Goal: Task Accomplishment & Management: Complete application form

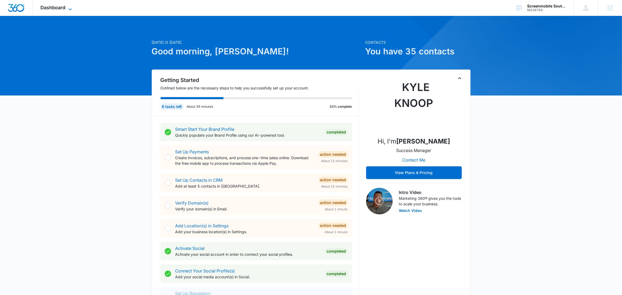
click at [64, 8] on span "Dashboard" at bounding box center [53, 8] width 25 height 6
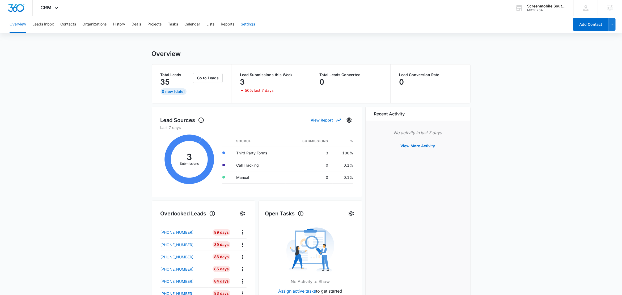
click at [252, 26] on button "Settings" at bounding box center [248, 24] width 14 height 17
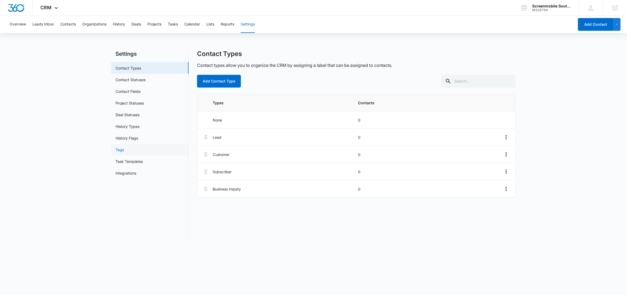
click at [124, 153] on link "Tags" at bounding box center [120, 150] width 9 height 6
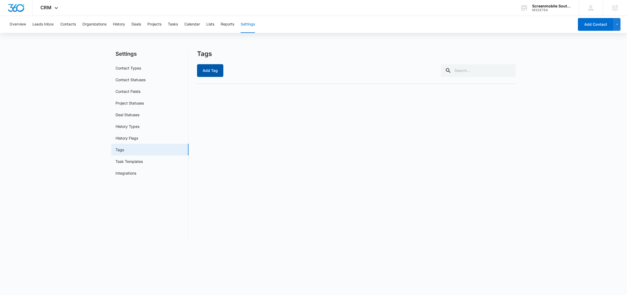
click at [211, 73] on button "Add Tag" at bounding box center [210, 70] width 26 height 13
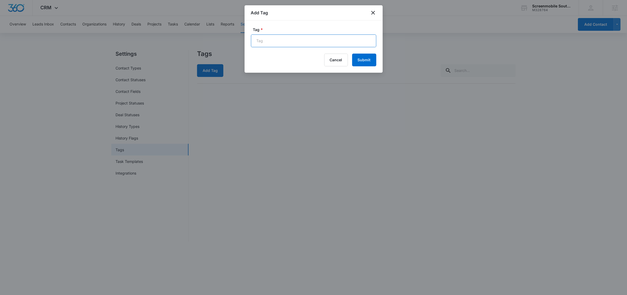
click at [292, 44] on input "Tag *" at bounding box center [313, 41] width 125 height 13
paste input "New FB Lead - M360 Notification"
type input "New FB Lead - M360 Notification"
click at [362, 60] on button "Submit" at bounding box center [364, 60] width 24 height 13
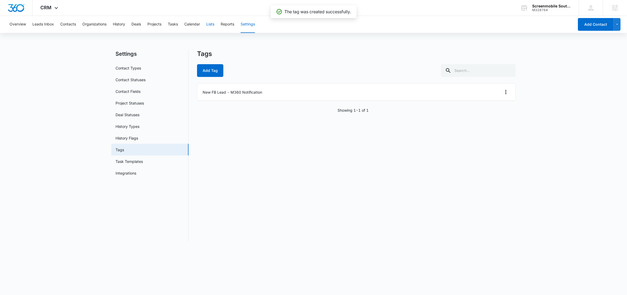
click at [211, 26] on button "Lists" at bounding box center [210, 24] width 8 height 17
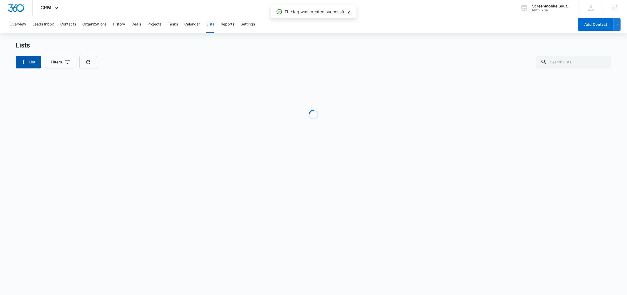
click at [25, 63] on icon "button" at bounding box center [23, 62] width 6 height 6
select select "31"
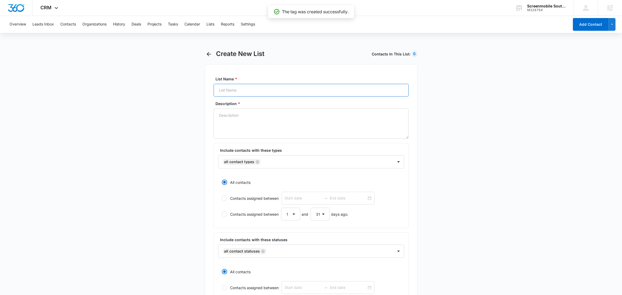
click at [254, 93] on input "List Name *" at bounding box center [311, 90] width 195 height 13
paste input "New FB Lead - M360 Notification"
type input "Tag = New FB Lead - M360 Notification"
click at [240, 128] on textarea "Description *" at bounding box center [311, 124] width 195 height 30
drag, startPoint x: 297, startPoint y: 91, endPoint x: 209, endPoint y: 88, distance: 88.2
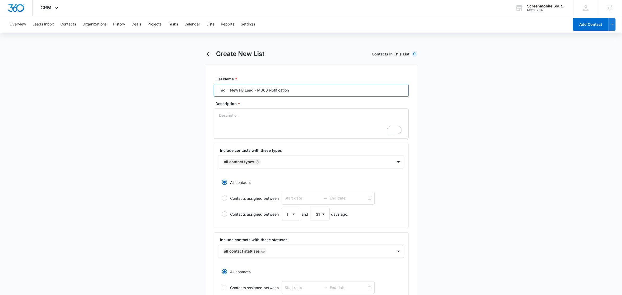
click at [209, 88] on div "List Name * Tag = New FB Lead - M360 Notification Description * Include contact…" at bounding box center [311, 240] width 213 height 352
click at [233, 115] on textarea "Description *" at bounding box center [311, 124] width 195 height 30
paste textarea "Tag = New FB Lead - M360 Notification"
type textarea "Tag = New FB Lead - M360 Notification"
drag, startPoint x: 231, startPoint y: 90, endPoint x: 201, endPoint y: 90, distance: 30.0
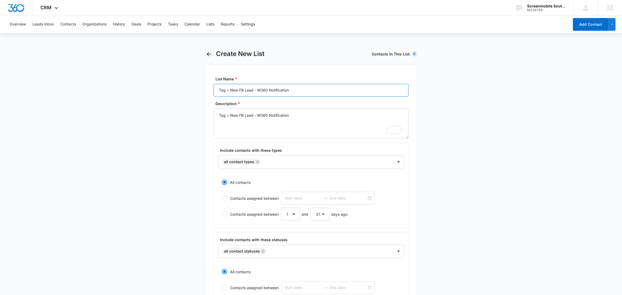
click at [201, 90] on main "Create New List Contacts In This List : 0 List Name * Tag = New FB Lead - M360 …" at bounding box center [311, 236] width 622 height 372
click at [275, 88] on input "New FB Lead - M360 Notification" at bounding box center [311, 90] width 195 height 13
type input "New FB Lead - M360 Notification"
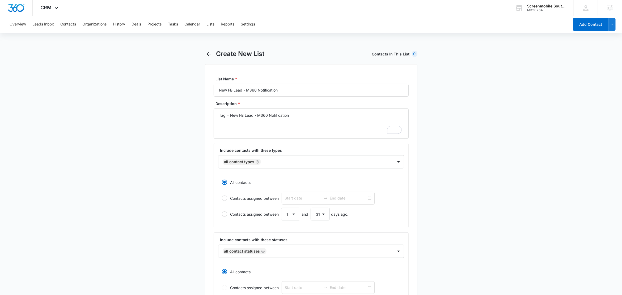
click at [174, 128] on main "Create New List Contacts In This List : 0 List Name * New FB Lead - M360 Notifi…" at bounding box center [311, 236] width 622 height 372
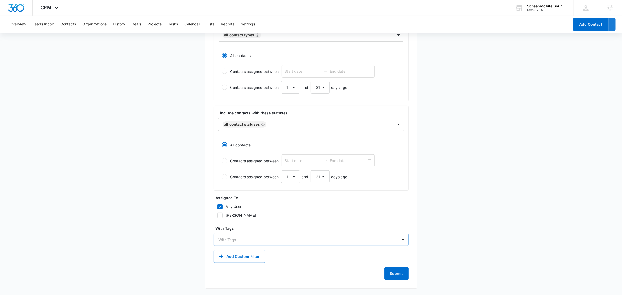
scroll to position [127, 0]
click at [245, 237] on div "With Tags" at bounding box center [306, 240] width 184 height 12
type input "n"
click at [240, 260] on p "New FB Lead - M360 Notification" at bounding box center [250, 259] width 60 height 6
click at [180, 234] on main "Create New List Contacts In This List : 0 List Name * New FB Lead - M360 Notifi…" at bounding box center [311, 109] width 622 height 373
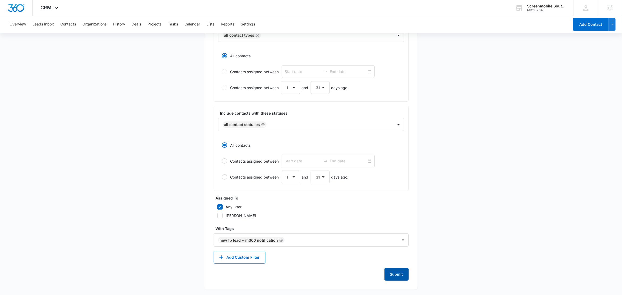
click at [399, 275] on button "Submit" at bounding box center [396, 274] width 24 height 13
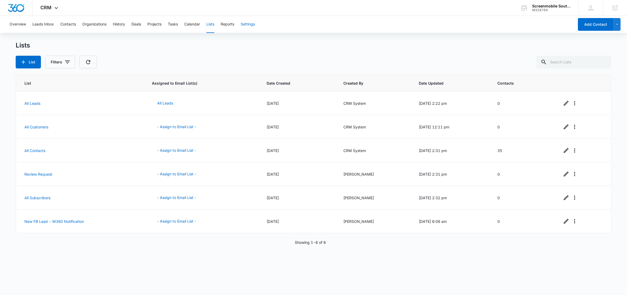
click at [247, 25] on button "Settings" at bounding box center [248, 24] width 14 height 17
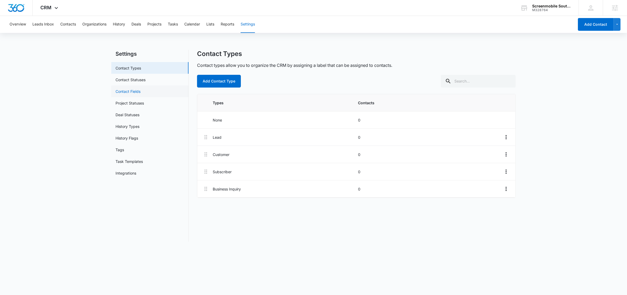
click at [132, 91] on link "Contact Fields" at bounding box center [128, 92] width 25 height 6
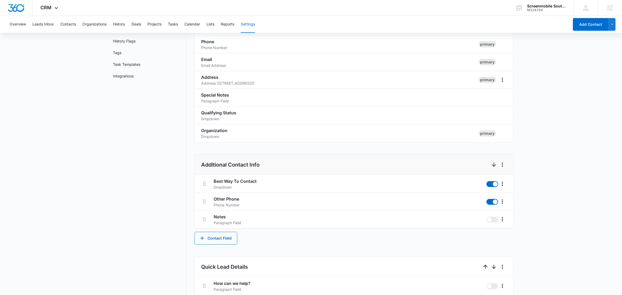
scroll to position [240, 0]
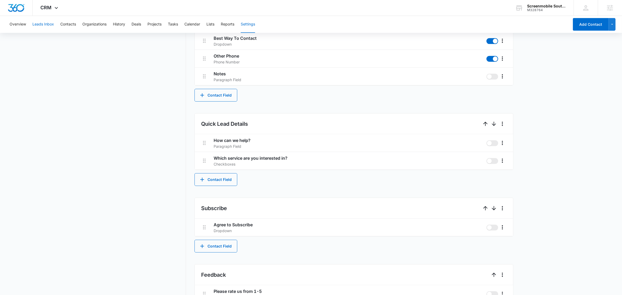
click at [44, 24] on button "Leads Inbox" at bounding box center [43, 24] width 22 height 17
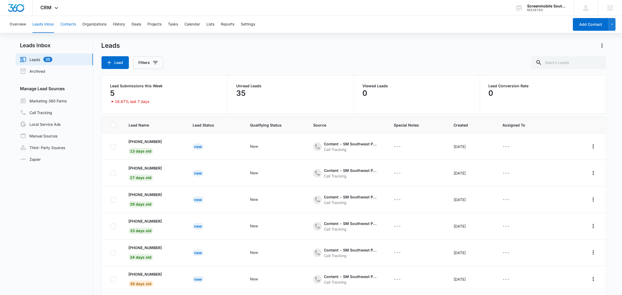
click at [72, 26] on button "Contacts" at bounding box center [68, 24] width 16 height 17
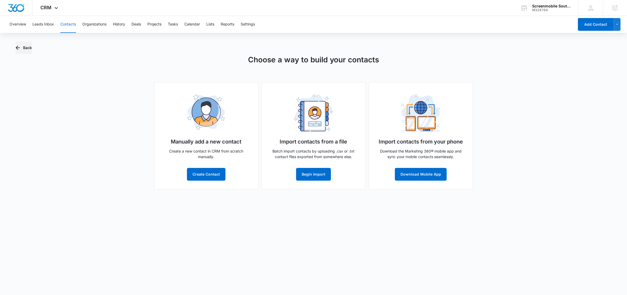
click at [22, 48] on button "Back" at bounding box center [24, 47] width 16 height 13
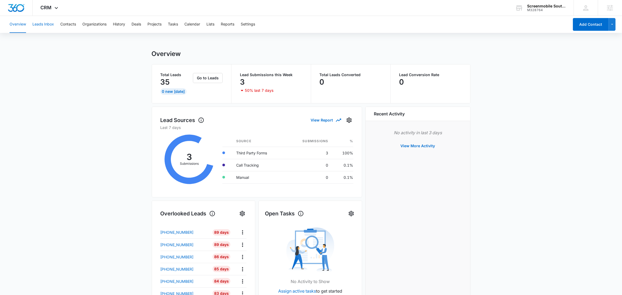
click at [46, 22] on button "Leads Inbox" at bounding box center [43, 24] width 22 height 17
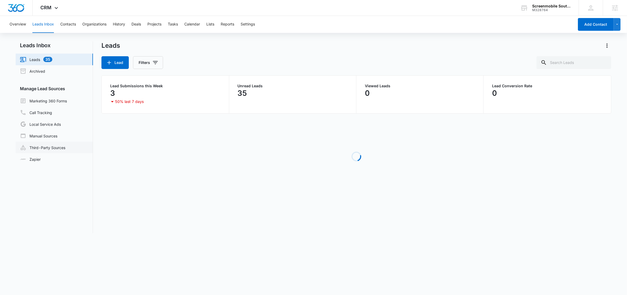
click at [47, 146] on link "Third-Party Sources" at bounding box center [42, 148] width 45 height 6
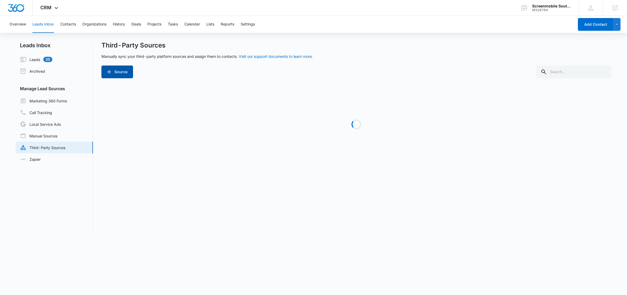
click at [120, 68] on button "Source" at bounding box center [117, 72] width 32 height 13
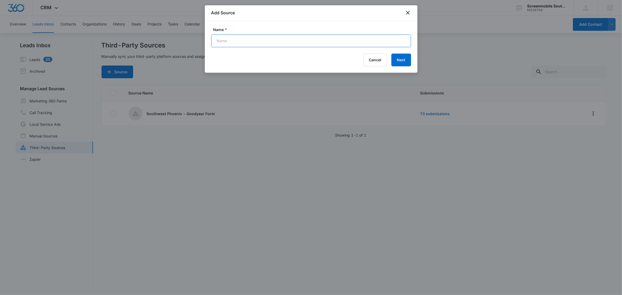
click at [247, 40] on input "Name *" at bounding box center [311, 41] width 200 height 13
paste input "New FB Lead - M360 Notification"
type input "New FB Lead - M360 Notification (Zap)"
click at [402, 60] on button "Next" at bounding box center [401, 60] width 20 height 13
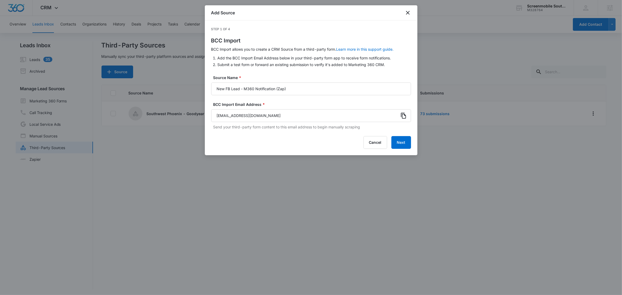
click at [401, 116] on icon at bounding box center [403, 116] width 5 height 6
click at [404, 116] on icon at bounding box center [403, 116] width 6 height 6
click at [404, 145] on button "Next" at bounding box center [401, 142] width 20 height 13
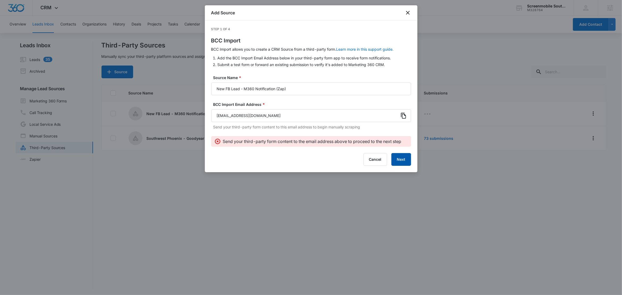
click at [400, 162] on button "Next" at bounding box center [401, 159] width 20 height 13
click at [402, 159] on button "Next" at bounding box center [401, 159] width 20 height 13
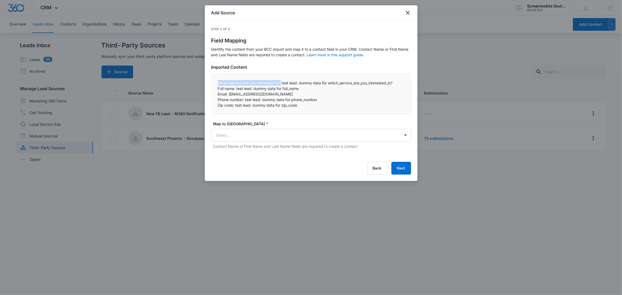
drag, startPoint x: 282, startPoint y: 82, endPoint x: 218, endPoint y: 84, distance: 63.5
click at [218, 84] on p "Which service are you interested in? test lead: dummy data for which_service_ar…" at bounding box center [311, 83] width 187 height 6
copy p "Which service are you interested in?"
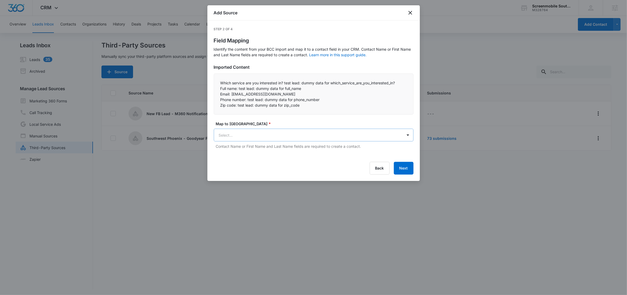
click at [253, 136] on body "CRM Apps Reputation Websites Forms CRM Email Social Shop Content Ads Intelligen…" at bounding box center [313, 148] width 627 height 296
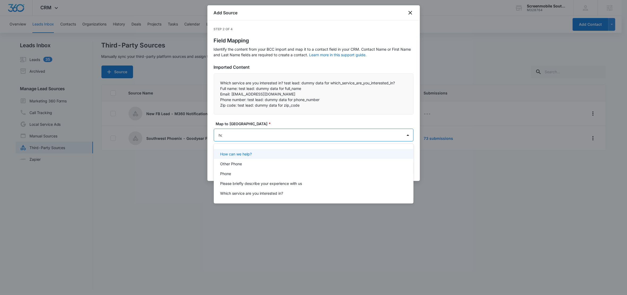
type input "how"
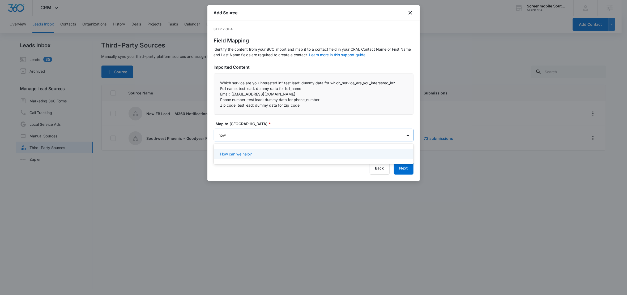
click at [246, 153] on p "How can we help?" at bounding box center [236, 154] width 32 height 6
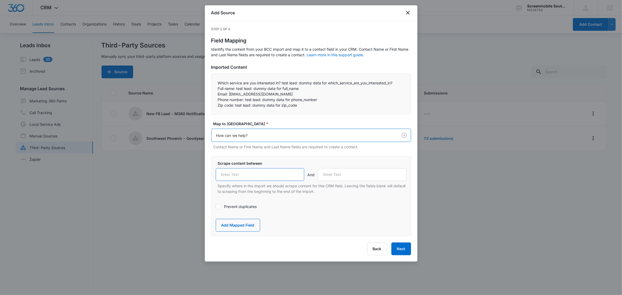
click at [247, 174] on input "text" at bounding box center [260, 174] width 89 height 13
paste input "Which service are you interested in?"
type input "Which service are you interested in?"
drag, startPoint x: 236, startPoint y: 87, endPoint x: 215, endPoint y: 90, distance: 20.7
click at [215, 90] on div "Which service are you interested in? test lead: dummy data for which_service_ar…" at bounding box center [311, 94] width 200 height 41
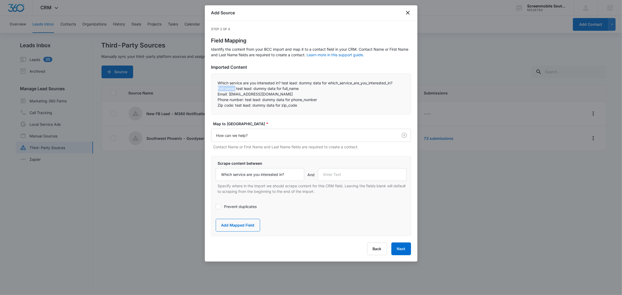
copy p "Full name:"
drag, startPoint x: 343, startPoint y: 181, endPoint x: 344, endPoint y: 178, distance: 2.8
click at [343, 180] on input "text" at bounding box center [362, 174] width 89 height 13
paste input "Full name:"
type input "Full name:"
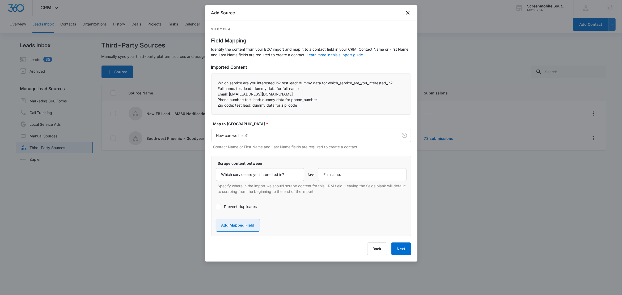
click at [234, 227] on button "Add Mapped Field" at bounding box center [238, 225] width 44 height 13
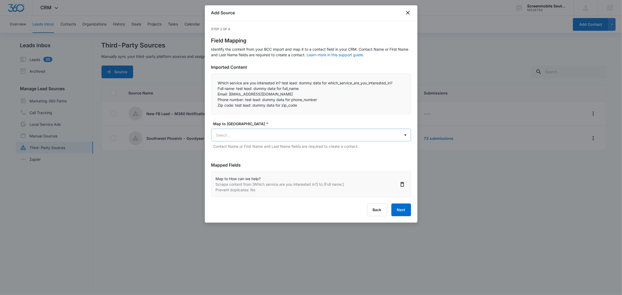
click at [243, 134] on body "CRM Apps Reputation Websites Forms CRM Email Social Shop Content Ads Intelligen…" at bounding box center [311, 148] width 622 height 296
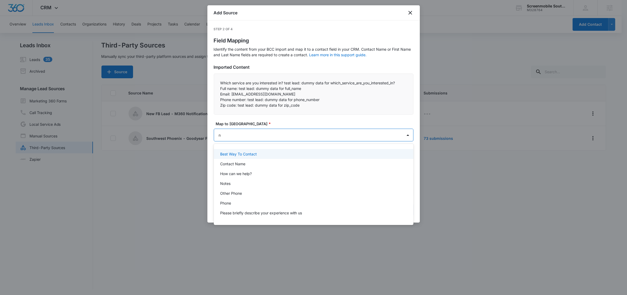
type input "na"
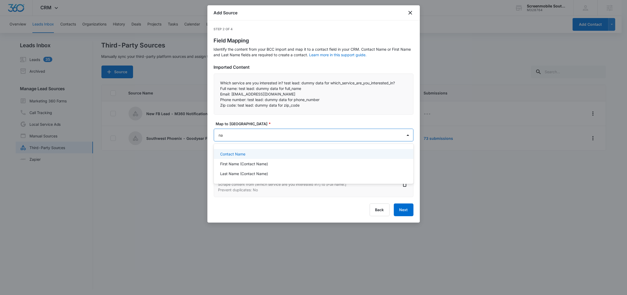
click at [241, 155] on p "Contact Name" at bounding box center [232, 154] width 25 height 6
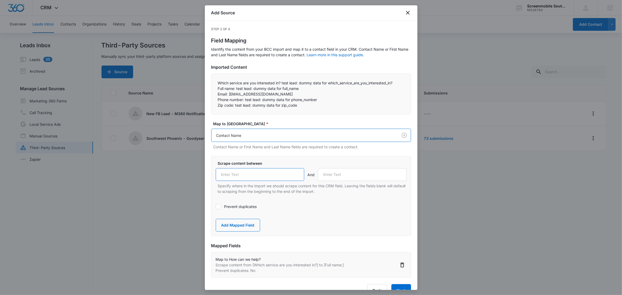
click at [263, 171] on input "text" at bounding box center [260, 174] width 89 height 13
paste input "Full name:"
type input "Full name:"
drag, startPoint x: 229, startPoint y: 95, endPoint x: 214, endPoint y: 95, distance: 14.6
click at [214, 95] on div "Which service are you interested in? test lead: dummy data for which_service_ar…" at bounding box center [311, 94] width 200 height 41
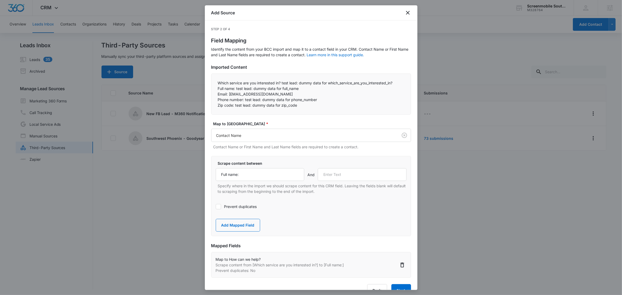
click at [234, 93] on p "Email: test@fb.com" at bounding box center [311, 94] width 187 height 6
drag, startPoint x: 228, startPoint y: 94, endPoint x: 215, endPoint y: 95, distance: 13.0
click at [215, 95] on div "Which service are you interested in? test lead: dummy data for which_service_ar…" at bounding box center [311, 94] width 200 height 41
copy p "Email:"
click at [331, 175] on input "text" at bounding box center [362, 174] width 89 height 13
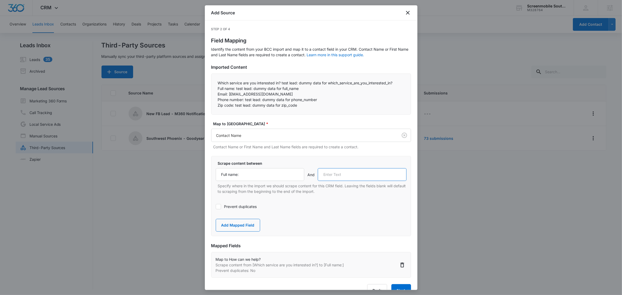
paste input "Email:"
type input "Email:"
click at [243, 227] on button "Add Mapped Field" at bounding box center [238, 225] width 44 height 13
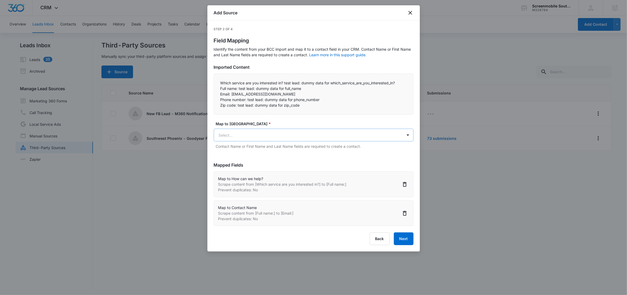
click at [249, 139] on body "CRM Apps Reputation Websites Forms CRM Email Social Shop Content Ads Intelligen…" at bounding box center [313, 148] width 627 height 296
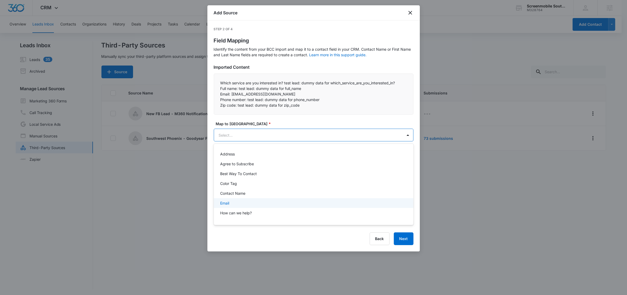
click at [228, 200] on div "Email" at bounding box center [314, 203] width 200 height 10
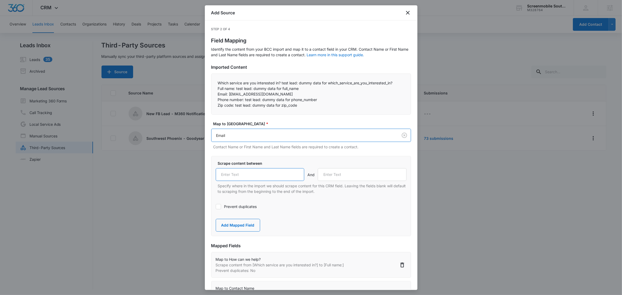
click at [245, 175] on input "text" at bounding box center [260, 174] width 89 height 13
paste input "Email:"
type input "Email:"
click at [228, 205] on label "Prevent duplicates" at bounding box center [311, 207] width 191 height 6
click at [216, 207] on input "Prevent duplicates" at bounding box center [216, 207] width 0 height 0
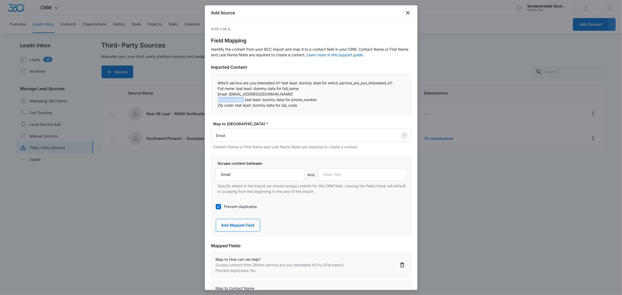
drag, startPoint x: 245, startPoint y: 100, endPoint x: 217, endPoint y: 100, distance: 28.2
click at [217, 100] on div "Which service are you interested in? test lead: dummy data for which_service_ar…" at bounding box center [311, 94] width 200 height 41
copy p "Phone number:"
click at [325, 177] on input "text" at bounding box center [362, 174] width 89 height 13
paste input "Phone number:"
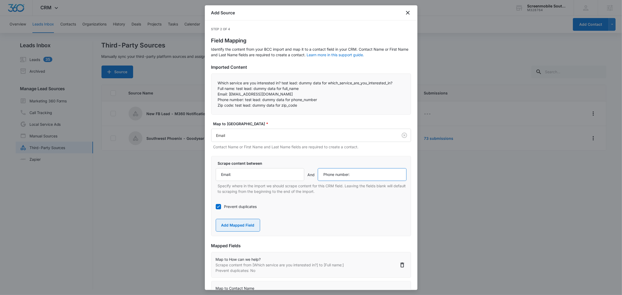
type input "Phone number:"
click at [245, 226] on button "Add Mapped Field" at bounding box center [238, 225] width 44 height 13
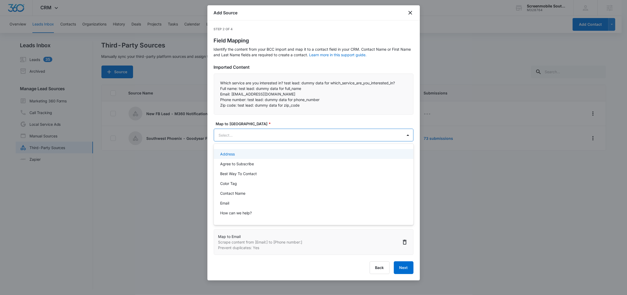
click at [247, 139] on body "CRM Apps Reputation Websites Forms CRM Email Social Shop Content Ads Intelligen…" at bounding box center [313, 147] width 627 height 295
type input "ph"
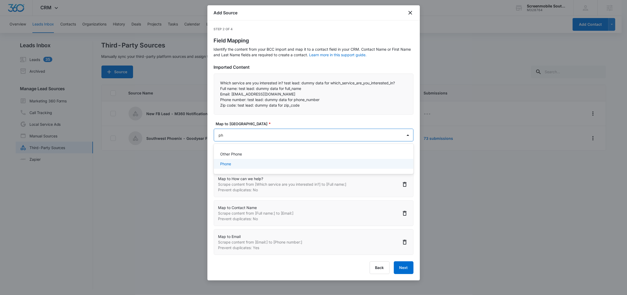
click at [236, 165] on div "Phone" at bounding box center [313, 164] width 186 height 6
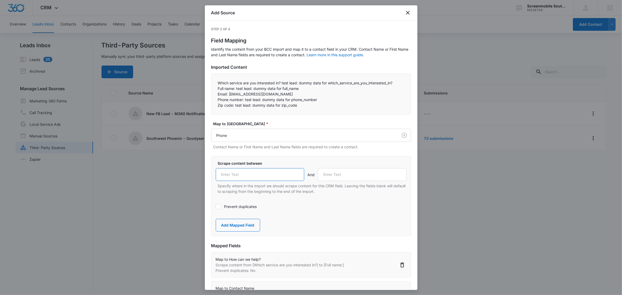
click at [250, 178] on input "text" at bounding box center [260, 174] width 89 height 13
paste input "Phone number:"
type input "Phone number:"
drag, startPoint x: 234, startPoint y: 106, endPoint x: 211, endPoint y: 107, distance: 22.6
click at [211, 107] on div "Which service are you interested in? test lead: dummy data for which_service_ar…" at bounding box center [311, 94] width 200 height 41
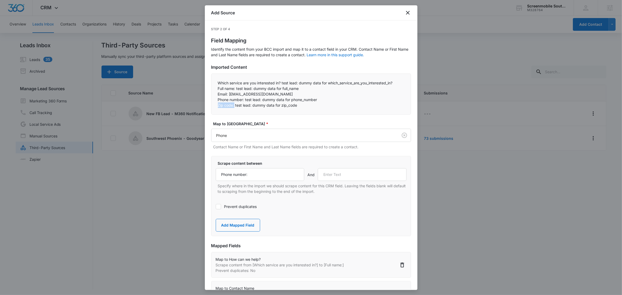
copy p "Zip code:"
click at [357, 174] on input "text" at bounding box center [362, 174] width 89 height 13
paste input "Zip code:"
type input "Zip code:"
click at [245, 229] on button "Add Mapped Field" at bounding box center [238, 225] width 44 height 13
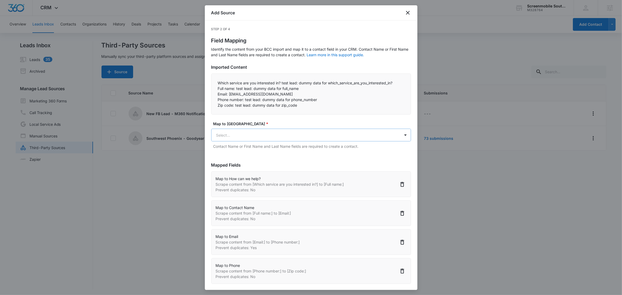
click at [239, 139] on body "CRM Apps Reputation Websites Forms CRM Email Social Shop Content Ads Intelligen…" at bounding box center [311, 148] width 622 height 296
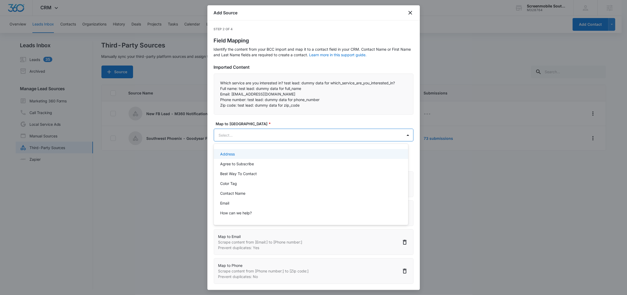
type input "z"
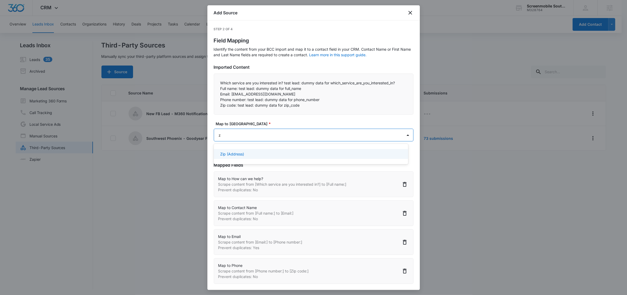
click at [236, 154] on p "Zip (Address)" at bounding box center [232, 154] width 24 height 6
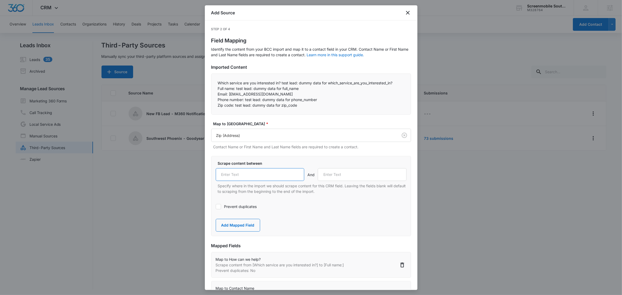
click at [256, 171] on input "text" at bounding box center [260, 174] width 89 height 13
paste input "Zip code:"
type input "Zip code:"
click at [345, 204] on div "Prevent duplicates" at bounding box center [311, 207] width 191 height 12
click at [238, 226] on button "Add Mapped Field" at bounding box center [238, 225] width 44 height 13
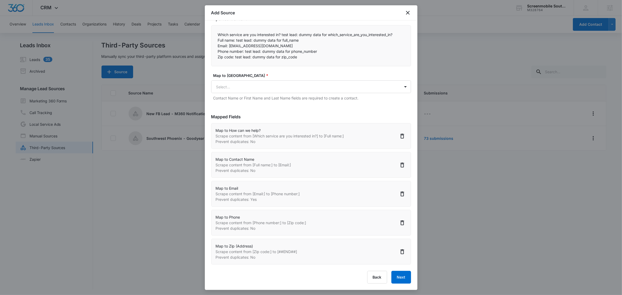
scroll to position [1, 0]
click at [401, 277] on button "Next" at bounding box center [401, 277] width 20 height 13
select select "349"
select select "77"
select select "185"
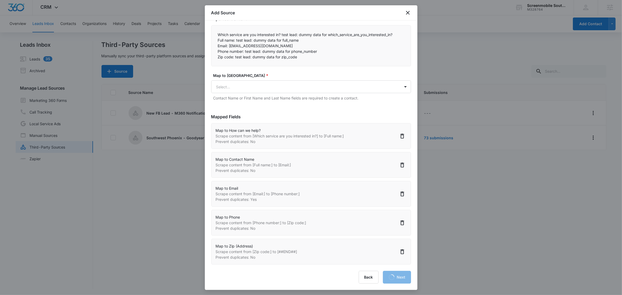
select select "184"
select select "190"
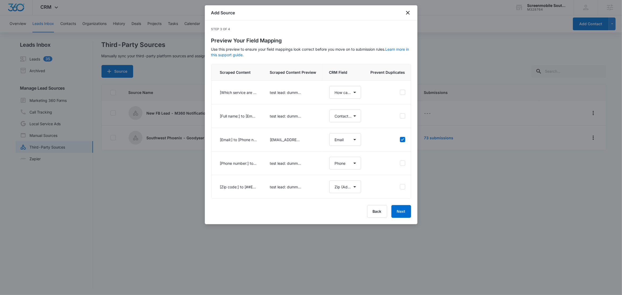
scroll to position [0, 0]
click at [405, 218] on button "Next" at bounding box center [401, 211] width 20 height 13
select select "349"
select select "77"
select select "185"
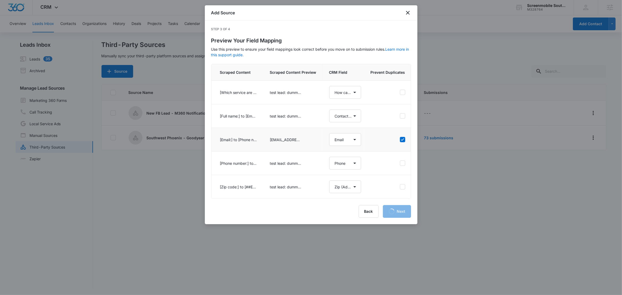
select select "184"
select select "190"
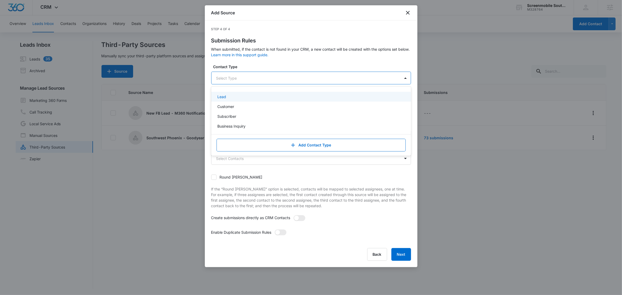
click at [242, 78] on div at bounding box center [304, 78] width 177 height 7
click at [235, 96] on div "Lead" at bounding box center [311, 97] width 186 height 6
click at [255, 62] on div "Step 4 of 4 Submission Rules When submitted, if the contact is not found in you…" at bounding box center [311, 144] width 200 height 235
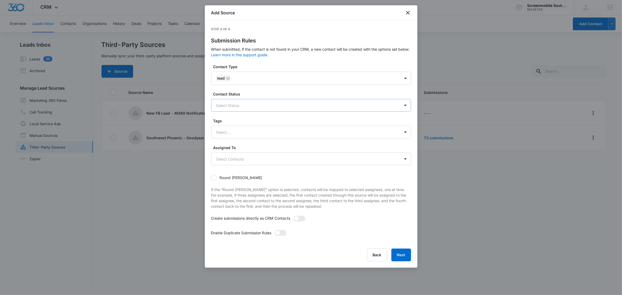
click at [241, 103] on div at bounding box center [304, 105] width 177 height 7
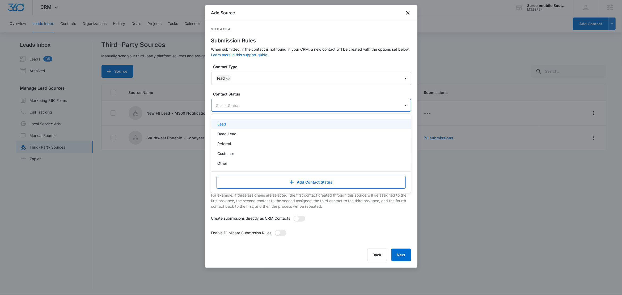
click at [237, 122] on div "Lead" at bounding box center [311, 124] width 186 height 6
click at [260, 88] on div "Contact Type Lead Contact Status option Lead, selected. Lead selected, 1 of 5. …" at bounding box center [311, 153] width 200 height 179
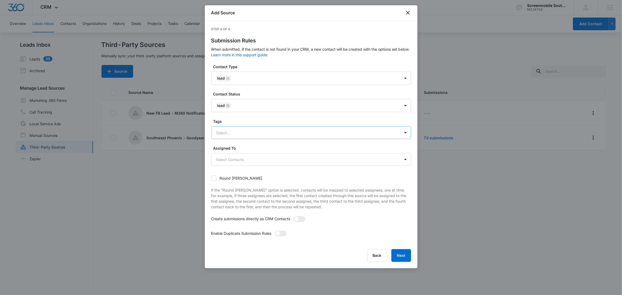
click at [242, 134] on div at bounding box center [304, 133] width 177 height 7
type input "n"
click at [247, 151] on p "New FB Lead - M360 Notification" at bounding box center [248, 152] width 60 height 6
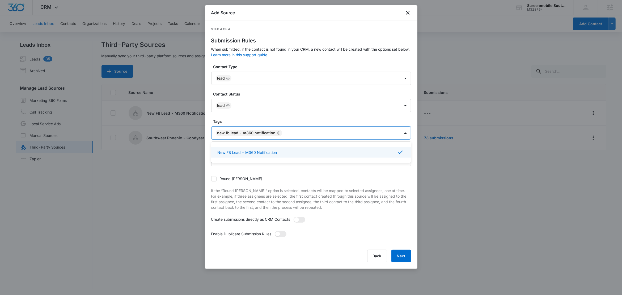
click at [248, 120] on label "Tags" at bounding box center [313, 122] width 200 height 6
click at [298, 220] on span at bounding box center [296, 220] width 5 height 5
click at [297, 220] on input "checkbox" at bounding box center [295, 219] width 4 height 4
checkbox input "true"
click at [280, 236] on span at bounding box center [277, 234] width 5 height 5
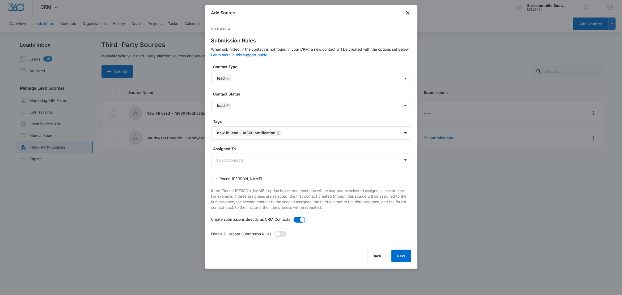
click at [278, 235] on input "checkbox" at bounding box center [276, 233] width 4 height 4
checkbox input "true"
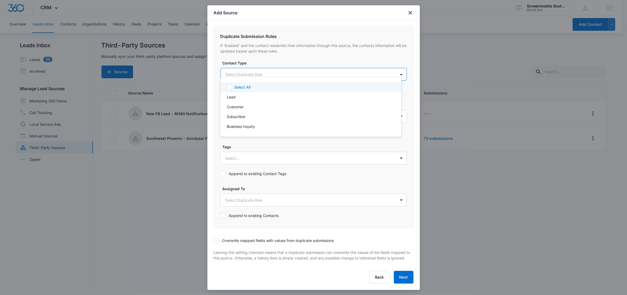
click at [247, 71] on body "CRM Apps Reputation Websites Forms CRM Email Social Shop Content Ads Intelligen…" at bounding box center [313, 147] width 627 height 295
click at [239, 96] on div "Lead" at bounding box center [310, 97] width 167 height 6
click at [251, 63] on div at bounding box center [313, 147] width 627 height 295
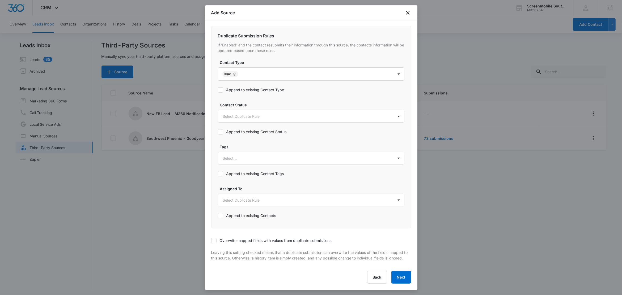
click at [233, 87] on label "Append to existing Contact Type" at bounding box center [251, 90] width 66 height 6
click at [218, 90] on input "Append to existing Contact Type" at bounding box center [218, 90] width 0 height 0
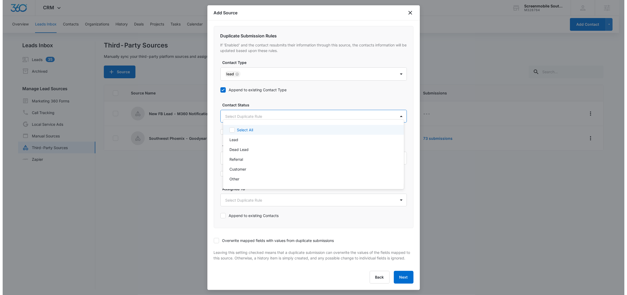
click at [242, 113] on body "CRM Apps Reputation Websites Forms CRM Email Social Shop Content Ads Intelligen…" at bounding box center [311, 147] width 622 height 295
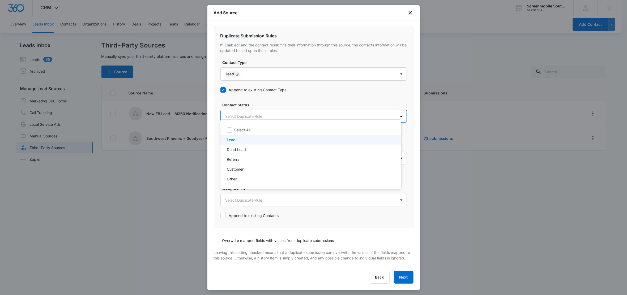
click at [233, 138] on p "Lead" at bounding box center [231, 140] width 9 height 6
click at [259, 95] on div at bounding box center [313, 147] width 627 height 295
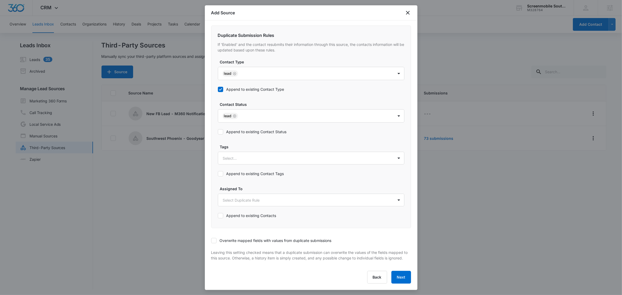
click at [246, 129] on label "Append to existing Contact Status" at bounding box center [252, 132] width 69 height 6
click at [218, 132] on input "Append to existing Contact Status" at bounding box center [218, 132] width 0 height 0
click at [234, 155] on div at bounding box center [305, 158] width 164 height 7
type input "n"
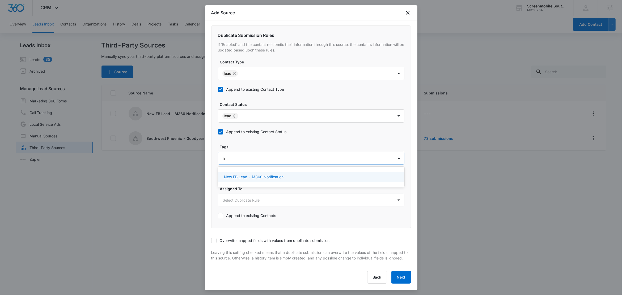
click at [237, 174] on p "New FB Lead - M360 Notification" at bounding box center [254, 177] width 60 height 6
click at [256, 137] on div "Duplicate Submission Rules If 'Enabled' and the contact resubmits their informa…" at bounding box center [311, 127] width 200 height 204
click at [249, 171] on label "Append to existing Contact Tags" at bounding box center [251, 174] width 66 height 6
click at [218, 174] on input "Append to existing Contact Tags" at bounding box center [218, 174] width 0 height 0
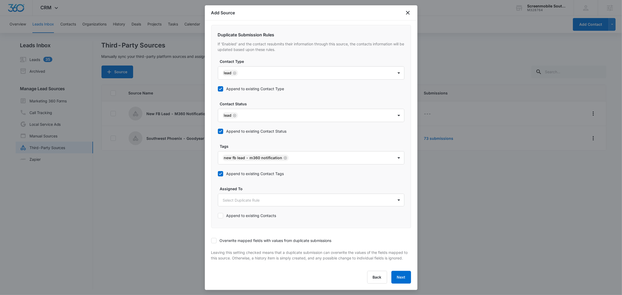
click at [216, 239] on icon at bounding box center [213, 241] width 5 height 5
click at [211, 241] on input "Overwrite mapped fields with values from duplicate submissions" at bounding box center [211, 241] width 0 height 0
click at [395, 274] on button "Next" at bounding box center [401, 277] width 20 height 13
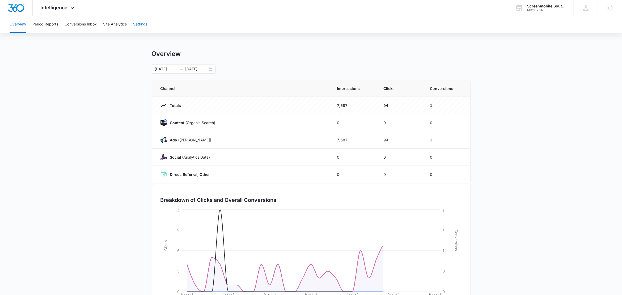
click at [142, 27] on button "Settings" at bounding box center [140, 24] width 14 height 17
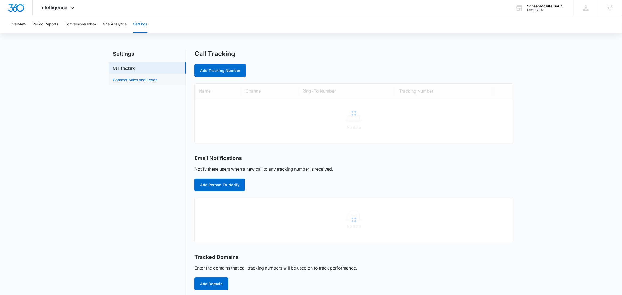
click at [137, 81] on link "Connect Sales and Leads" at bounding box center [135, 80] width 44 height 6
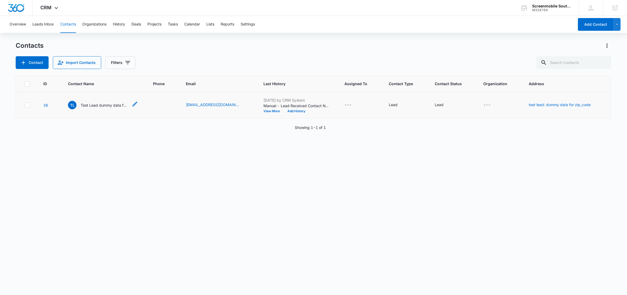
click at [94, 105] on p "Test Lead dummy data for full_name" at bounding box center [105, 106] width 48 height 6
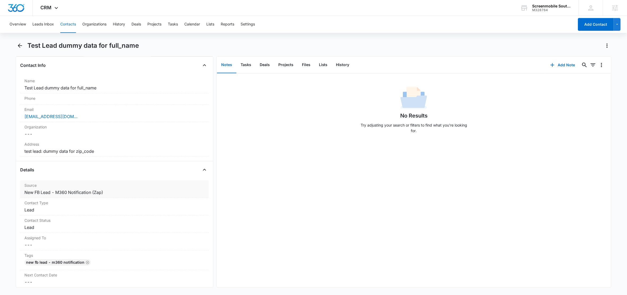
scroll to position [83, 0]
click at [326, 65] on button "Lists" at bounding box center [323, 65] width 17 height 16
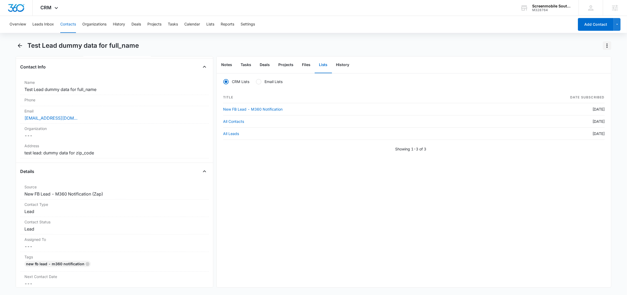
click at [608, 45] on icon "Actions" at bounding box center [607, 46] width 1 height 4
click at [586, 75] on div "Delete" at bounding box center [586, 77] width 23 height 4
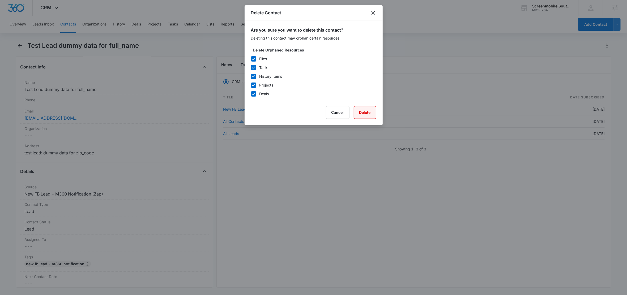
click at [365, 110] on button "Delete" at bounding box center [365, 112] width 23 height 13
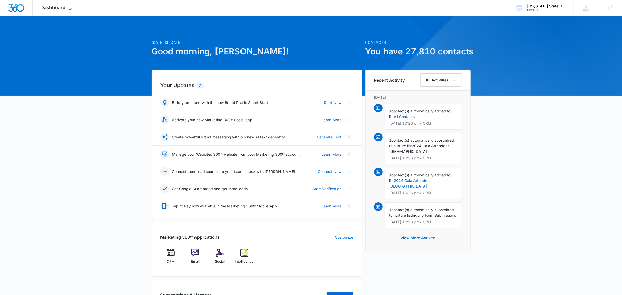
click at [72, 10] on icon at bounding box center [70, 9] width 6 height 6
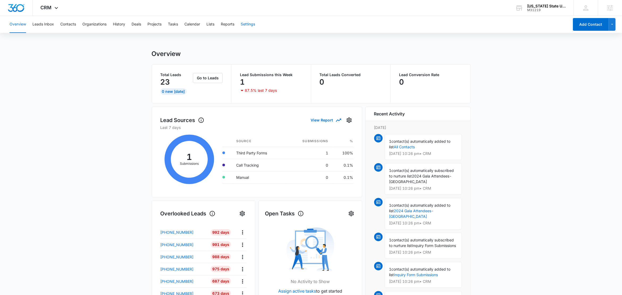
click at [252, 23] on button "Settings" at bounding box center [248, 24] width 14 height 17
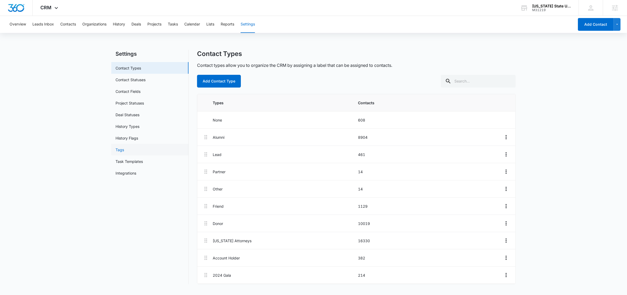
click at [121, 151] on link "Tags" at bounding box center [120, 150] width 9 height 6
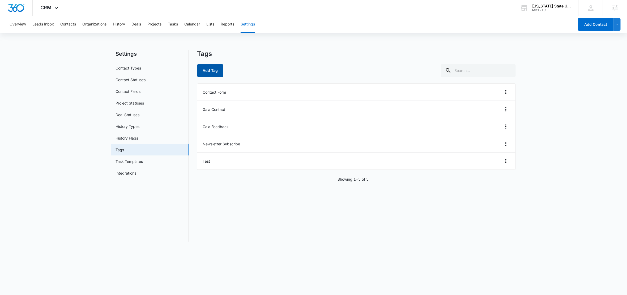
click at [214, 73] on button "Add Tag" at bounding box center [210, 70] width 26 height 13
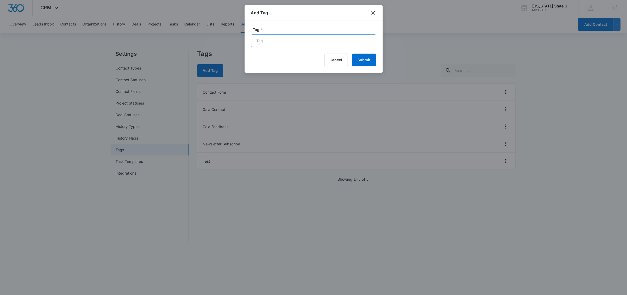
click at [300, 40] on input "Tag *" at bounding box center [313, 41] width 125 height 13
paste input "Gala Scholarship Application"
type input "Gala Scholarship Application"
click at [366, 63] on button "Submit" at bounding box center [364, 60] width 24 height 13
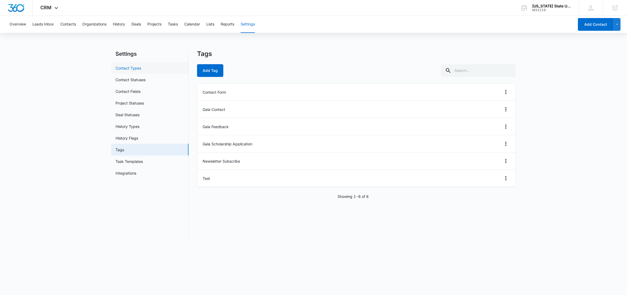
click at [129, 68] on link "Contact Types" at bounding box center [129, 68] width 26 height 6
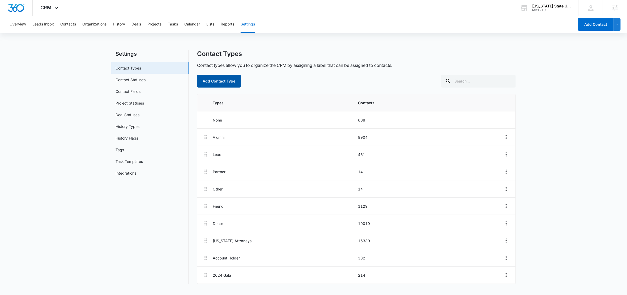
click at [227, 79] on button "Add Contact Type" at bounding box center [219, 81] width 44 height 13
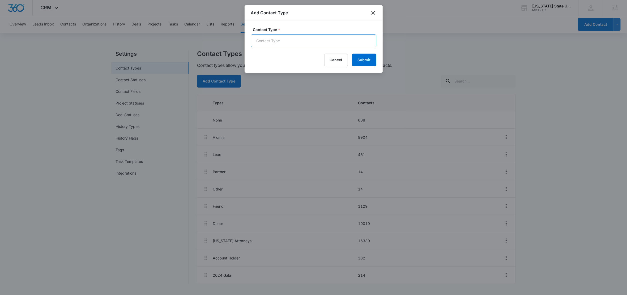
click at [288, 39] on input "Contact Type *" at bounding box center [313, 41] width 125 height 13
paste input "Scholarship Applications"
type input "Scholarship Application"
click at [368, 61] on button "Submit" at bounding box center [364, 60] width 24 height 13
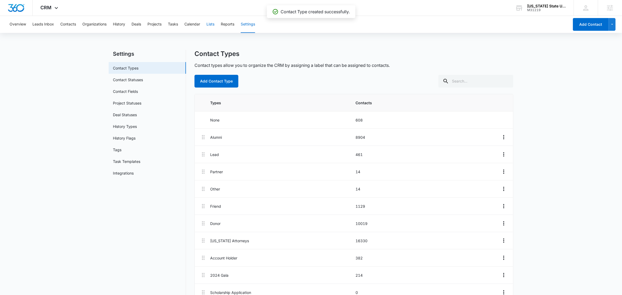
click at [212, 24] on button "Lists" at bounding box center [210, 24] width 8 height 17
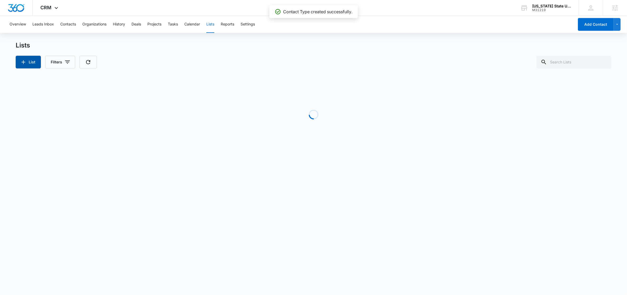
click at [25, 63] on icon "button" at bounding box center [23, 62] width 6 height 6
select select "31"
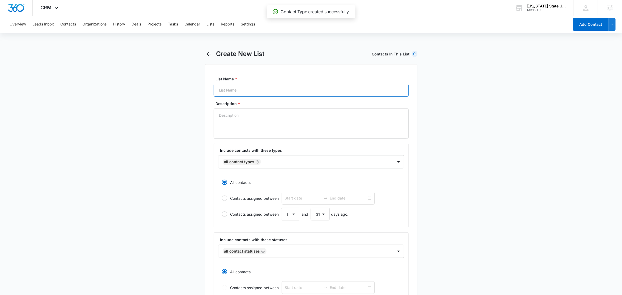
click at [245, 87] on input "List Name *" at bounding box center [311, 90] width 195 height 13
paste input "Scholarship Applications"
type input "Scholarship Applications"
click at [234, 125] on textarea "Description *" at bounding box center [311, 124] width 195 height 30
paste textarea "Scholarship Applications"
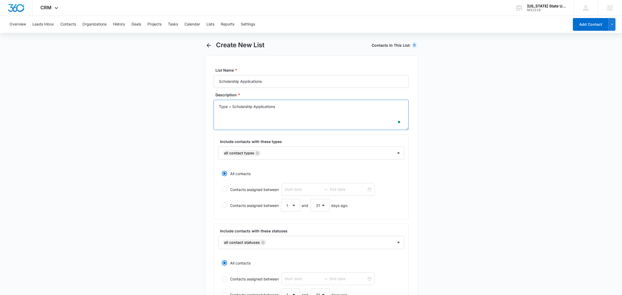
scroll to position [13, 0]
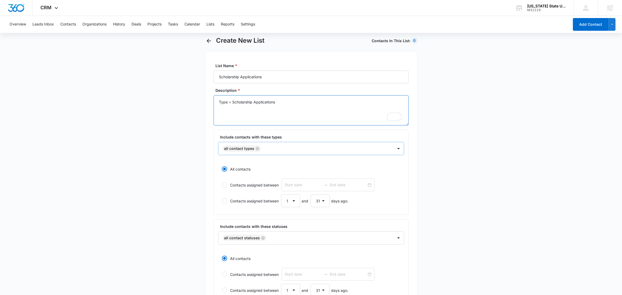
type textarea "Type = Scholarship Applications"
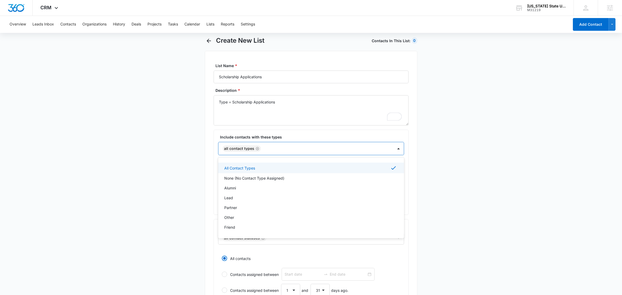
click at [273, 149] on div at bounding box center [325, 149] width 124 height 7
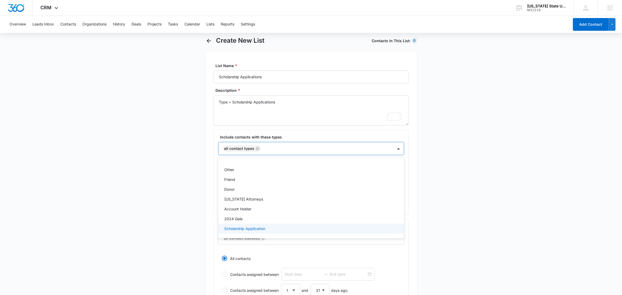
click at [257, 228] on p "Scholarship Application" at bounding box center [245, 229] width 41 height 6
click at [156, 187] on main "Create New List Contacts In This List : 0 List Name * Scholarship Applications …" at bounding box center [311, 236] width 622 height 399
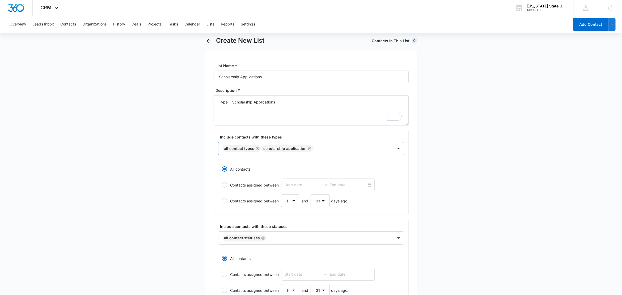
click at [257, 150] on icon "Remove All Contact Types" at bounding box center [258, 149] width 4 height 4
click at [182, 156] on main "Create New List Contacts In This List : 0 List Name * Scholarship Applications …" at bounding box center [311, 236] width 622 height 399
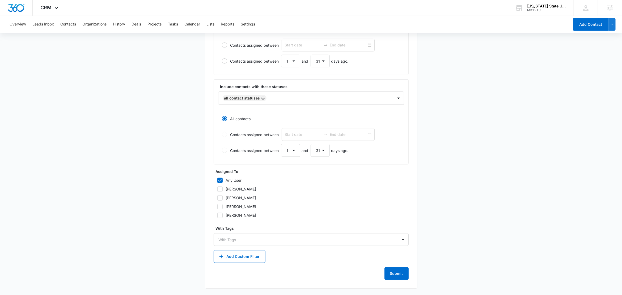
scroll to position [154, 0]
click at [403, 275] on button "Submit" at bounding box center [396, 274] width 24 height 13
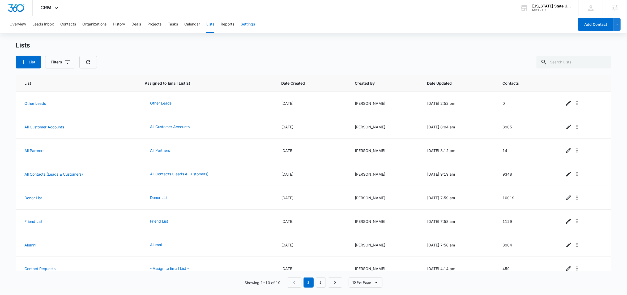
click at [252, 25] on button "Settings" at bounding box center [248, 24] width 14 height 17
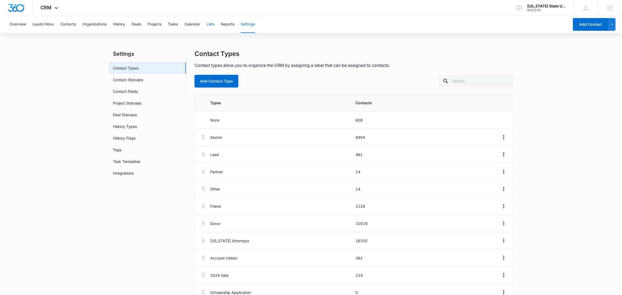
click at [210, 26] on button "Lists" at bounding box center [210, 24] width 8 height 17
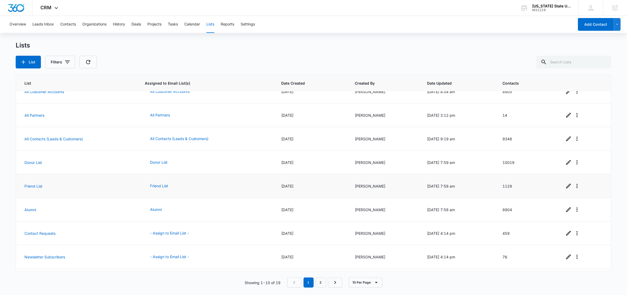
scroll to position [57, 0]
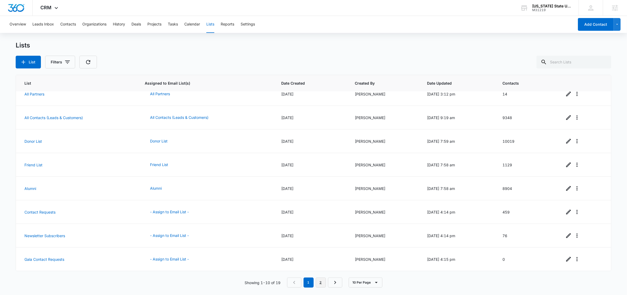
click at [319, 286] on link "2" at bounding box center [321, 283] width 10 height 10
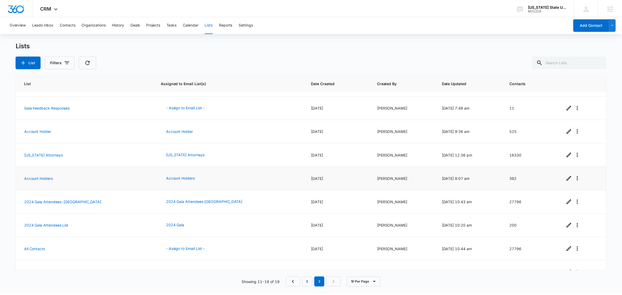
scroll to position [33, 0]
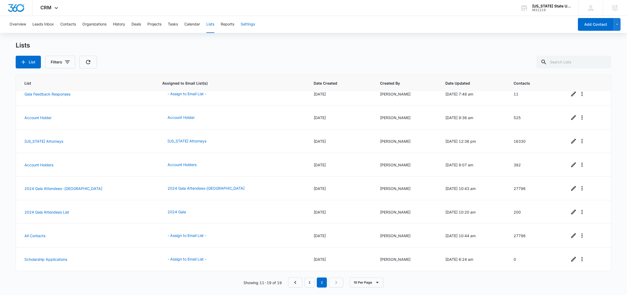
click at [252, 25] on button "Settings" at bounding box center [248, 24] width 14 height 17
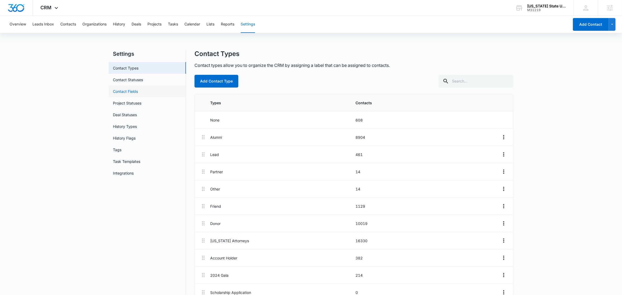
click at [138, 93] on link "Contact Fields" at bounding box center [125, 92] width 25 height 6
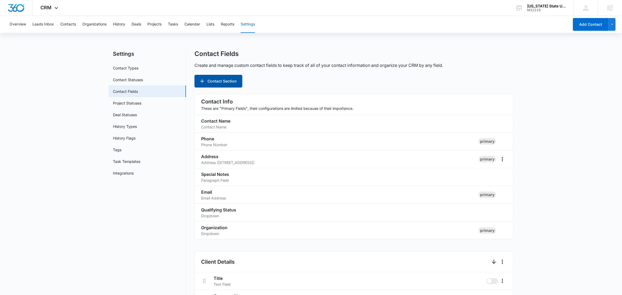
click at [232, 85] on button "Contact Section" at bounding box center [218, 81] width 48 height 13
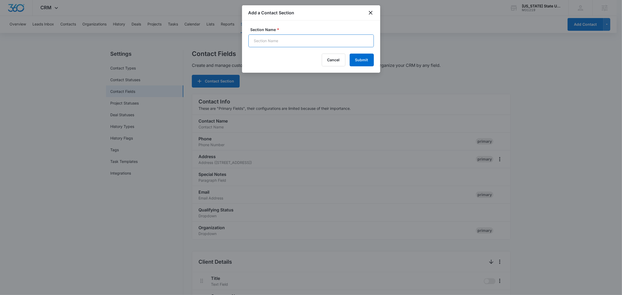
click at [281, 36] on input "Section Name *" at bounding box center [310, 41] width 125 height 13
click at [276, 41] on input "Sc" at bounding box center [310, 41] width 125 height 13
paste input "holarship Application"
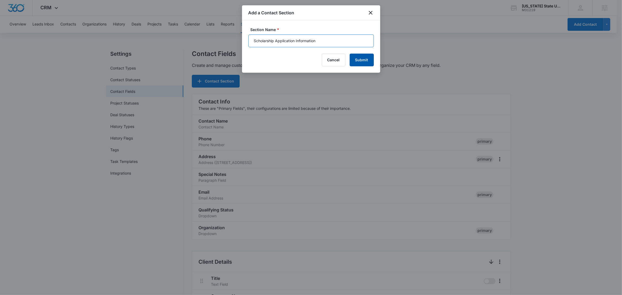
type input "Scholarship Application Information"
click at [367, 58] on button "Submit" at bounding box center [362, 60] width 24 height 13
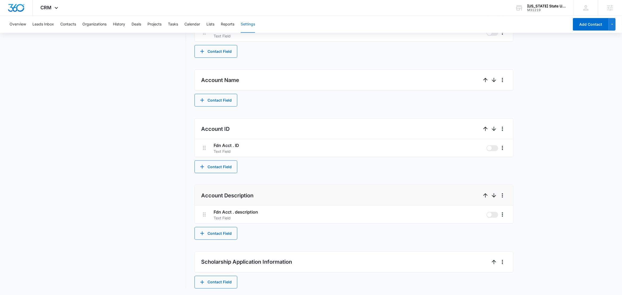
scroll to position [677, 0]
click at [232, 280] on button "Contact Field" at bounding box center [215, 282] width 43 height 13
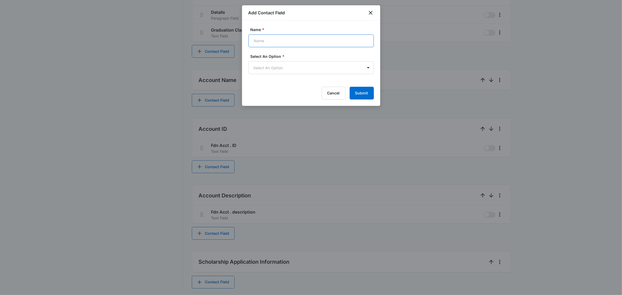
click at [287, 36] on input "Name *" at bounding box center [310, 41] width 125 height 13
paste input "Student ID Number"
type input "Student ID Number"
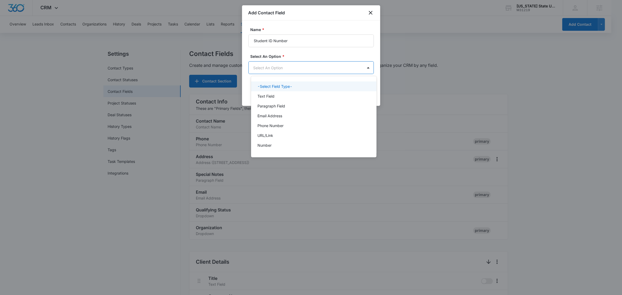
scroll to position [0, 0]
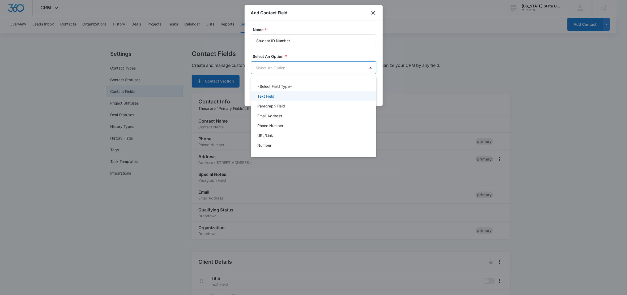
click at [279, 97] on div "Text Field" at bounding box center [313, 97] width 112 height 6
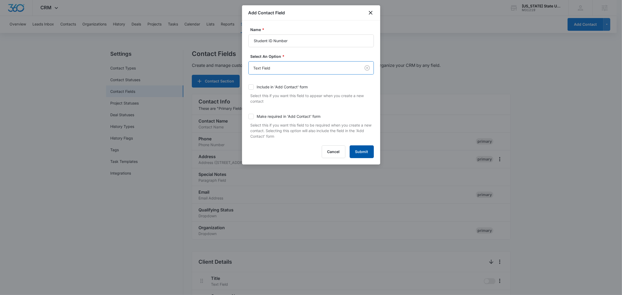
click at [368, 153] on button "Submit" at bounding box center [362, 152] width 24 height 13
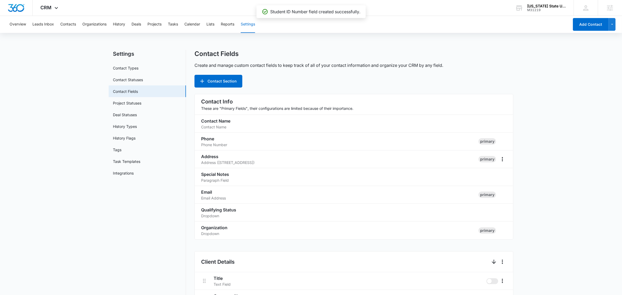
scroll to position [695, 0]
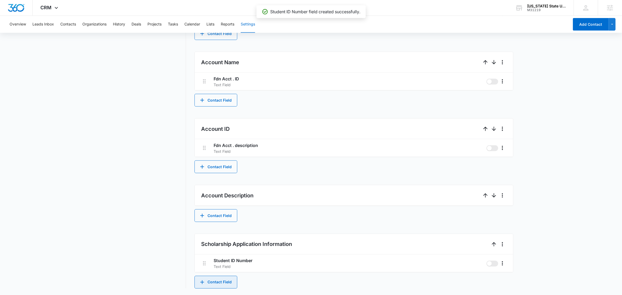
click at [226, 281] on button "Contact Field" at bounding box center [215, 282] width 43 height 13
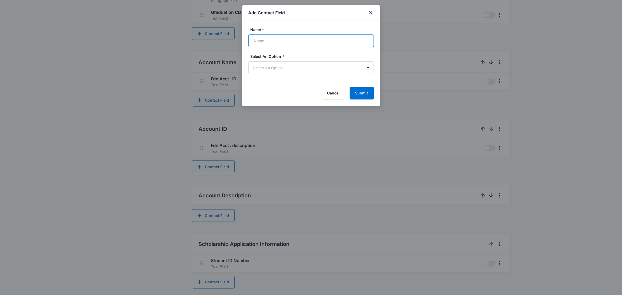
click at [270, 42] on input "Name *" at bounding box center [310, 41] width 125 height 13
paste input "Classification (Sophomore, Junior, Senior, Graduate)"
type input "Classification (Sophomore, Junior, Senior, Graduate)"
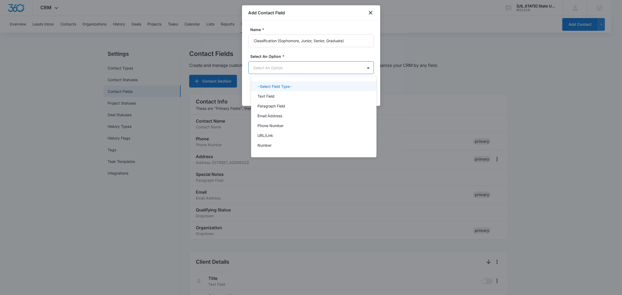
scroll to position [0, 0]
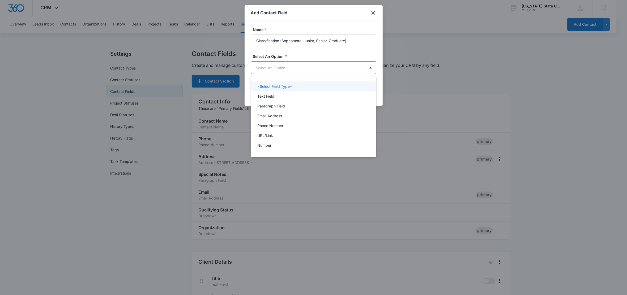
click at [268, 68] on body "CRM Apps CRM Email Social Intelligence Files Brand Settings South Carolina Stat…" at bounding box center [313, 147] width 627 height 295
click at [266, 99] on p "Text Field" at bounding box center [265, 97] width 17 height 6
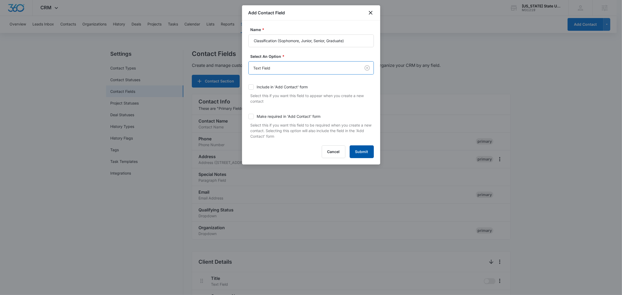
click at [359, 153] on button "Submit" at bounding box center [362, 152] width 24 height 13
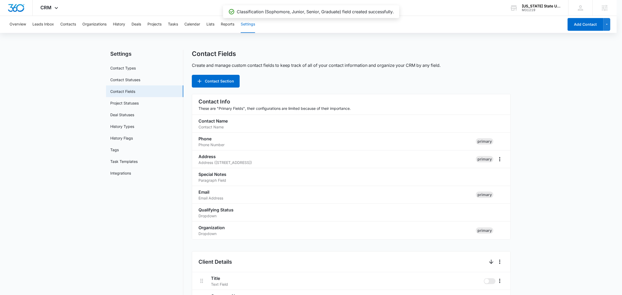
scroll to position [713, 0]
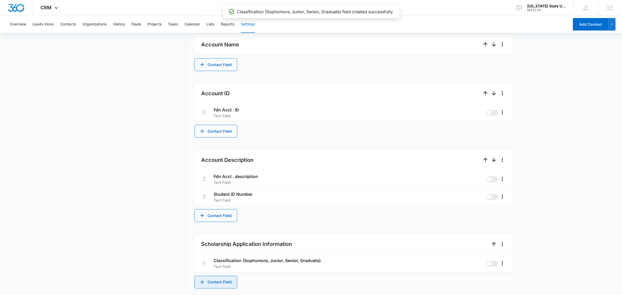
click at [228, 282] on button "Contact Field" at bounding box center [215, 282] width 43 height 13
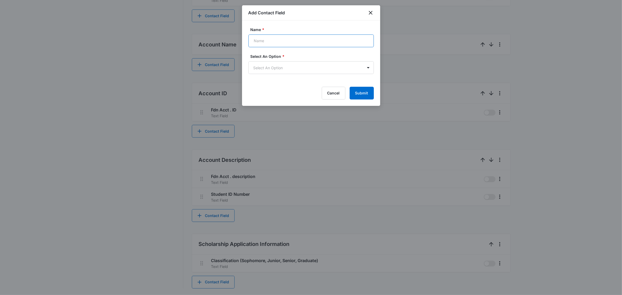
click at [275, 41] on input "Name *" at bounding box center [310, 41] width 125 height 13
paste input "Major"
type input "Major"
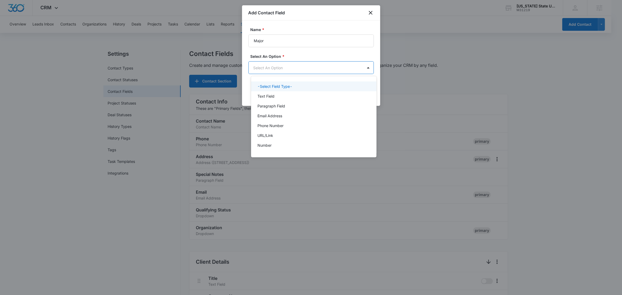
scroll to position [0, 0]
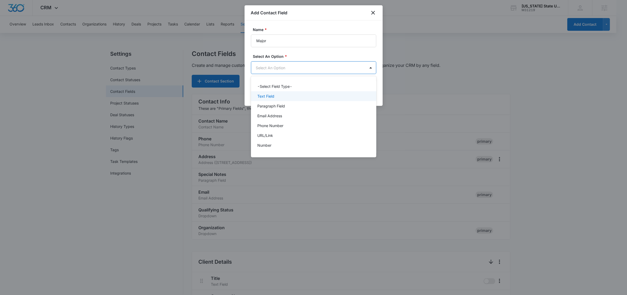
click at [272, 94] on p "Text Field" at bounding box center [265, 97] width 17 height 6
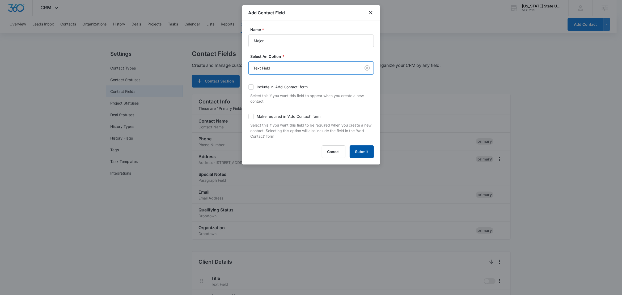
click at [371, 154] on button "Submit" at bounding box center [362, 152] width 24 height 13
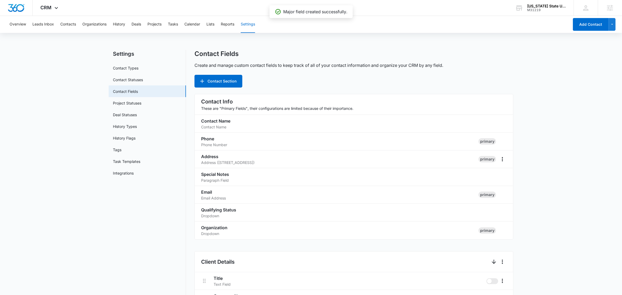
scroll to position [731, 0]
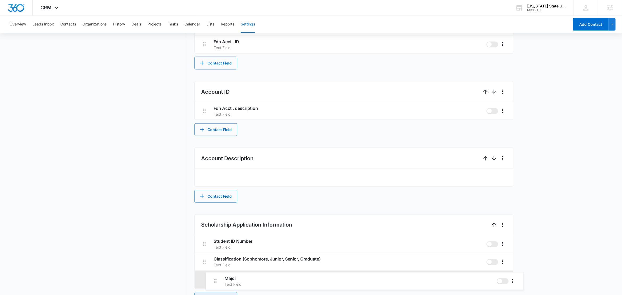
drag, startPoint x: 201, startPoint y: 179, endPoint x: 212, endPoint y: 282, distance: 103.7
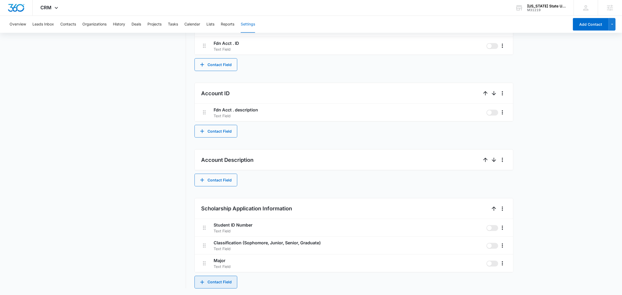
click at [226, 283] on button "Contact Field" at bounding box center [215, 282] width 43 height 13
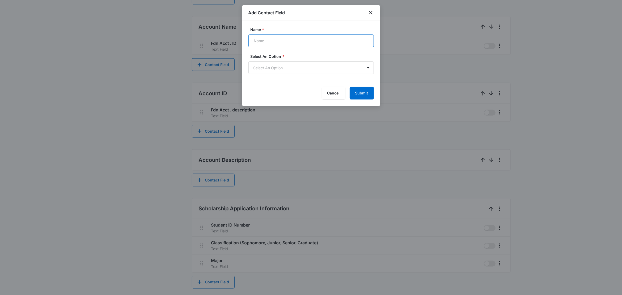
click at [277, 39] on input "Name *" at bounding box center [310, 41] width 125 height 13
type input "College"
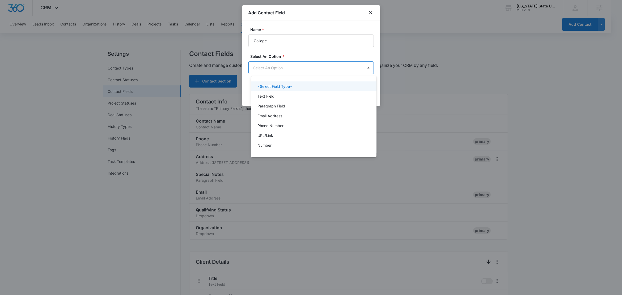
scroll to position [0, 0]
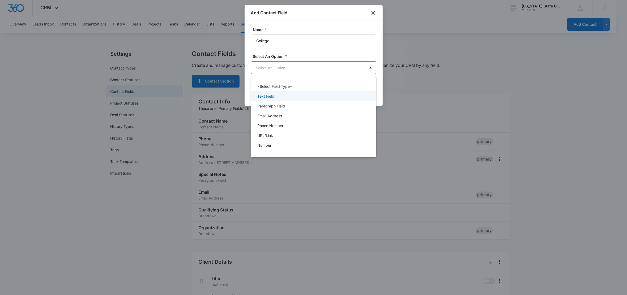
click at [264, 97] on p "Text Field" at bounding box center [265, 97] width 17 height 6
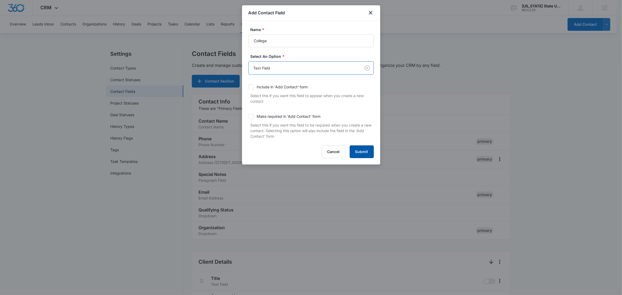
drag, startPoint x: 359, startPoint y: 147, endPoint x: 264, endPoint y: 128, distance: 97.0
click at [359, 147] on button "Submit" at bounding box center [362, 152] width 24 height 13
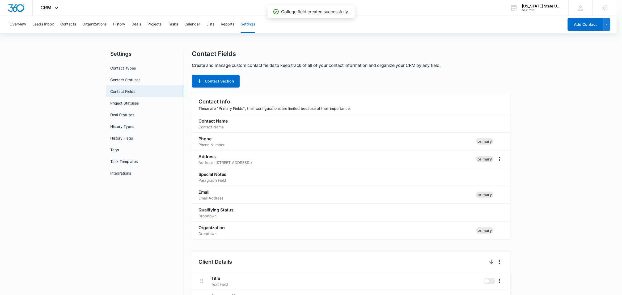
scroll to position [748, 0]
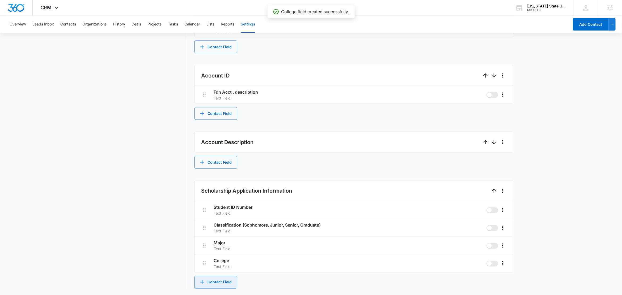
click at [227, 280] on button "Contact Field" at bounding box center [215, 282] width 43 height 13
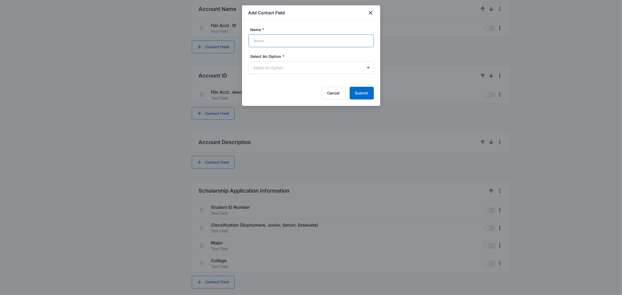
click at [269, 41] on input "Name *" at bounding box center [310, 41] width 125 height 13
paste input "Cumulative GPA"
type input "Cumulative GPA"
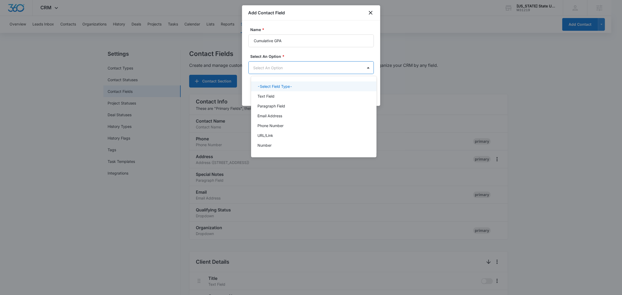
scroll to position [0, 0]
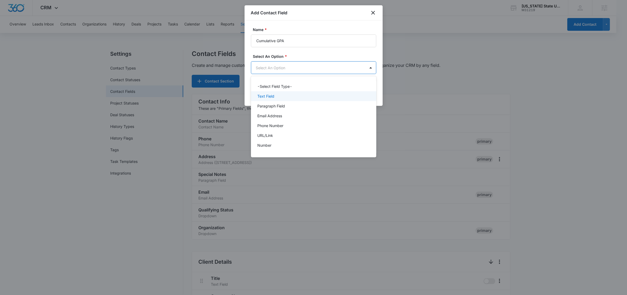
click at [274, 99] on div "Text Field" at bounding box center [313, 97] width 112 height 6
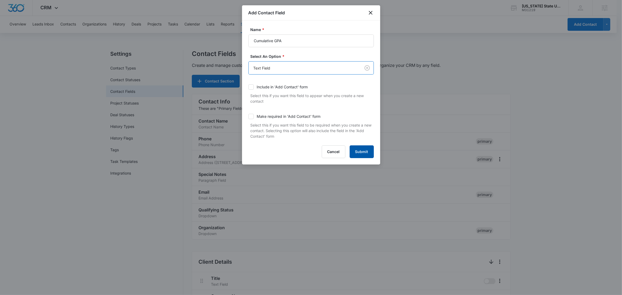
click at [370, 153] on button "Submit" at bounding box center [362, 152] width 24 height 13
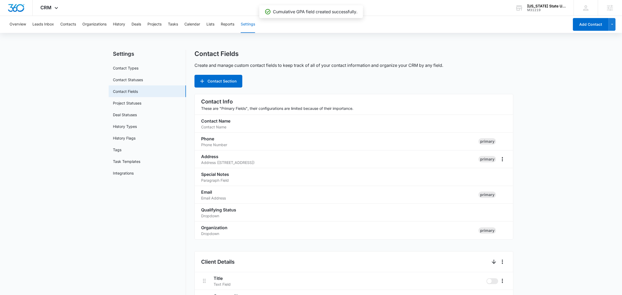
scroll to position [767, 0]
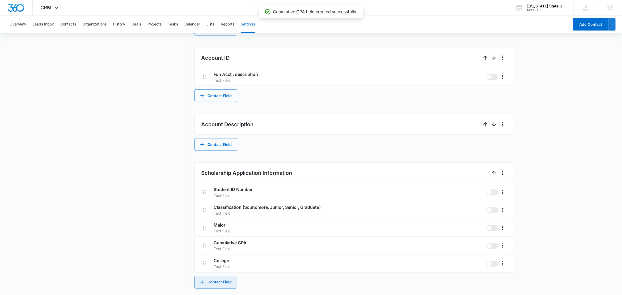
click at [225, 281] on button "Contact Field" at bounding box center [215, 282] width 43 height 13
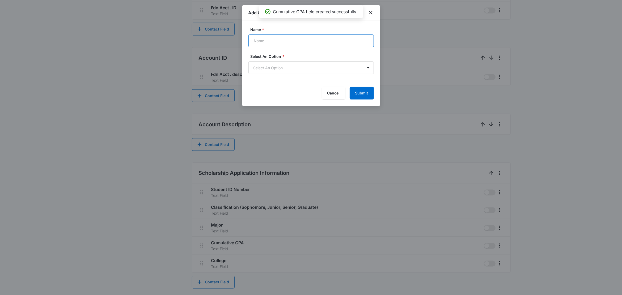
click at [282, 40] on input "Name *" at bounding box center [310, 41] width 125 height 13
paste input "Are you currently enrolled full-time?"
type input "Are you currently enrolled full-time?"
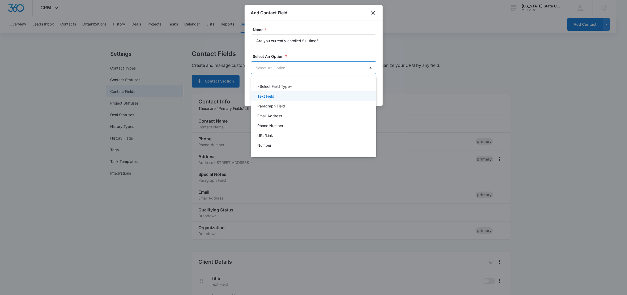
click at [269, 97] on p "Text Field" at bounding box center [265, 97] width 17 height 6
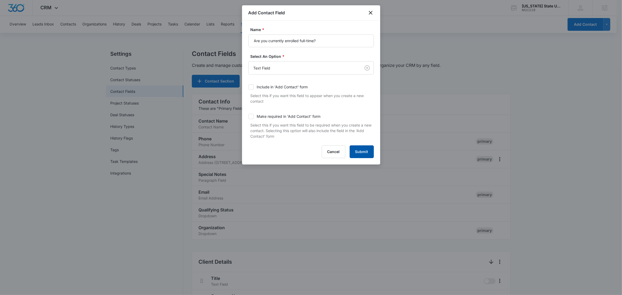
click at [363, 152] on button "Submit" at bounding box center [362, 152] width 24 height 13
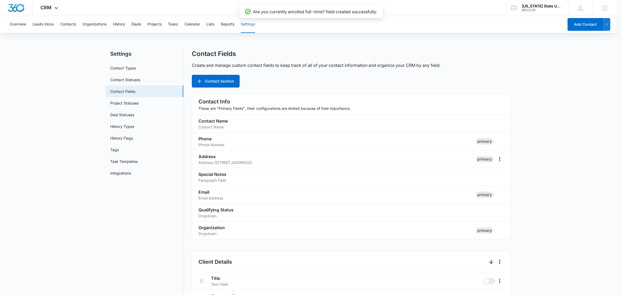
scroll to position [784, 0]
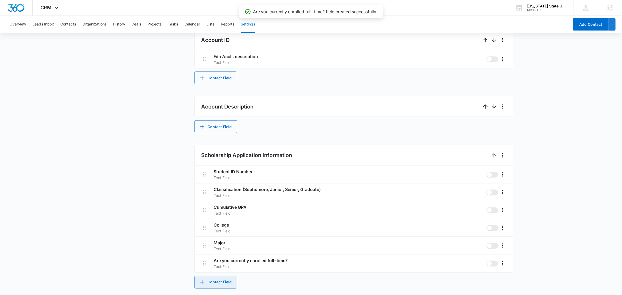
click at [224, 283] on button "Contact Field" at bounding box center [215, 282] width 43 height 13
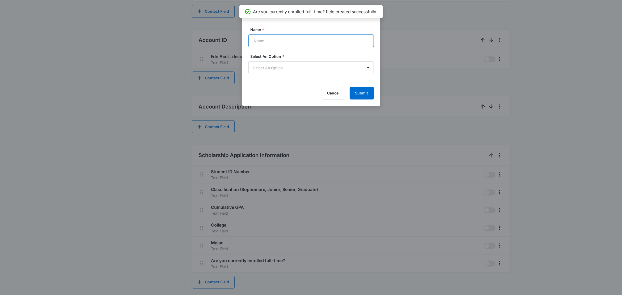
click at [265, 40] on input "Name *" at bounding box center [310, 41] width 125 height 13
paste input "Will you be enrolled full-time for Fall 2025 and Spring 2026?"
type input "Will you be enrolled full-time for Fall 2025 and Spring 2026?"
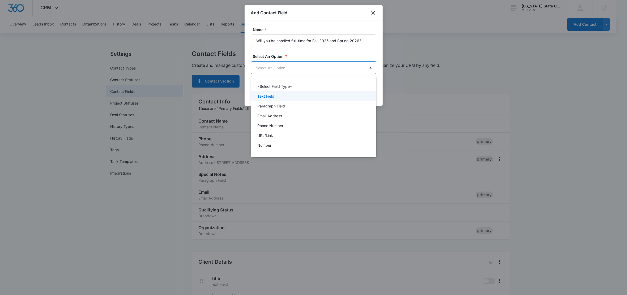
click at [272, 95] on p "Text Field" at bounding box center [265, 97] width 17 height 6
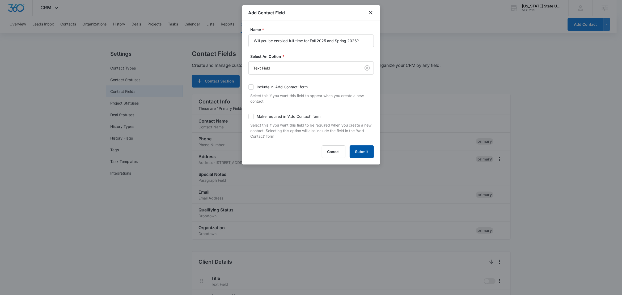
click at [363, 154] on button "Submit" at bounding box center [362, 152] width 24 height 13
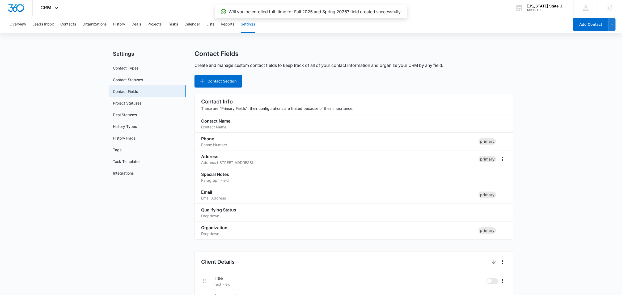
scroll to position [802, 0]
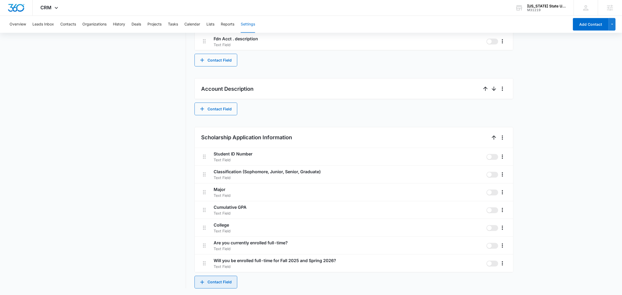
click at [226, 282] on button "Contact Field" at bounding box center [215, 282] width 43 height 13
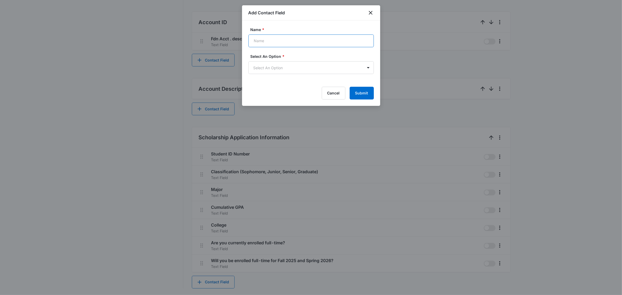
click at [280, 39] on input "Name *" at bounding box center [310, 41] width 125 height 13
paste input "Current Account Balance - Unofficial (as of application date)"
type input "Current Account Balance - Unofficial (as of application date)"
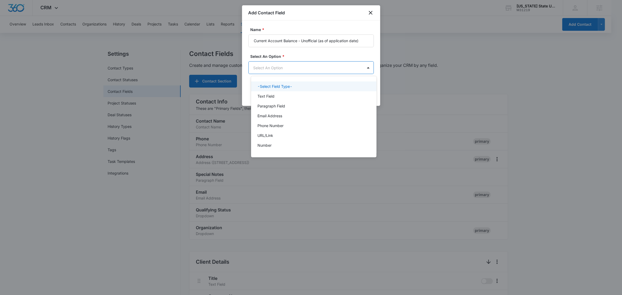
scroll to position [0, 0]
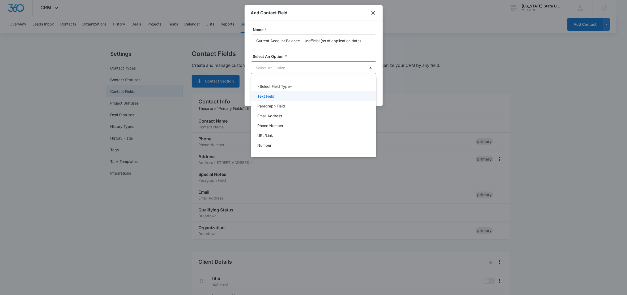
click at [269, 98] on p "Text Field" at bounding box center [265, 97] width 17 height 6
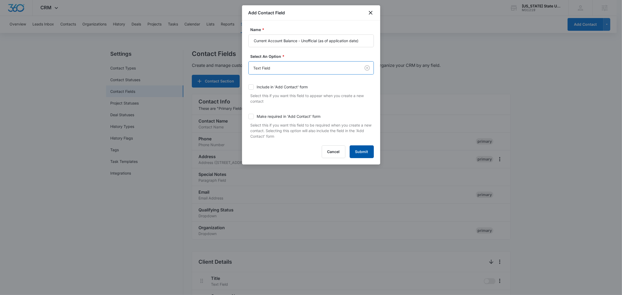
click at [357, 151] on button "Submit" at bounding box center [362, 152] width 24 height 13
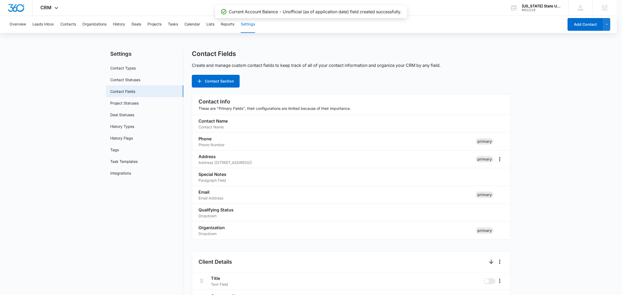
scroll to position [820, 0]
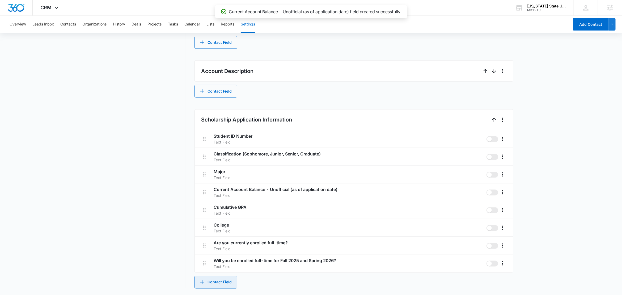
click at [226, 283] on button "Contact Field" at bounding box center [215, 282] width 43 height 13
click at [226, 282] on button "Contact Field" at bounding box center [215, 282] width 43 height 13
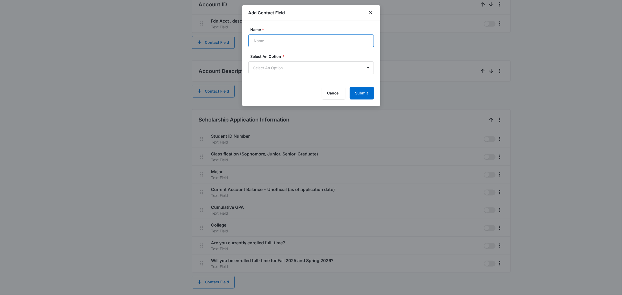
click at [288, 40] on input "Name *" at bounding box center [310, 41] width 125 height 13
paste input "Do you live in on-campus housing or plan to in [DATE]-[DATE]?"
type input "Do you live in on-campus housing or plan to in [DATE]-[DATE]?"
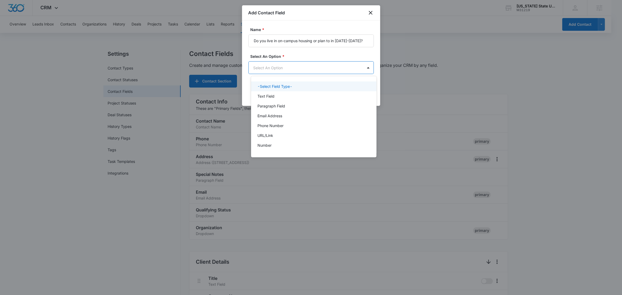
scroll to position [0, 0]
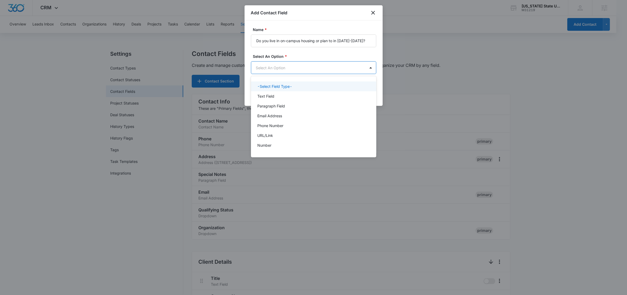
click at [282, 69] on body "CRM Apps CRM Email Social Intelligence Files Brand Settings South Carolina Stat…" at bounding box center [313, 147] width 627 height 295
click at [270, 95] on p "Text Field" at bounding box center [265, 97] width 17 height 6
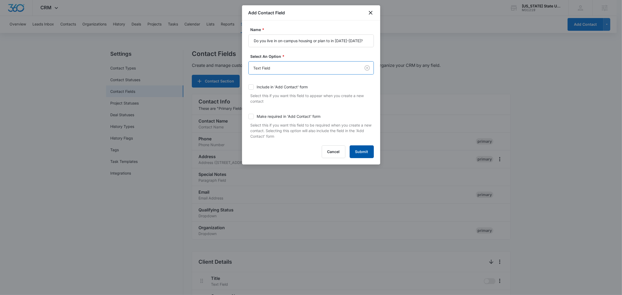
click at [360, 154] on button "Submit" at bounding box center [362, 152] width 24 height 13
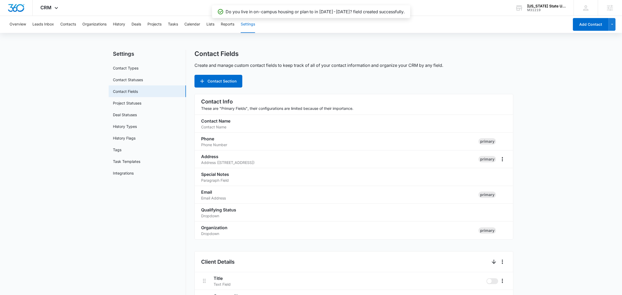
scroll to position [838, 0]
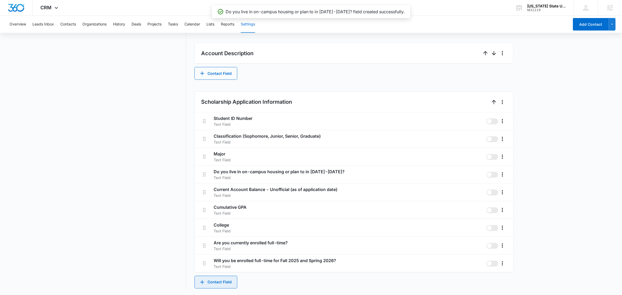
click at [211, 281] on button "Contact Field" at bounding box center [215, 282] width 43 height 13
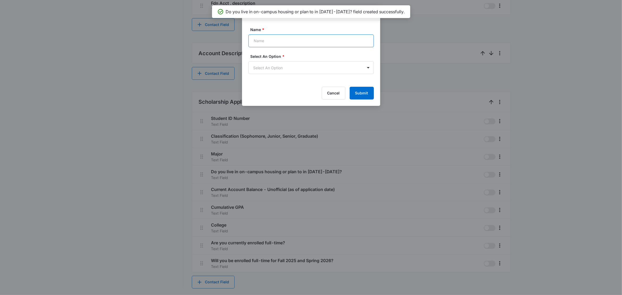
click at [272, 36] on input "Name *" at bounding box center [310, 41] width 125 height 13
paste input "Essay"
type input "Essay"
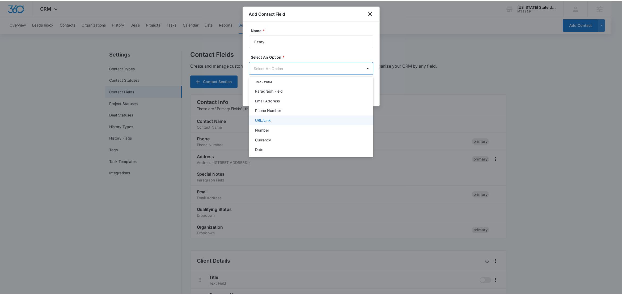
scroll to position [25, 0]
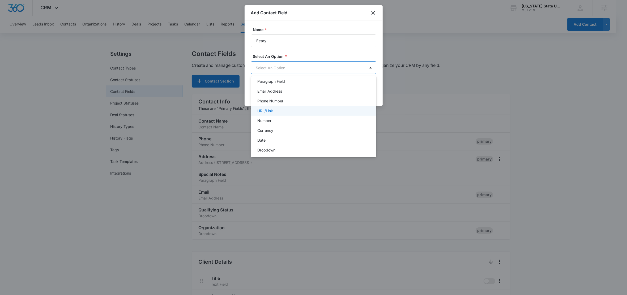
click at [275, 112] on div "URL/Link" at bounding box center [313, 111] width 112 height 6
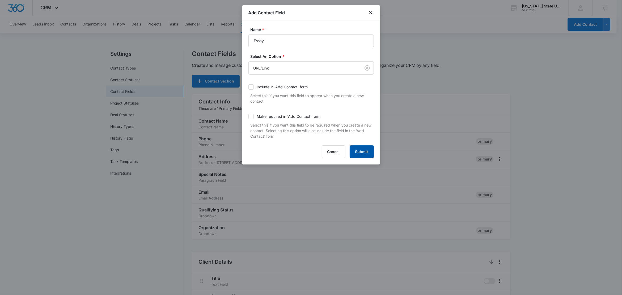
click at [364, 154] on button "Submit" at bounding box center [362, 152] width 24 height 13
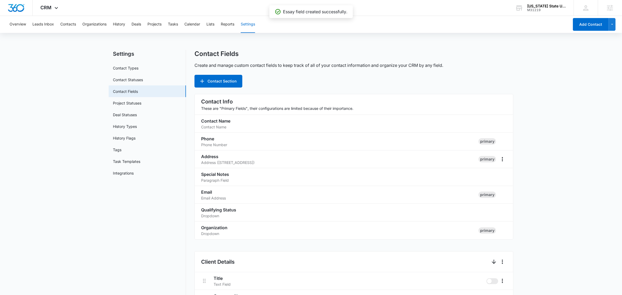
scroll to position [856, 0]
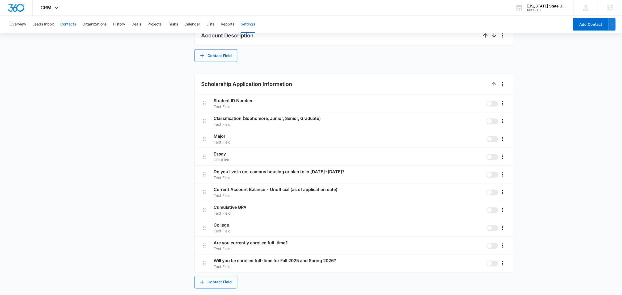
click at [65, 23] on button "Contacts" at bounding box center [68, 24] width 16 height 17
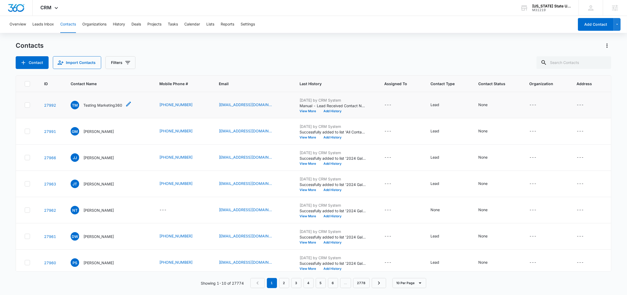
click at [92, 105] on p "Testing Marketing360" at bounding box center [102, 106] width 39 height 6
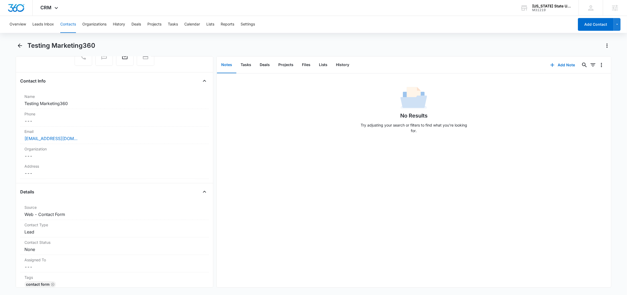
scroll to position [71, 0]
click at [48, 117] on dd "Cancel Save Changes ---" at bounding box center [114, 120] width 180 height 6
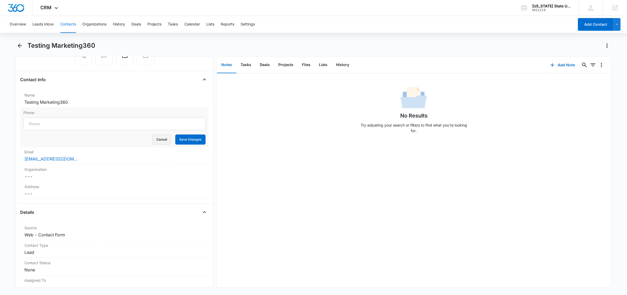
click at [153, 142] on button "Cancel" at bounding box center [162, 140] width 19 height 10
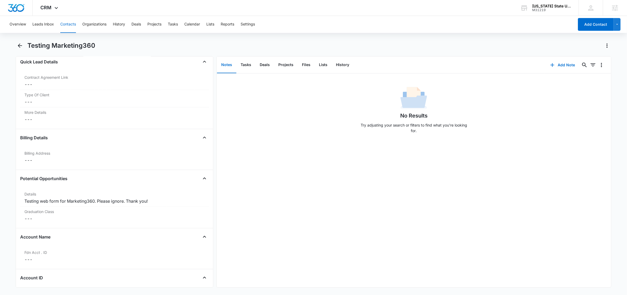
scroll to position [0, 0]
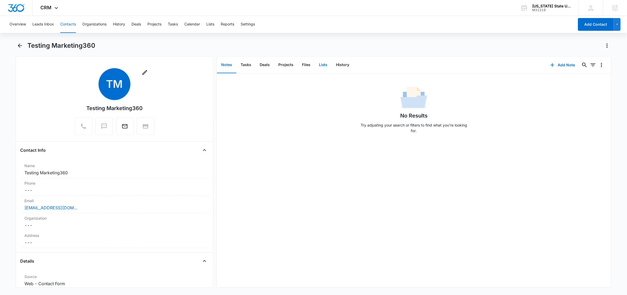
click at [324, 65] on button "Lists" at bounding box center [323, 65] width 17 height 16
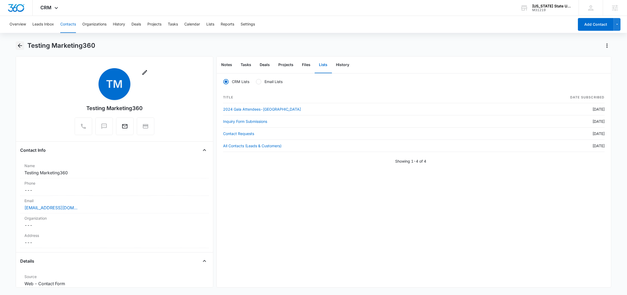
click at [19, 45] on icon "Back" at bounding box center [20, 46] width 4 height 4
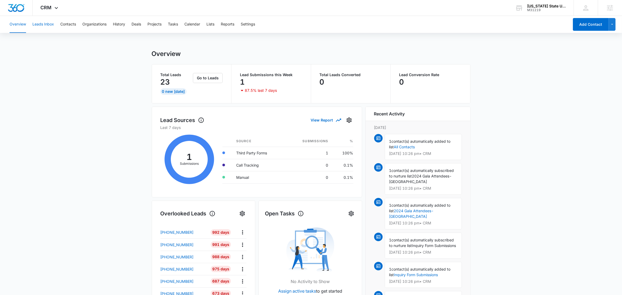
click at [45, 23] on button "Leads Inbox" at bounding box center [43, 24] width 22 height 17
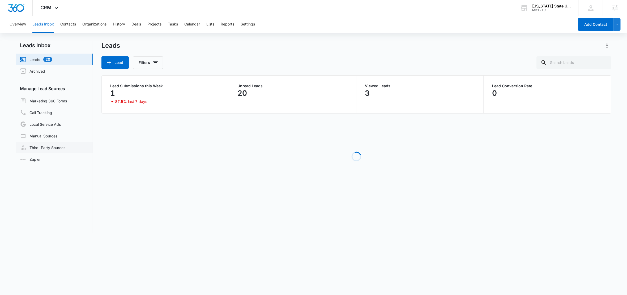
click at [45, 147] on link "Third-Party Sources" at bounding box center [42, 148] width 45 height 6
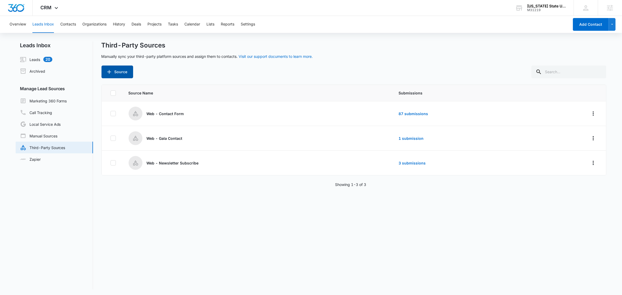
click at [118, 74] on button "Source" at bounding box center [117, 72] width 32 height 13
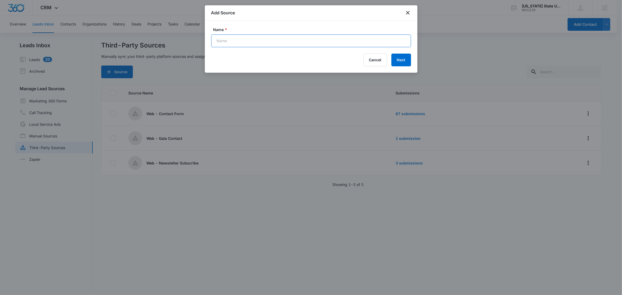
click at [245, 37] on input "Name *" at bounding box center [311, 41] width 200 height 13
paste input "Gala Scholarship Application"
type input "Web - Gala Scholarship Application"
click at [405, 59] on button "Next" at bounding box center [401, 60] width 20 height 13
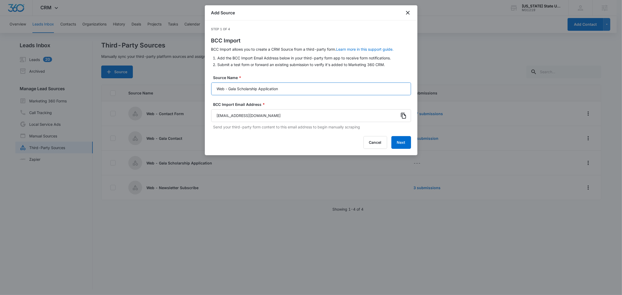
drag, startPoint x: 286, startPoint y: 90, endPoint x: 229, endPoint y: 95, distance: 57.3
click at [229, 95] on input "Web - Gala Scholarship Application" at bounding box center [311, 89] width 200 height 13
click at [403, 116] on icon at bounding box center [403, 116] width 6 height 6
click at [404, 116] on icon at bounding box center [403, 116] width 6 height 6
click at [407, 145] on button "Next" at bounding box center [401, 142] width 20 height 13
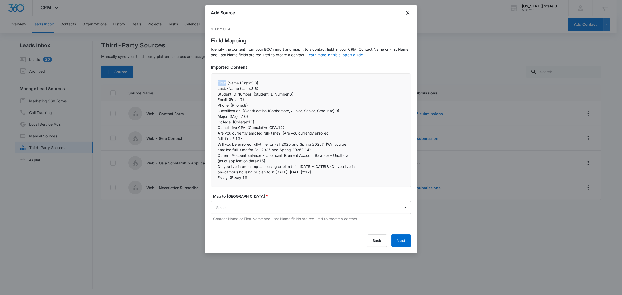
drag, startPoint x: 227, startPoint y: 83, endPoint x: 207, endPoint y: 84, distance: 20.0
click at [207, 84] on div "Step 2 of 4 Field Mapping Identify the content from your BCC import and map it …" at bounding box center [311, 136] width 213 height 233
copy p "First:"
click at [246, 209] on body "CRM Apps CRM Email Social Intelligence Files Brand Settings [US_STATE][GEOGRAPH…" at bounding box center [311, 148] width 622 height 296
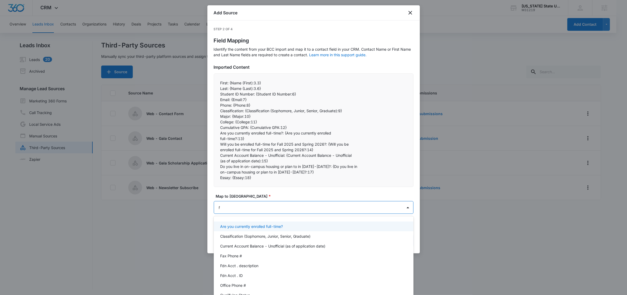
type input "fi"
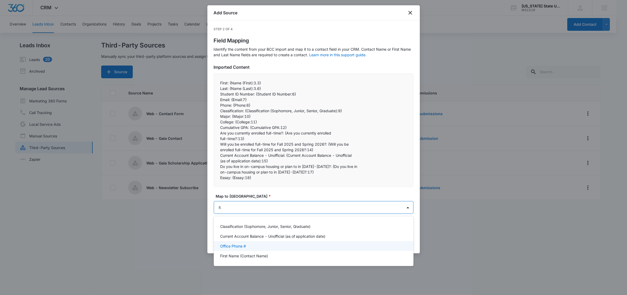
click at [248, 253] on p "First Name (Contact Name)" at bounding box center [244, 256] width 48 height 6
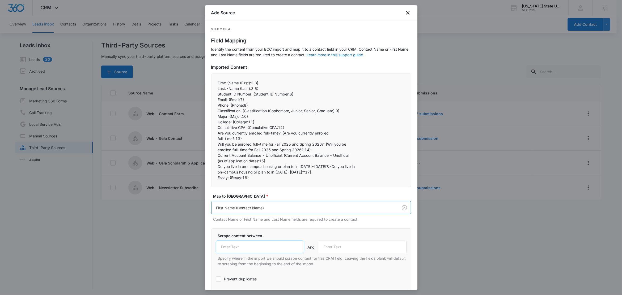
click at [248, 247] on input "text" at bounding box center [260, 247] width 89 height 13
paste input "First:"
type input "First:"
drag, startPoint x: 226, startPoint y: 89, endPoint x: 210, endPoint y: 89, distance: 16.5
click at [210, 89] on div "Step 2 of 4 Field Mapping Identify the content from your BCC import and map it …" at bounding box center [311, 155] width 213 height 270
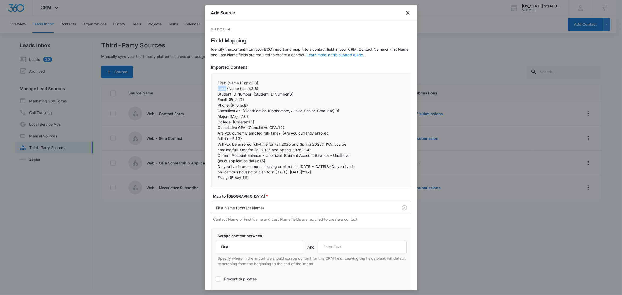
copy p "Last:"
click at [346, 250] on input "text" at bounding box center [362, 247] width 89 height 13
paste input "Last:"
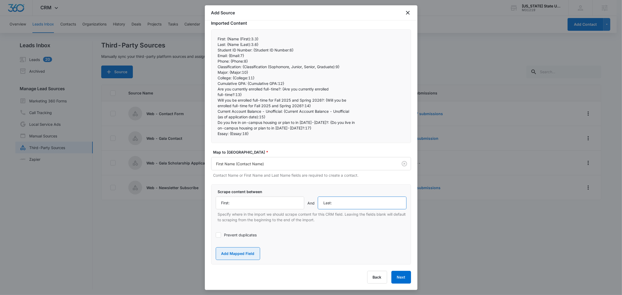
type input "Last:"
click at [251, 251] on button "Add Mapped Field" at bounding box center [238, 254] width 44 height 13
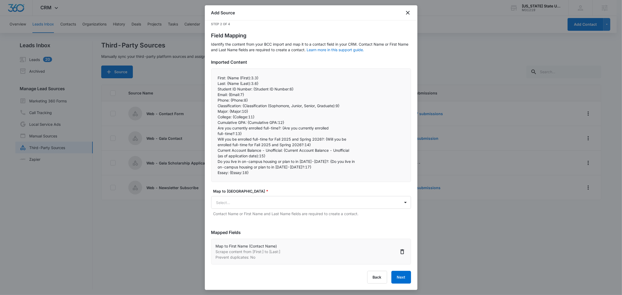
scroll to position [5, 0]
click at [246, 206] on body "CRM Apps CRM Email Social Intelligence Files Brand Settings [US_STATE][GEOGRAPH…" at bounding box center [311, 148] width 622 height 296
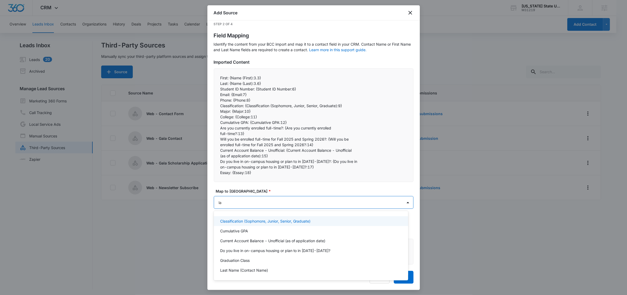
type input "las"
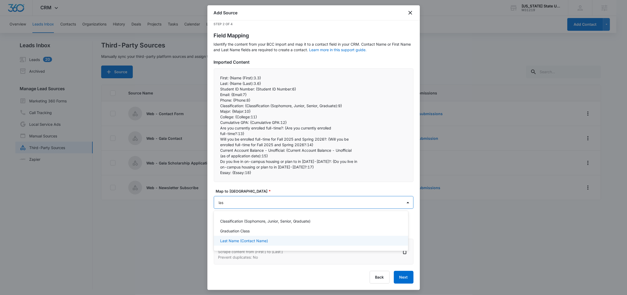
click at [248, 245] on div "Last Name (Contact Name)" at bounding box center [311, 241] width 194 height 10
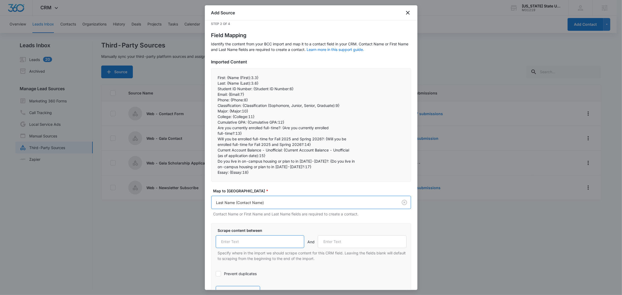
click at [255, 240] on input "text" at bounding box center [260, 242] width 89 height 13
paste input "Last:"
type input "Last:"
drag, startPoint x: 252, startPoint y: 90, endPoint x: 216, endPoint y: 88, distance: 35.6
click at [216, 88] on div "First: {Name (First):3.3}  Last: {Name (Last):3.6}  Student ID Number: {Stu…" at bounding box center [311, 125] width 200 height 114
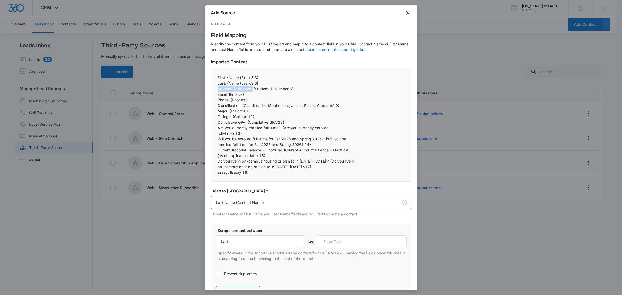
copy p "Student ID Number:"
click at [338, 243] on input "text" at bounding box center [362, 242] width 89 height 13
paste input "Student ID Number:"
type input "Student ID Number:"
click at [322, 224] on div "Scrape content between Last: And Student ID Number: Specify where in the import…" at bounding box center [311, 263] width 200 height 80
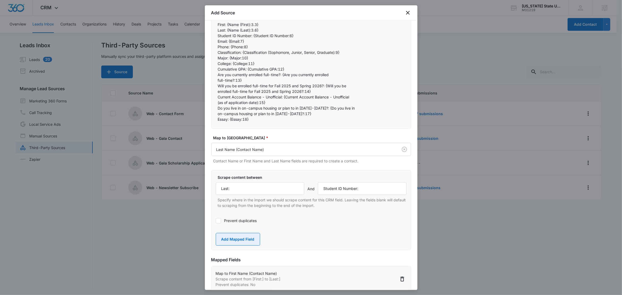
click at [236, 238] on button "Add Mapped Field" at bounding box center [238, 239] width 44 height 13
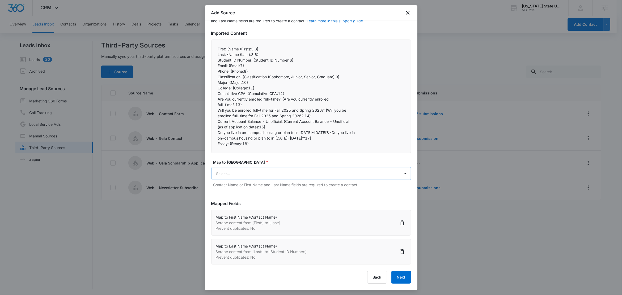
scroll to position [35, 0]
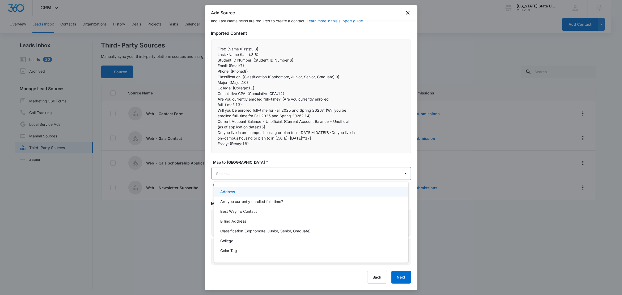
click at [250, 171] on body "CRM Apps CRM Email Social Intelligence Files Brand Settings South Carolina Stat…" at bounding box center [311, 147] width 622 height 295
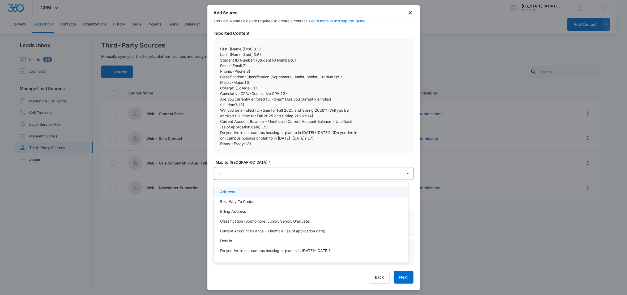
type input "st"
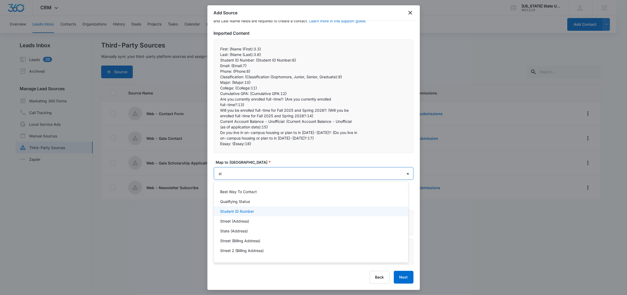
click at [260, 214] on div "Student ID Number" at bounding box center [310, 212] width 181 height 6
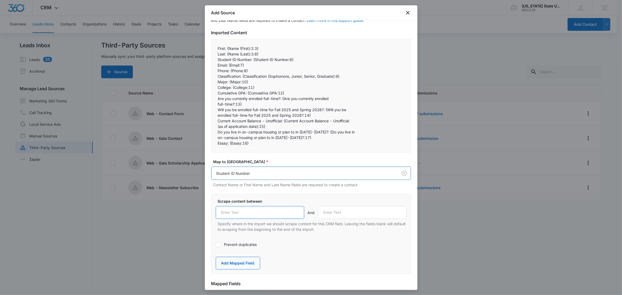
click at [266, 212] on input "text" at bounding box center [260, 212] width 89 height 13
paste input "Student ID Number:"
type input "Student ID Number:"
drag, startPoint x: 229, startPoint y: 65, endPoint x: 212, endPoint y: 65, distance: 16.7
click at [212, 65] on div "First: {Name (First):3.3}  Last: {Name (Last):3.6}  Student ID Number: {Stu…" at bounding box center [311, 96] width 200 height 114
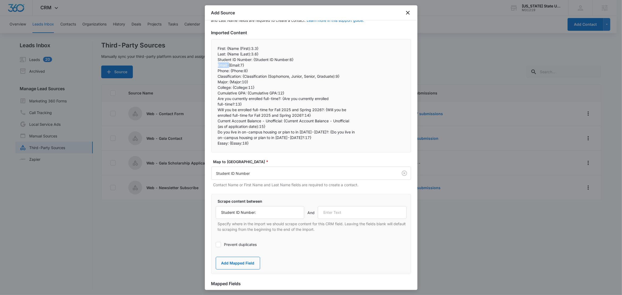
copy p "Email:"
click at [355, 215] on input "text" at bounding box center [362, 212] width 89 height 13
paste input "Email:"
type input "Email:"
click at [242, 262] on button "Add Mapped Field" at bounding box center [238, 263] width 44 height 13
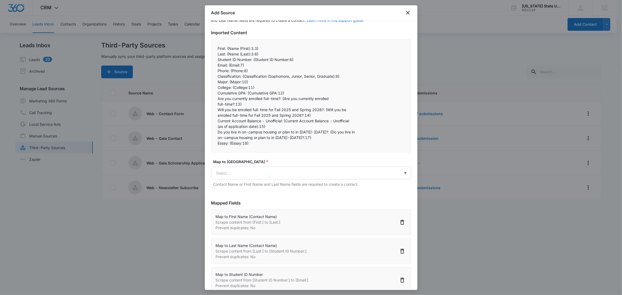
click at [248, 166] on div "Map to CRM Field * Select... Contact Name or First Name and Last Name fields ar…" at bounding box center [311, 173] width 200 height 28
click at [248, 170] on body "CRM Apps CRM Email Social Intelligence Files Brand Settings South Carolina Stat…" at bounding box center [311, 148] width 622 height 296
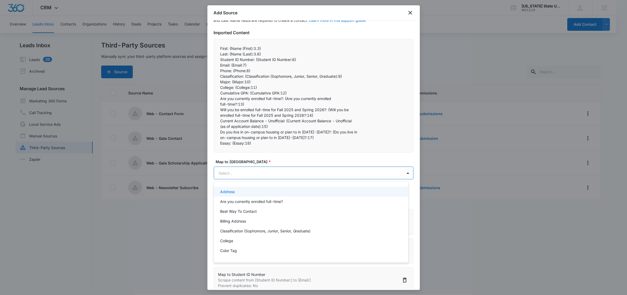
paste input "Email:"
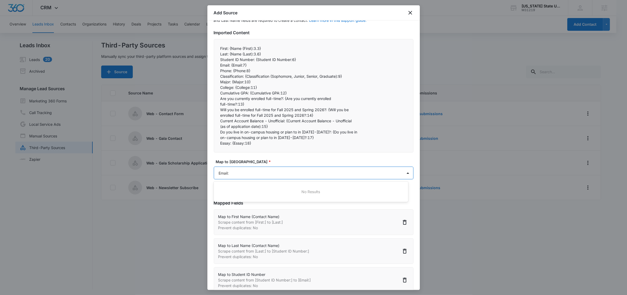
type input "Email"
click at [239, 191] on div "Email" at bounding box center [310, 192] width 181 height 6
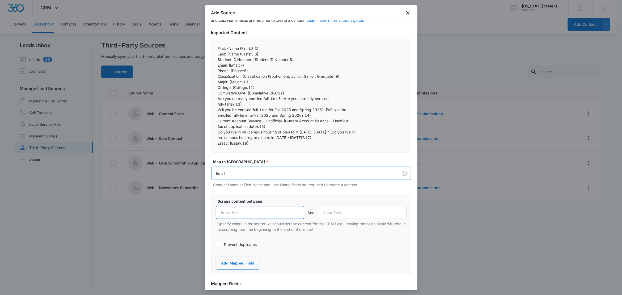
click at [253, 212] on input "text" at bounding box center [260, 212] width 89 height 13
paste input "Email:"
type input "Email:"
click at [233, 244] on label "Prevent duplicates" at bounding box center [311, 245] width 191 height 6
click at [216, 245] on input "Prevent duplicates" at bounding box center [216, 245] width 0 height 0
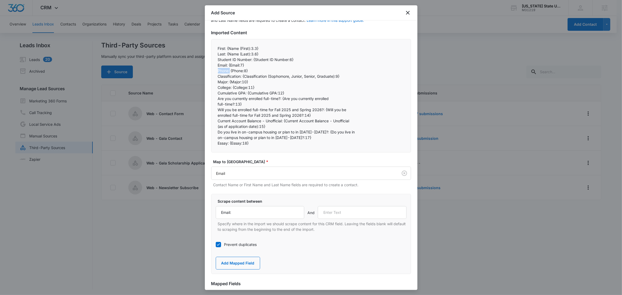
drag, startPoint x: 230, startPoint y: 71, endPoint x: 213, endPoint y: 71, distance: 17.8
click at [213, 71] on div "First: {Name (First):3.3}  Last: {Name (Last):3.6}  Student ID Number: {Stu…" at bounding box center [311, 96] width 200 height 114
copy p "Phone:"
click at [346, 218] on input "text" at bounding box center [362, 212] width 89 height 13
paste input "Phone:"
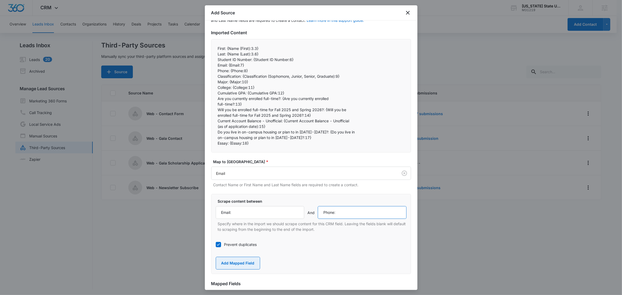
type input "Phone:"
click at [245, 262] on button "Add Mapped Field" at bounding box center [238, 263] width 44 height 13
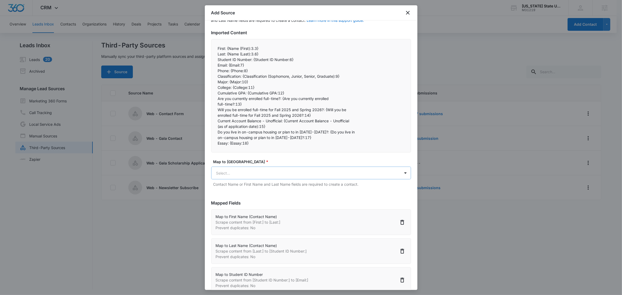
click at [247, 176] on body "CRM Apps CRM Email Social Intelligence Files Brand Settings South Carolina Stat…" at bounding box center [311, 148] width 622 height 296
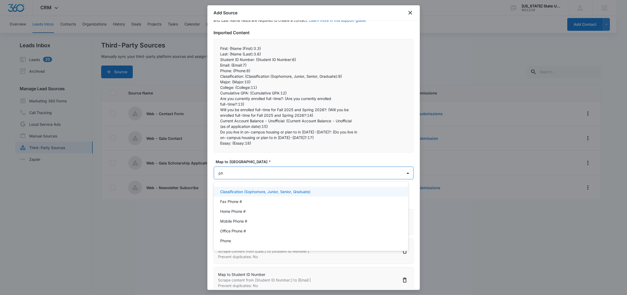
type input "pho"
click at [248, 240] on div "Phone" at bounding box center [310, 241] width 181 height 6
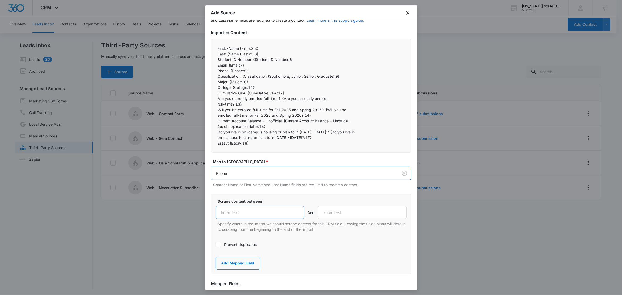
click at [250, 223] on p "Specify where in the import we should scrape content for this CRM field. Leavin…" at bounding box center [312, 226] width 189 height 11
click at [252, 214] on input "text" at bounding box center [260, 212] width 89 height 13
paste input "Phone:"
type input "Phone:"
drag, startPoint x: 243, startPoint y: 77, endPoint x: 215, endPoint y: 78, distance: 27.4
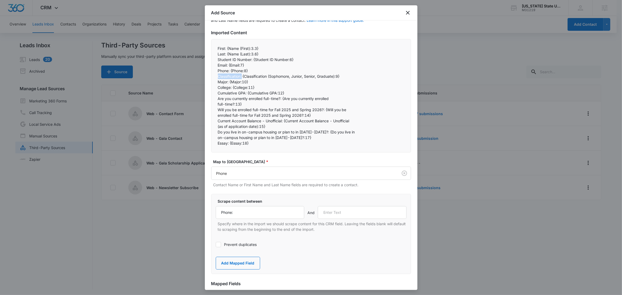
click at [215, 78] on div "First: {Name (First):3.3}  Last: {Name (Last):3.6}  Student ID Number: {Stu…" at bounding box center [311, 96] width 200 height 114
copy p "Classification:"
click at [340, 216] on input "text" at bounding box center [362, 212] width 89 height 13
paste input "Classification:"
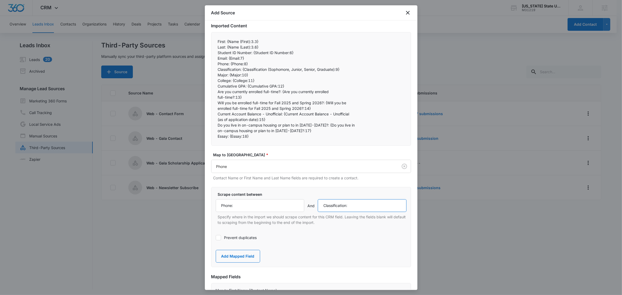
scroll to position [42, 0]
type input "Classification:"
click at [236, 256] on button "Add Mapped Field" at bounding box center [238, 256] width 44 height 13
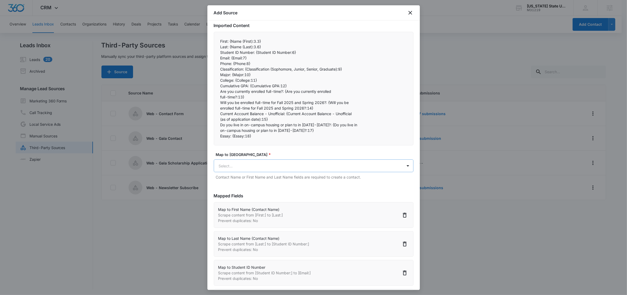
click at [238, 167] on body "CRM Apps CRM Email Social Intelligence Files Brand Settings South Carolina Stat…" at bounding box center [313, 148] width 627 height 296
type input "clas"
drag, startPoint x: 280, startPoint y: 187, endPoint x: 283, endPoint y: 185, distance: 2.9
click at [281, 187] on p "Classification (Sophomore, Junior, Senior, Graduate)" at bounding box center [265, 185] width 91 height 6
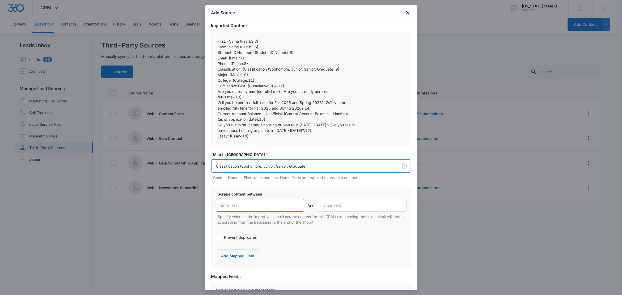
click at [269, 203] on input "text" at bounding box center [260, 205] width 89 height 13
paste input "Classification:"
type input "Classification:"
drag, startPoint x: 229, startPoint y: 75, endPoint x: 212, endPoint y: 75, distance: 16.7
click at [212, 75] on div "First: {Name (First):3.3}  Last: {Name (Last):3.6}  Student ID Number: {Stu…" at bounding box center [311, 89] width 200 height 114
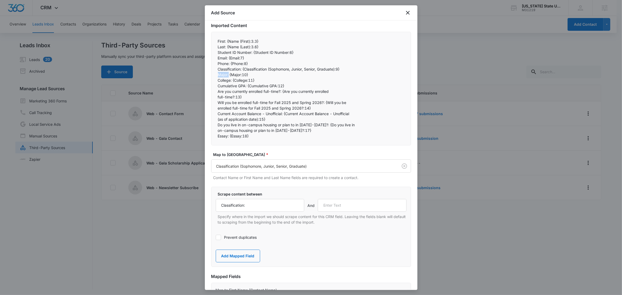
copy p "Major:"
click at [348, 207] on input "text" at bounding box center [362, 205] width 89 height 13
paste input "Major:"
type input "Major:"
drag, startPoint x: 244, startPoint y: 256, endPoint x: 248, endPoint y: 223, distance: 33.0
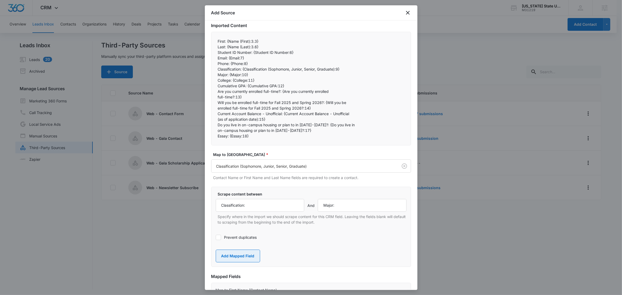
click at [244, 256] on button "Add Mapped Field" at bounding box center [238, 256] width 44 height 13
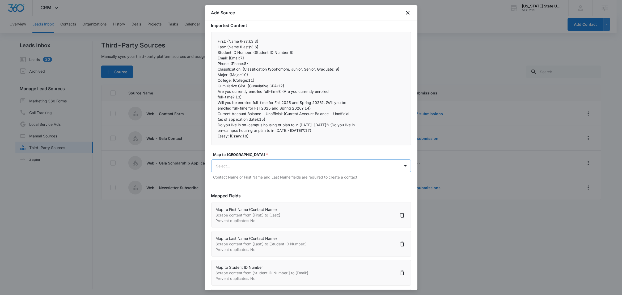
click at [253, 166] on body "CRM Apps CRM Email Social Intelligence Files Brand Settings South Carolina Stat…" at bounding box center [311, 148] width 622 height 296
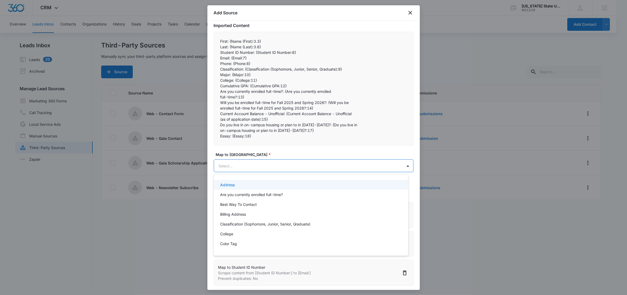
paste input "Major:"
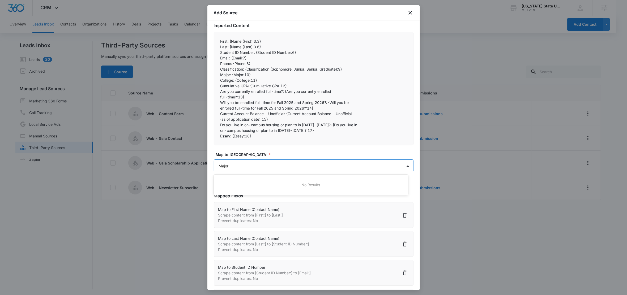
type input "Major"
click at [244, 182] on div "Major" at bounding box center [310, 185] width 181 height 6
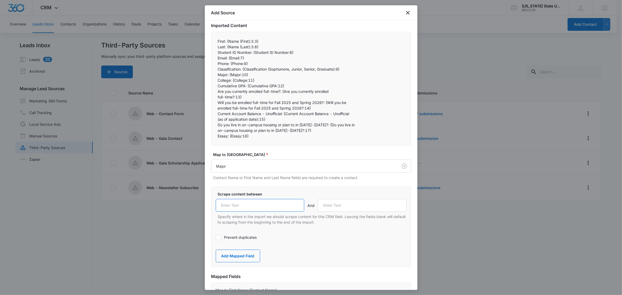
click at [247, 204] on input "text" at bounding box center [260, 205] width 89 height 13
paste input "Major:"
type input "Major:"
drag, startPoint x: 232, startPoint y: 81, endPoint x: 210, endPoint y: 84, distance: 22.0
click at [210, 84] on div "Step 2 of 4 Field Mapping Identify the content from your BCC import and map it …" at bounding box center [311, 155] width 213 height 270
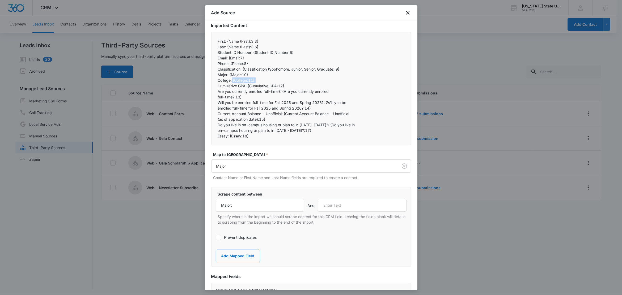
click at [236, 81] on p "College: {College:11}" at bounding box center [311, 81] width 187 height 6
drag, startPoint x: 232, startPoint y: 81, endPoint x: 217, endPoint y: 80, distance: 16.0
click at [217, 80] on div "First: {Name (First):3.3}  Last: {Name (Last):3.6}  Student ID Number: {Stu…" at bounding box center [311, 89] width 200 height 114
copy p "College:"
click at [356, 207] on input "text" at bounding box center [362, 205] width 89 height 13
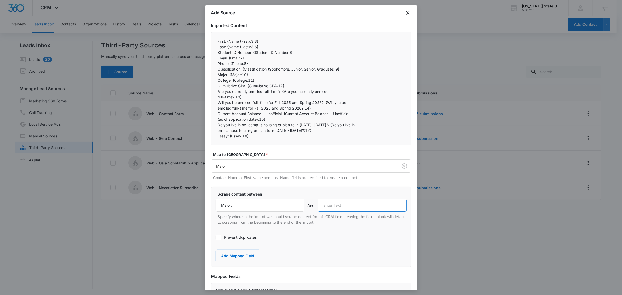
paste input "College:"
type input "College:"
click at [227, 255] on button "Add Mapped Field" at bounding box center [238, 256] width 44 height 13
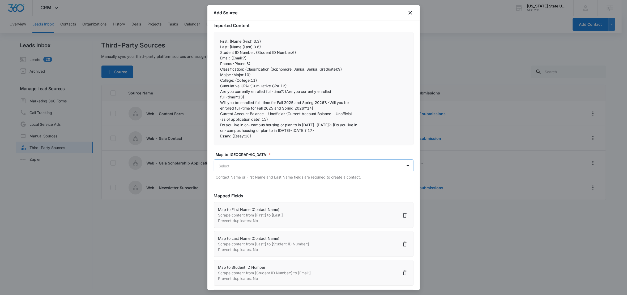
click at [247, 166] on body "CRM Apps CRM Email Social Intelligence Files Brand Settings South Carolina Stat…" at bounding box center [313, 148] width 627 height 296
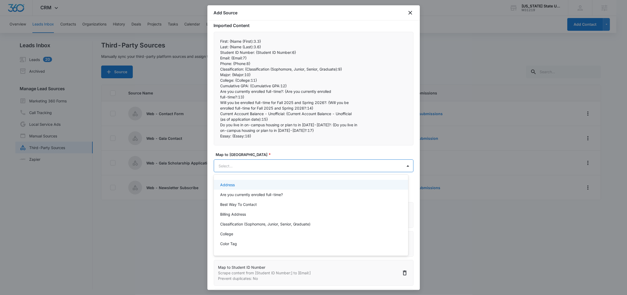
paste input "College:"
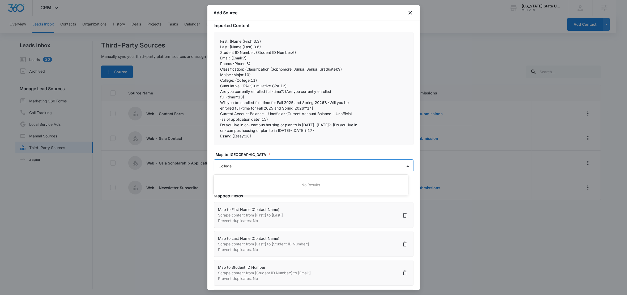
type input "College"
click at [239, 185] on div "College" at bounding box center [310, 185] width 181 height 6
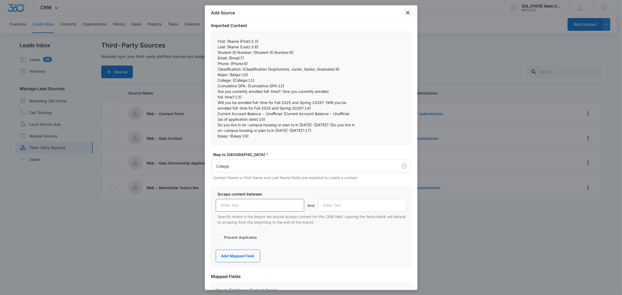
click at [252, 212] on input "text" at bounding box center [260, 205] width 89 height 13
paste input "College:"
type input "College:"
drag, startPoint x: 247, startPoint y: 86, endPoint x: 217, endPoint y: 86, distance: 30.3
click at [217, 86] on div "First: {Name (First):3.3}  Last: {Name (Last):3.6}  Student ID Number: {Stu…" at bounding box center [311, 89] width 200 height 114
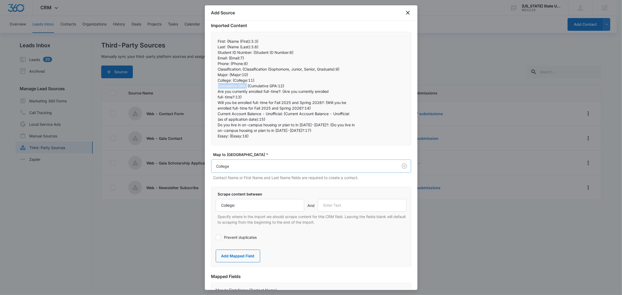
copy p "Cumulative GPA:"
click at [339, 205] on input "text" at bounding box center [362, 205] width 89 height 13
paste input "Cumulative GPA:"
type input "Cumulative GPA:"
click at [223, 260] on button "Add Mapped Field" at bounding box center [238, 256] width 44 height 13
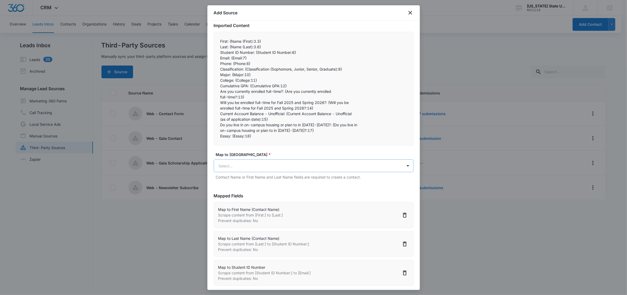
click at [248, 164] on body "CRM Apps CRM Email Social Intelligence Files Brand Settings South Carolina Stat…" at bounding box center [313, 148] width 627 height 296
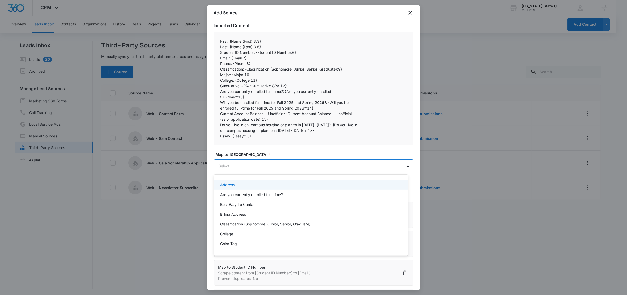
paste input "Cumulative GPA:"
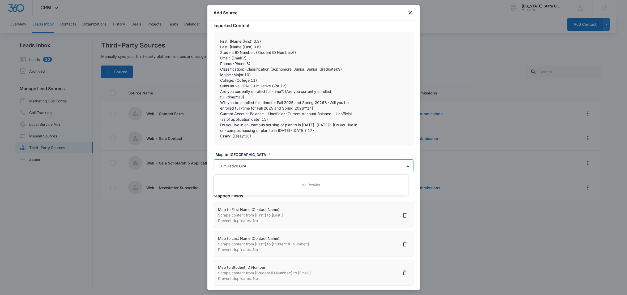
type input "Cumulative GPA"
click at [245, 183] on p "Cumulative GPA" at bounding box center [234, 185] width 28 height 6
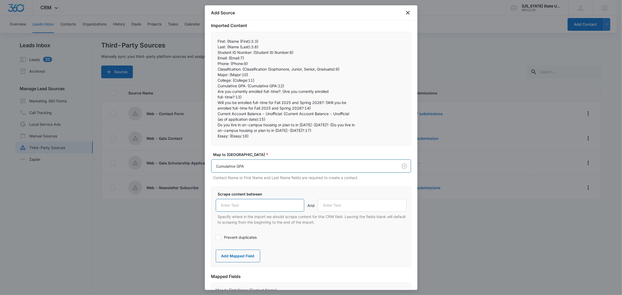
click at [255, 207] on input "text" at bounding box center [260, 205] width 89 height 13
paste input "Cumulative GPA:"
type input "Cumulative GPA:"
drag, startPoint x: 283, startPoint y: 91, endPoint x: 214, endPoint y: 92, distance: 68.8
click at [214, 92] on div "First: {Name (First):3.3}  Last: {Name (Last):3.6}  Student ID Number: {Stu…" at bounding box center [311, 89] width 200 height 114
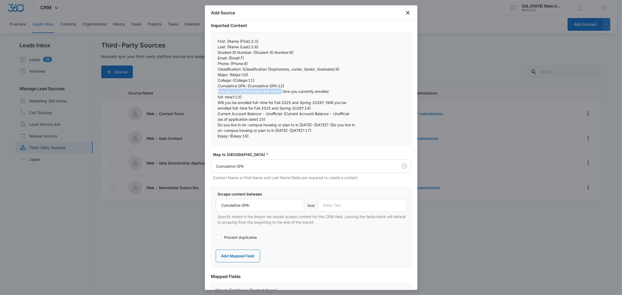
copy p "Are you currently enrolled full-time?:"
click at [336, 208] on input "text" at bounding box center [362, 205] width 89 height 13
paste input "Are you currently enrolled full-time?:"
type input "Are you currently enrolled full-time?:"
click at [243, 256] on button "Add Mapped Field" at bounding box center [238, 256] width 44 height 13
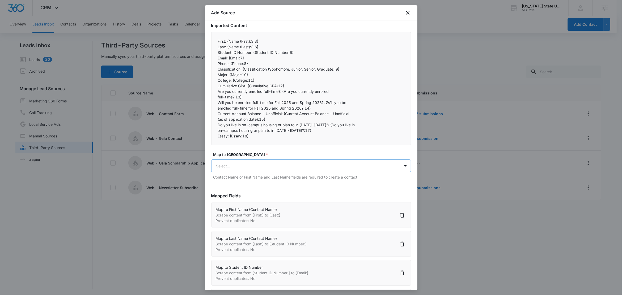
click at [244, 164] on body "CRM Apps CRM Email Social Intelligence Files Brand Settings South Carolina Stat…" at bounding box center [311, 148] width 622 height 296
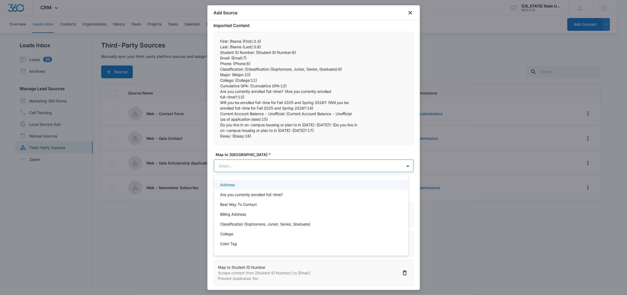
paste input "Are you currently enrolled full-time?:"
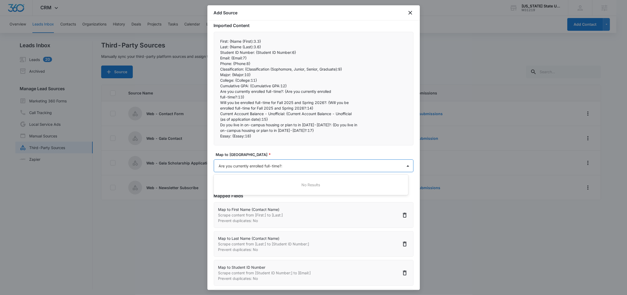
type input "Are you currently enrolled full-time?"
drag, startPoint x: 242, startPoint y: 187, endPoint x: 246, endPoint y: 190, distance: 6.1
click at [242, 187] on p "Are you currently enrolled full-time?" at bounding box center [251, 185] width 63 height 6
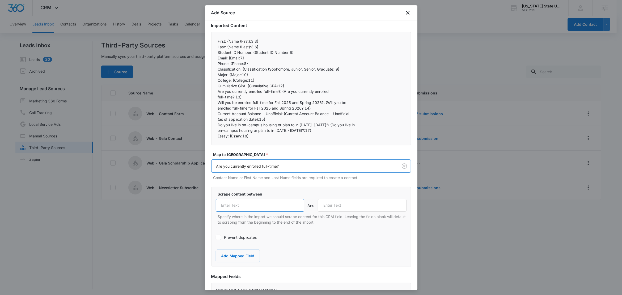
click at [258, 206] on input "text" at bounding box center [260, 205] width 89 height 13
paste input "Are you currently enrolled full-time?:"
type input "Are you currently enrolled full-time?:"
drag, startPoint x: 242, startPoint y: 92, endPoint x: 252, endPoint y: 98, distance: 12.0
click at [252, 98] on div "First: {Name (First):3.3}  Last: {Name (Last):3.6}  Student ID Number: {Stu…" at bounding box center [311, 89] width 200 height 114
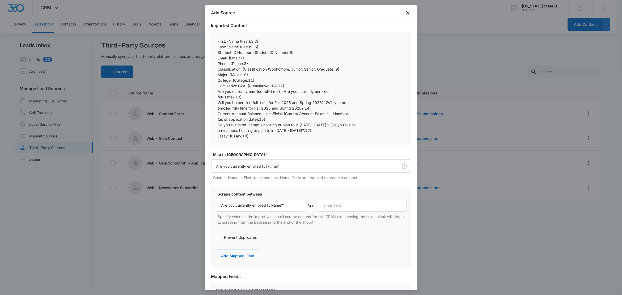
click at [241, 107] on p "enrolled full-time for Fall 2025 and Spring 2026?:14}" at bounding box center [311, 108] width 187 height 6
drag, startPoint x: 326, startPoint y: 102, endPoint x: 217, endPoint y: 103, distance: 108.7
click at [217, 103] on div "First: {Name (First):3.3}  Last: {Name (Last):3.6}  Student ID Number: {Stu…" at bounding box center [311, 89] width 200 height 114
click at [355, 208] on input "text" at bounding box center [362, 205] width 89 height 13
paste input "Will you be enrolled full-time for Fall 2025 and Spring 2026?:"
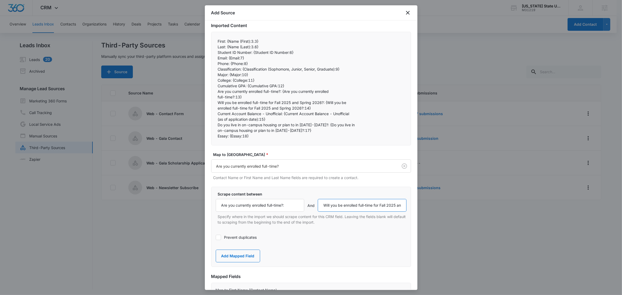
scroll to position [0, 32]
type input "Will you be enrolled full-time for Fall 2025 and Spring 2026?:"
click at [243, 256] on button "Add Mapped Field" at bounding box center [238, 256] width 44 height 13
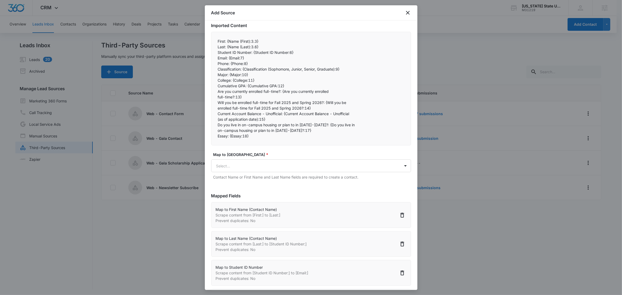
scroll to position [0, 0]
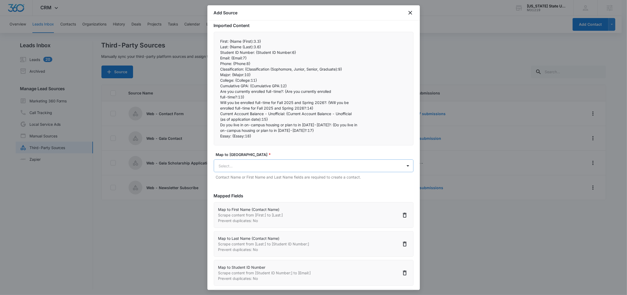
click at [253, 169] on body "CRM Apps CRM Email Social Intelligence Files Brand Settings South Carolina Stat…" at bounding box center [313, 148] width 627 height 296
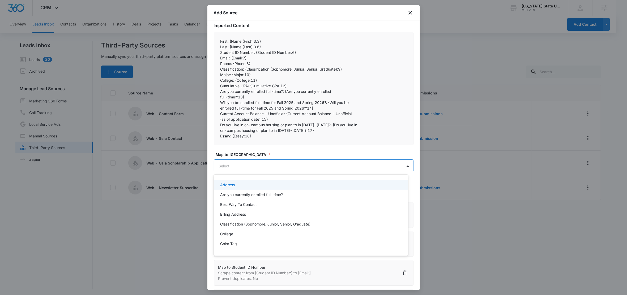
paste input "Will you be enrolled full-time for Fall 2025 and Spring 2026?:"
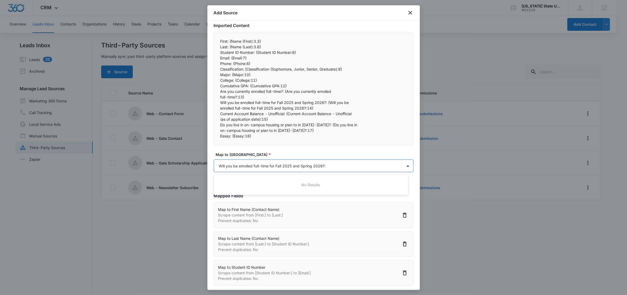
type input "Will you be enrolled full-time for Fall 2025 and Spring 2026?"
click at [256, 185] on p "Will you be enrolled full-time for Fall 2025 and Spring 2026?" at bounding box center [273, 185] width 106 height 6
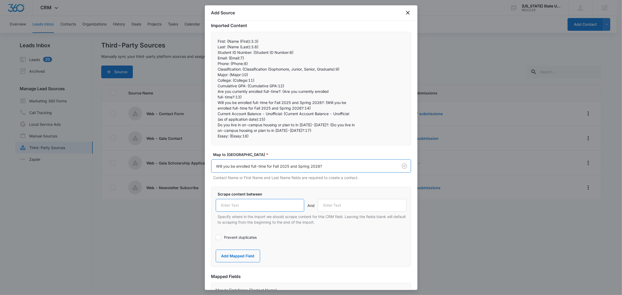
click at [277, 210] on input "text" at bounding box center [260, 205] width 89 height 13
paste input "Will you be enrolled full-time for Fall 2025 and Spring 2026?:"
type input "Will you be enrolled full-time for Fall 2025 and Spring 2026?:"
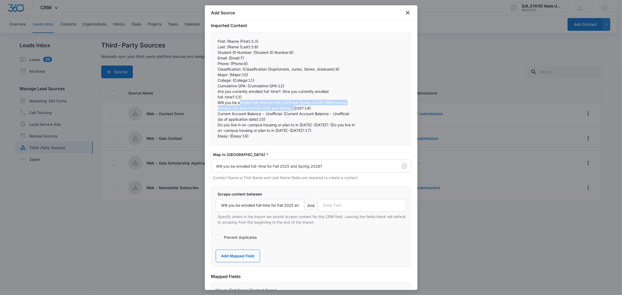
drag, startPoint x: 240, startPoint y: 103, endPoint x: 295, endPoint y: 107, distance: 54.7
click at [295, 107] on div "First: {Name (First):3.3}  Last: {Name (Last):3.6}  Student ID Number: {Stu…" at bounding box center [311, 89] width 200 height 114
click at [257, 122] on p "(as of application date):15}" at bounding box center [311, 120] width 187 height 6
drag, startPoint x: 284, startPoint y: 114, endPoint x: 215, endPoint y: 116, distance: 69.1
click at [215, 116] on div "First: {Name (First):3.3}  Last: {Name (Last):3.6}  Student ID Number: {Stu…" at bounding box center [311, 89] width 200 height 114
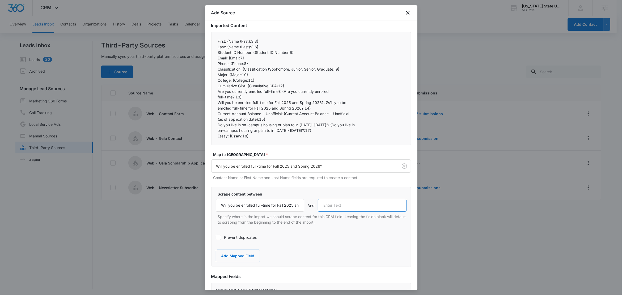
click at [353, 209] on input "text" at bounding box center [362, 205] width 89 height 13
paste input "Current Account Balance - Unofficial:"
type input "Current Account Balance - Unofficial:"
click at [246, 258] on button "Add Mapped Field" at bounding box center [238, 256] width 44 height 13
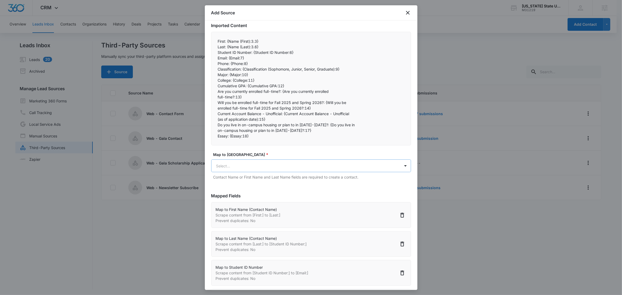
click at [259, 167] on body "CRM Apps CRM Email Social Intelligence Files Brand Settings South Carolina Stat…" at bounding box center [311, 148] width 622 height 296
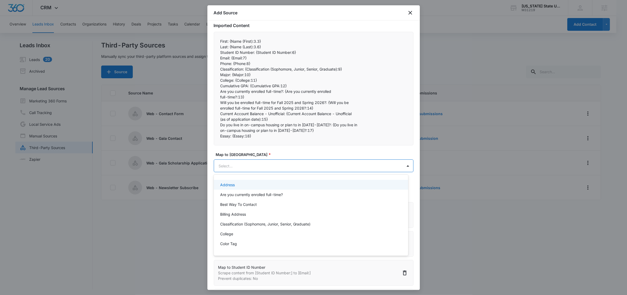
paste input "Current Account Balance - Unofficial:"
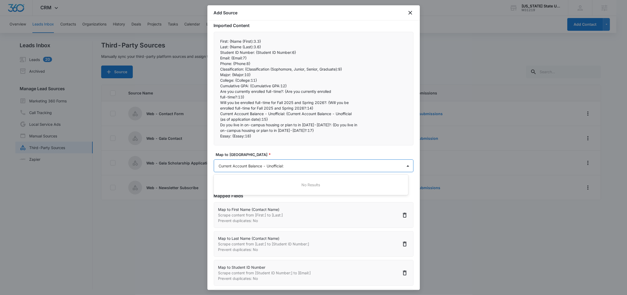
type input "Current Account Balance - Unofficial"
click at [253, 186] on p "Current Account Balance - Unofficial (as of application date)" at bounding box center [272, 185] width 105 height 6
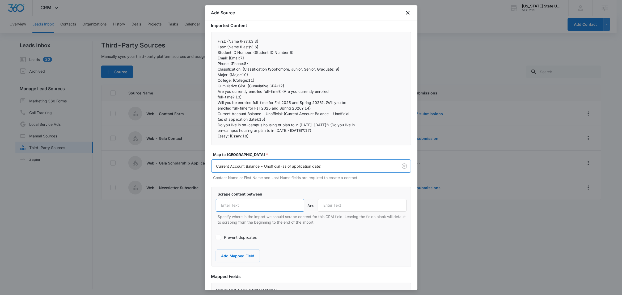
click at [265, 209] on input "text" at bounding box center [260, 205] width 89 height 13
paste input "Current Account Balance - Unofficial:"
type input "Current Account Balance - Unofficial:"
drag, startPoint x: 227, startPoint y: 113, endPoint x: 285, endPoint y: 118, distance: 57.6
click at [285, 118] on div "First: {Name (First):3.3}  Last: {Name (Last):3.6}  Student ID Number: {Stu…" at bounding box center [311, 89] width 200 height 114
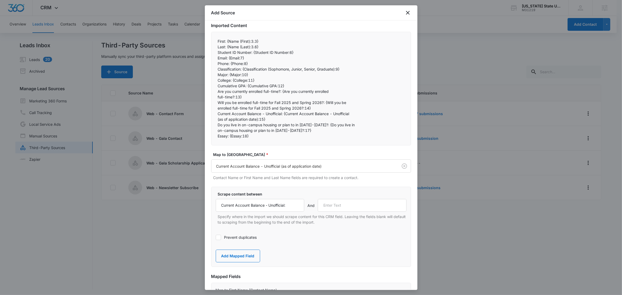
click at [239, 134] on p "Essay: {Essay:18}" at bounding box center [311, 136] width 187 height 6
drag, startPoint x: 325, startPoint y: 125, endPoint x: 213, endPoint y: 125, distance: 112.4
click at [213, 125] on div "First: {Name (First):3.3}  Last: {Name (Last):3.6}  Student ID Number: {Stu…" at bounding box center [311, 89] width 200 height 114
click at [348, 205] on input "text" at bounding box center [362, 205] width 89 height 13
paste input "Do you live in on-campus housing or plan to in 2025-2026?:"
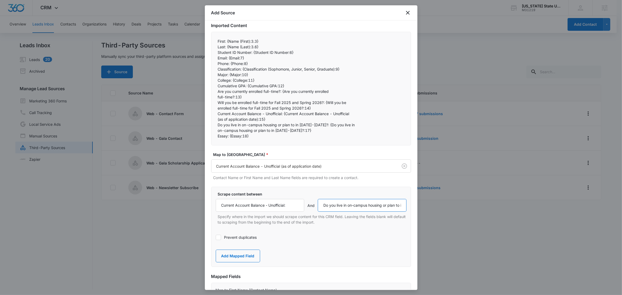
scroll to position [0, 31]
type input "Do you live in on-campus housing or plan to in 2025-2026?:"
click at [245, 257] on button "Add Mapped Field" at bounding box center [238, 256] width 44 height 13
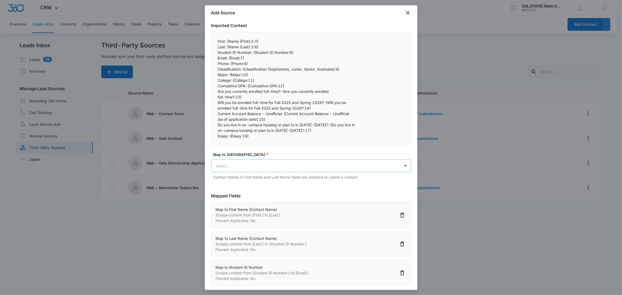
click at [254, 171] on body "CRM Apps CRM Email Social Intelligence Files Brand Settings South Carolina Stat…" at bounding box center [311, 148] width 622 height 296
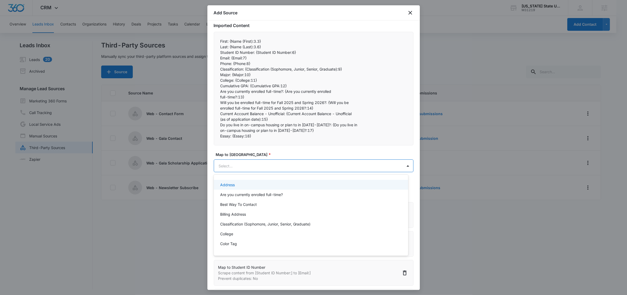
paste input "Do you live in on-campus housing or plan to in 2025-2026?:"
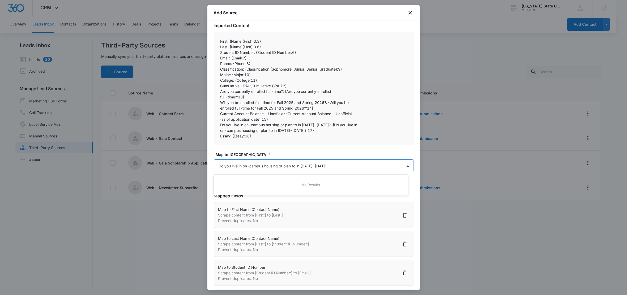
type input "Do you live in on-campus housing or plan to in 2025-2026?"
click at [290, 186] on p "Do you live in on-campus housing or plan to in 2025-2026?" at bounding box center [275, 185] width 111 height 6
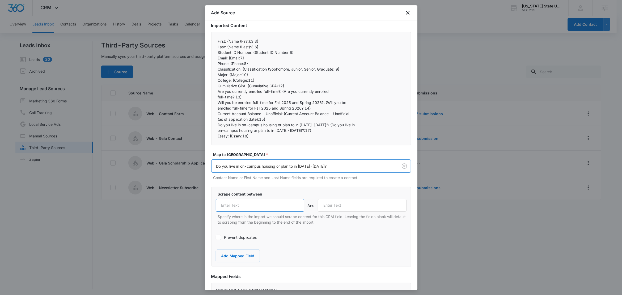
click at [265, 210] on input "text" at bounding box center [260, 205] width 89 height 13
paste input "Do you live in on-campus housing or plan to in 2025-2026?:"
type input "Do you live in on-campus housing or plan to in 2025-2026?:"
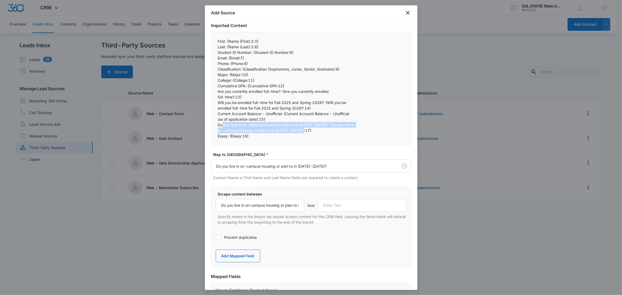
drag, startPoint x: 222, startPoint y: 125, endPoint x: 343, endPoint y: 130, distance: 121.8
click at [343, 130] on div "First: {Name (First):3.3}  Last: {Name (Last):3.6}  Student ID Number: {Stu…" at bounding box center [311, 89] width 200 height 114
click at [251, 137] on p "Essay: {Essay:18}" at bounding box center [311, 136] width 187 height 6
drag, startPoint x: 230, startPoint y: 137, endPoint x: 211, endPoint y: 136, distance: 18.1
click at [211, 136] on div "First: {Name (First):3.3}  Last: {Name (Last):3.6}  Student ID Number: {Stu…" at bounding box center [311, 89] width 200 height 114
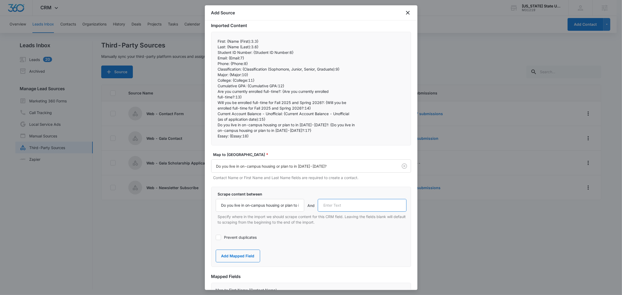
click at [366, 206] on input "text" at bounding box center [362, 205] width 89 height 13
paste input "Essay:"
type input "Essay:"
drag, startPoint x: 250, startPoint y: 255, endPoint x: 256, endPoint y: 204, distance: 51.9
click at [250, 255] on button "Add Mapped Field" at bounding box center [238, 256] width 44 height 13
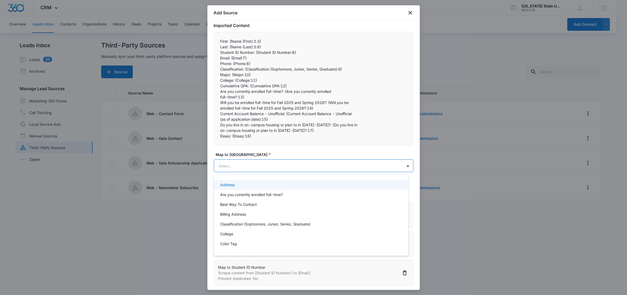
click at [247, 168] on body "CRM Apps CRM Email Social Intelligence Files Brand Settings South Carolina Stat…" at bounding box center [313, 147] width 627 height 295
paste input "Essay:"
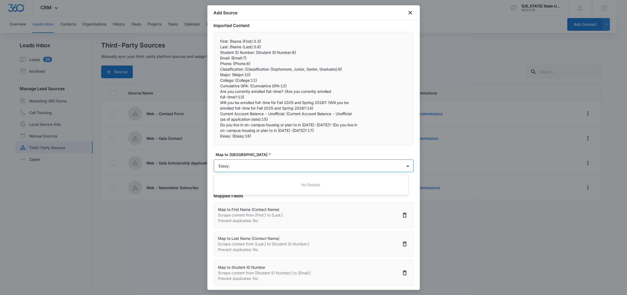
type input "Essay"
click at [242, 184] on div "Essay" at bounding box center [310, 185] width 181 height 6
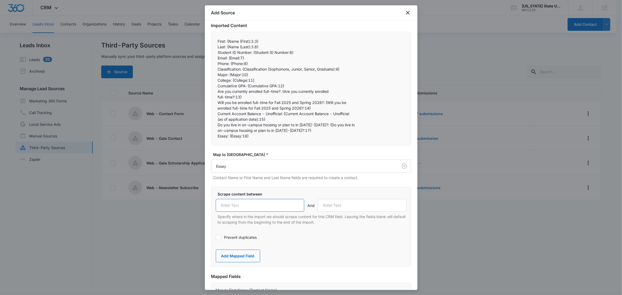
click at [260, 211] on input "text" at bounding box center [260, 205] width 89 height 13
paste input "Essay:"
type input "Essay:"
click at [248, 257] on button "Add Mapped Field" at bounding box center [238, 256] width 44 height 13
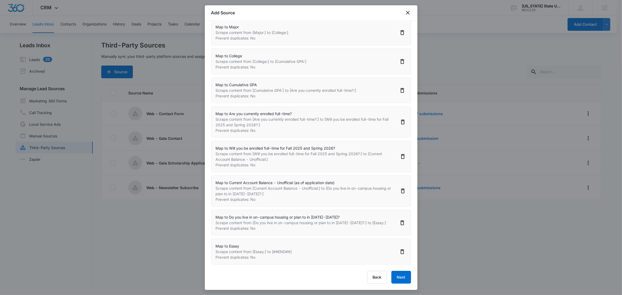
scroll to position [1, 0]
click at [393, 282] on button "Next" at bounding box center [401, 277] width 20 height 13
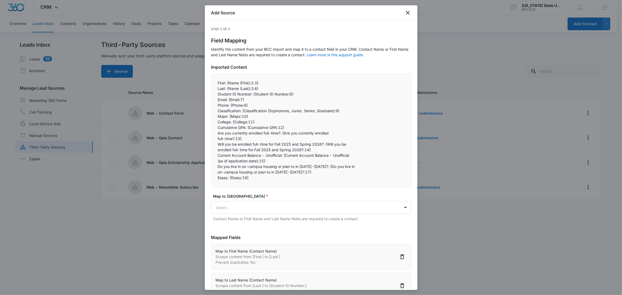
select select "78"
select select "79"
select select "316"
select select "185"
select select "302"
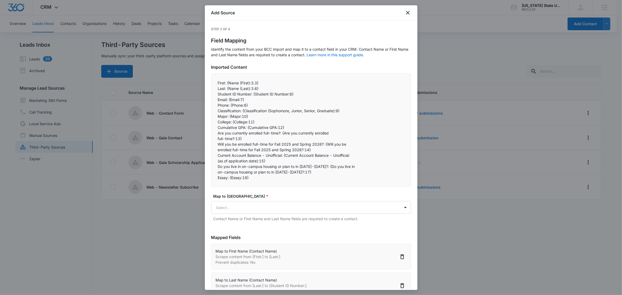
select select "317"
select select "318"
select select "319"
select select "320"
select select "321"
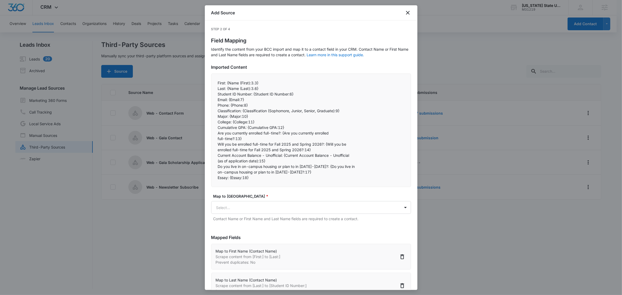
select select "322"
select select "323"
select select "324"
select select "325"
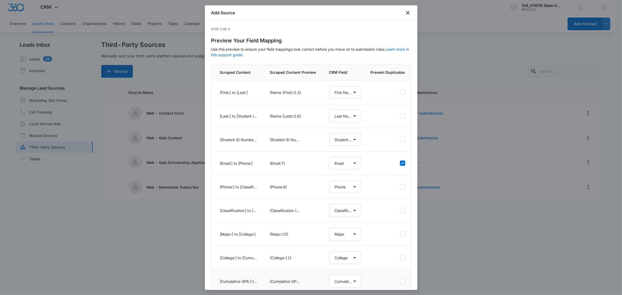
select select "78"
select select "79"
select select "316"
select select "185"
select select "302"
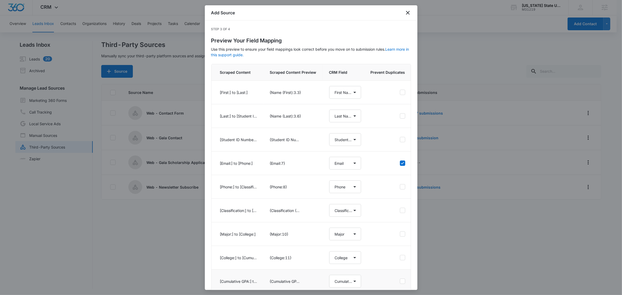
select select "317"
select select "318"
select select "319"
select select "320"
select select "321"
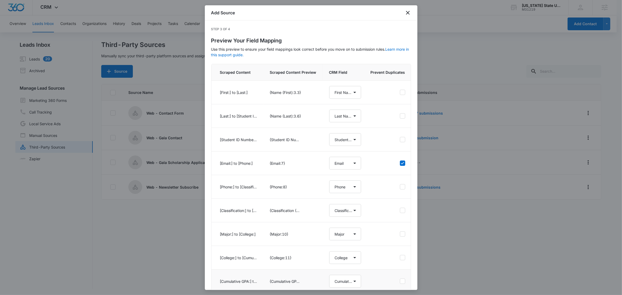
select select "322"
select select "323"
select select "324"
select select "325"
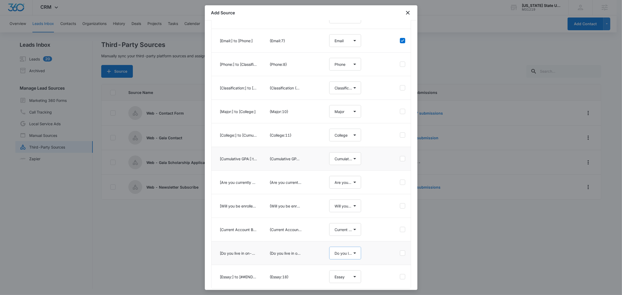
scroll to position [154, 0]
click at [397, 279] on button "Next" at bounding box center [401, 277] width 20 height 13
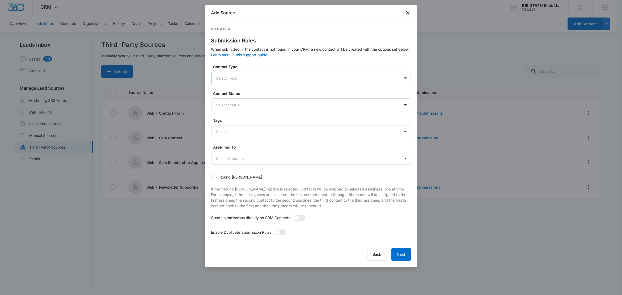
click at [231, 78] on div at bounding box center [304, 78] width 177 height 7
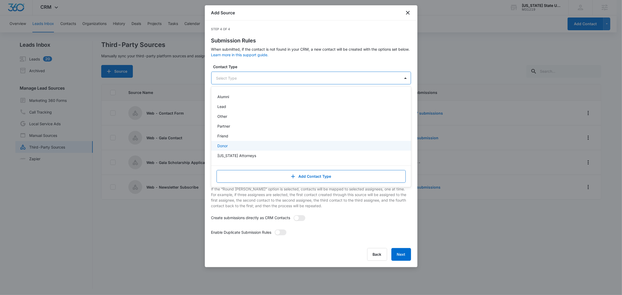
scroll to position [28, 0]
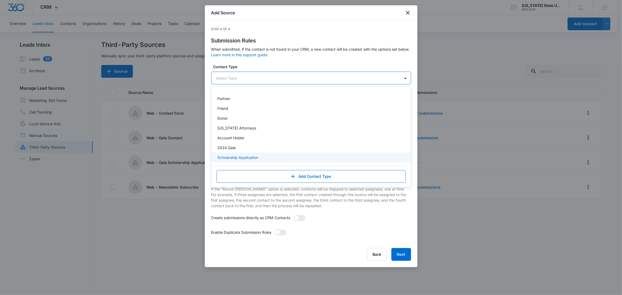
click at [245, 160] on p "Scholarship Application" at bounding box center [238, 158] width 41 height 6
click at [267, 66] on label "Contact Type" at bounding box center [313, 67] width 200 height 6
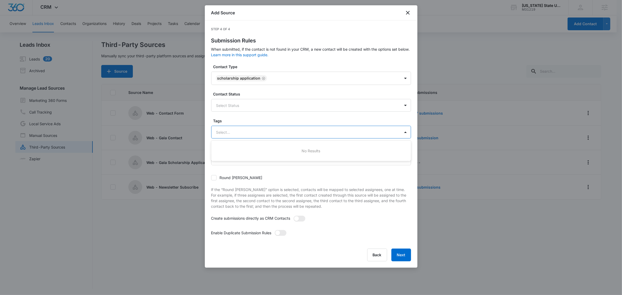
click at [230, 133] on div at bounding box center [304, 132] width 177 height 7
type input "s"
type input "g"
click at [235, 172] on p "Gala Scholarship Application" at bounding box center [243, 171] width 50 height 6
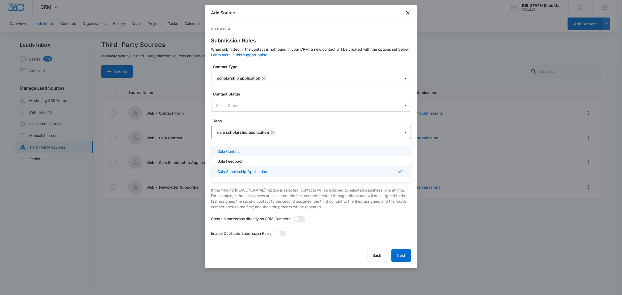
click at [252, 122] on label "Tags" at bounding box center [313, 121] width 200 height 6
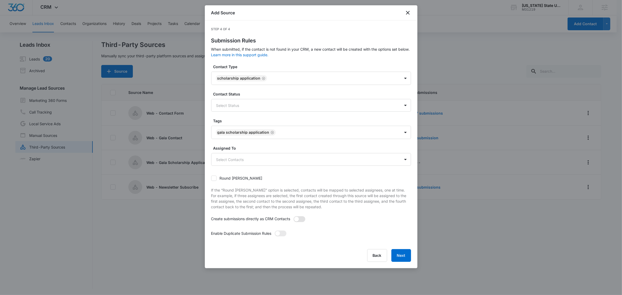
click at [298, 219] on span at bounding box center [296, 219] width 5 height 5
click at [297, 219] on input "checkbox" at bounding box center [295, 218] width 4 height 4
checkbox input "true"
click at [277, 236] on span at bounding box center [277, 233] width 5 height 5
click at [277, 234] on input "checkbox" at bounding box center [276, 233] width 4 height 4
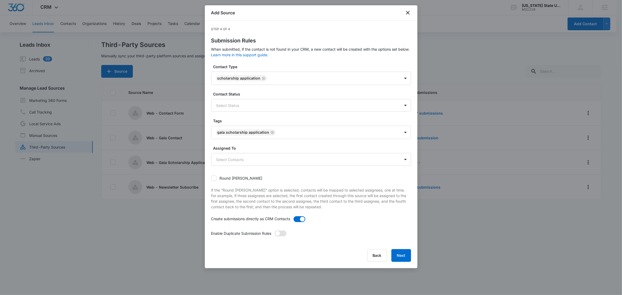
checkbox input "true"
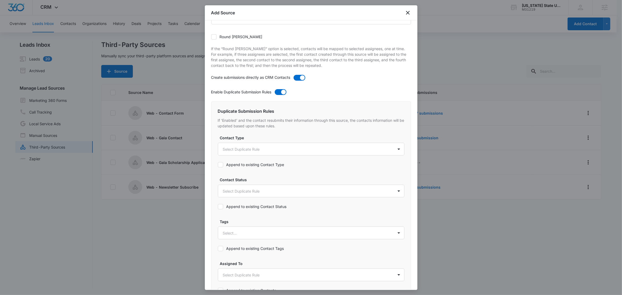
scroll to position [177, 0]
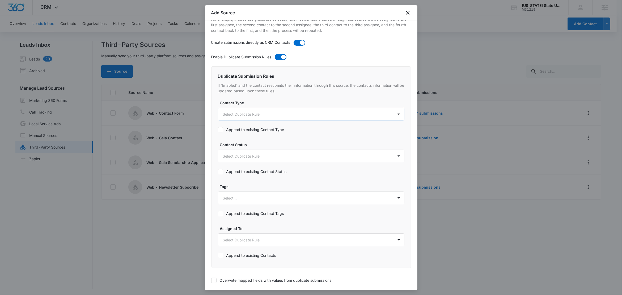
click at [229, 116] on body "CRM Apps CRM Email Social Intelligence Files Brand Settings South Carolina Stat…" at bounding box center [311, 147] width 622 height 296
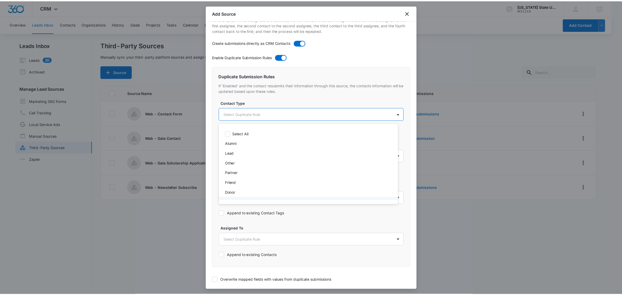
scroll to position [37, 0]
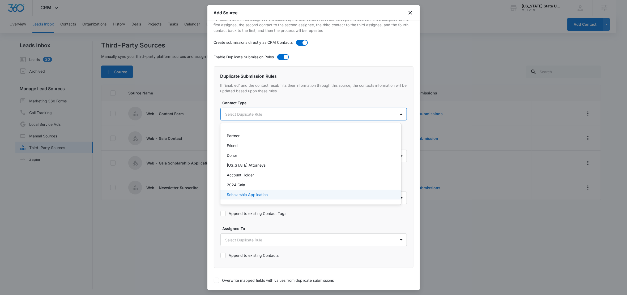
click at [260, 195] on p "Scholarship Application" at bounding box center [247, 195] width 41 height 6
click at [252, 107] on div at bounding box center [313, 147] width 627 height 295
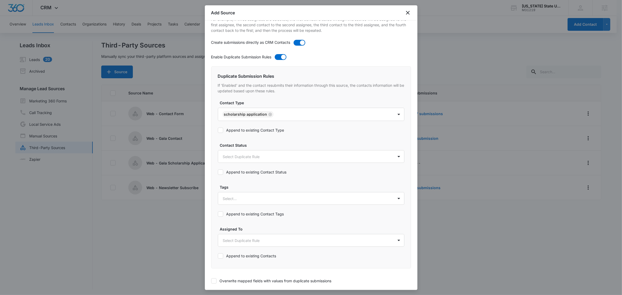
click at [243, 132] on label "Append to existing Contact Type" at bounding box center [251, 131] width 66 height 6
click at [218, 130] on input "Append to existing Contact Type" at bounding box center [218, 130] width 0 height 0
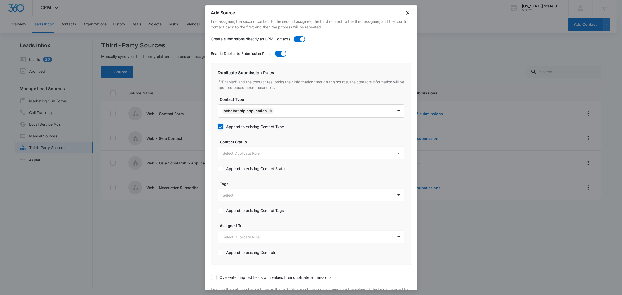
scroll to position [189, 0]
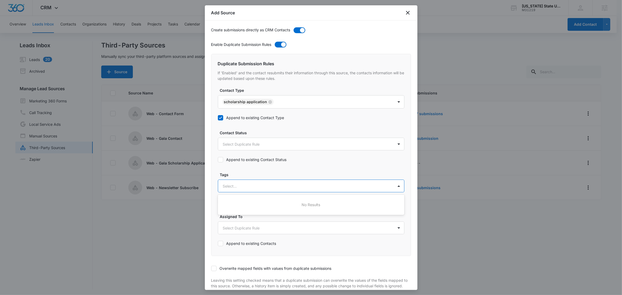
click at [245, 187] on div at bounding box center [305, 186] width 164 height 7
type input "g"
click at [246, 226] on p "Gala Scholarship Application" at bounding box center [249, 225] width 50 height 6
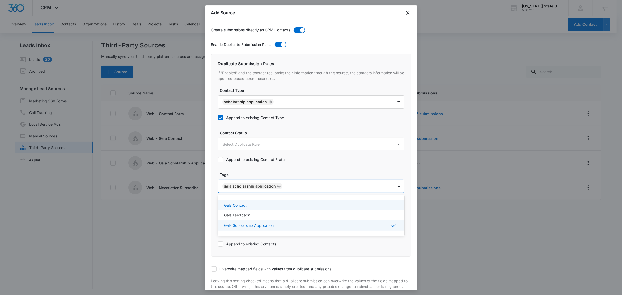
click at [255, 175] on label "Tags" at bounding box center [313, 175] width 187 height 6
click at [242, 205] on label "Append to existing Contact Tags" at bounding box center [251, 203] width 66 height 6
click at [218, 202] on input "Append to existing Contact Tags" at bounding box center [218, 202] width 0 height 0
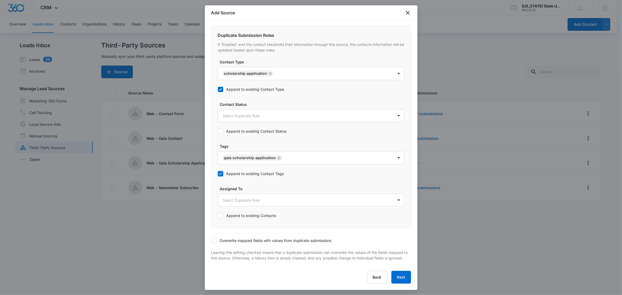
scroll to position [225, 0]
click at [215, 239] on icon at bounding box center [213, 241] width 5 height 5
click at [211, 241] on input "Overwrite mapped fields with values from duplicate submissions" at bounding box center [211, 241] width 0 height 0
click at [392, 281] on button "Next" at bounding box center [401, 277] width 20 height 13
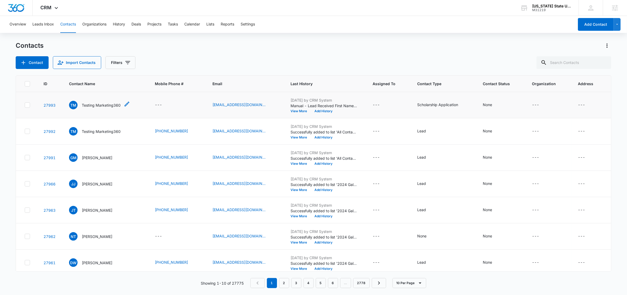
click at [92, 106] on p "Testing Marketing360" at bounding box center [101, 106] width 39 height 6
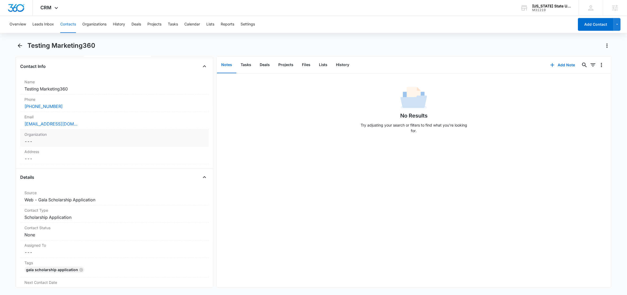
scroll to position [85, 0]
click at [325, 65] on button "Lists" at bounding box center [323, 65] width 17 height 16
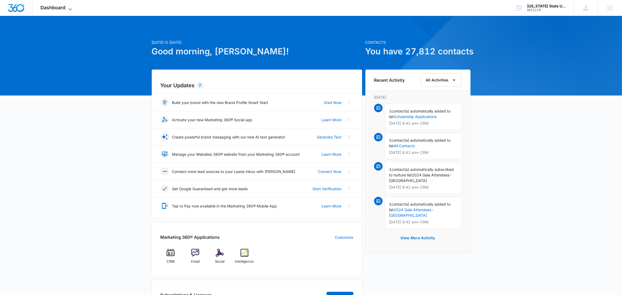
click at [73, 11] on icon at bounding box center [70, 9] width 6 height 6
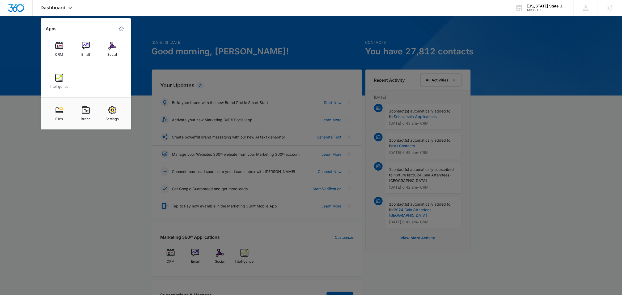
click at [62, 52] on div "CRM" at bounding box center [59, 53] width 8 height 7
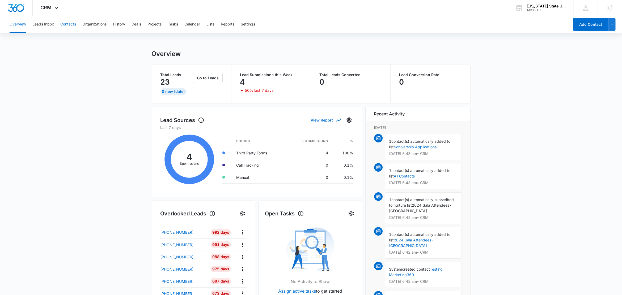
click at [68, 24] on button "Contacts" at bounding box center [68, 24] width 16 height 17
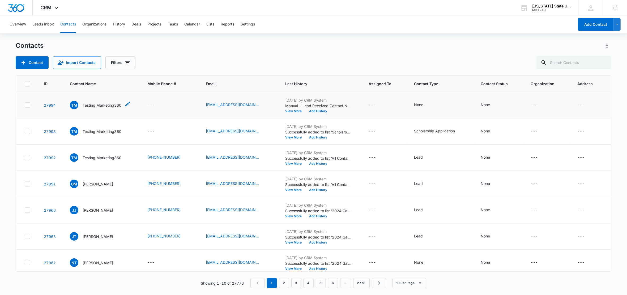
click at [99, 104] on p "Testing Marketing360" at bounding box center [102, 106] width 39 height 6
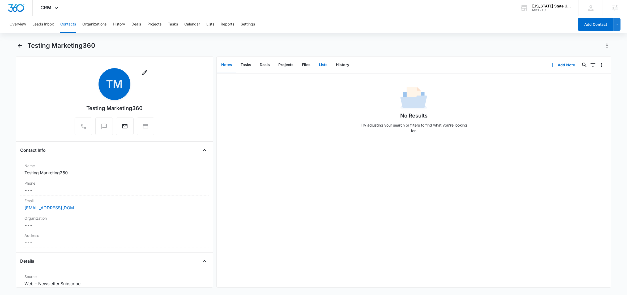
click at [324, 66] on button "Lists" at bounding box center [323, 65] width 17 height 16
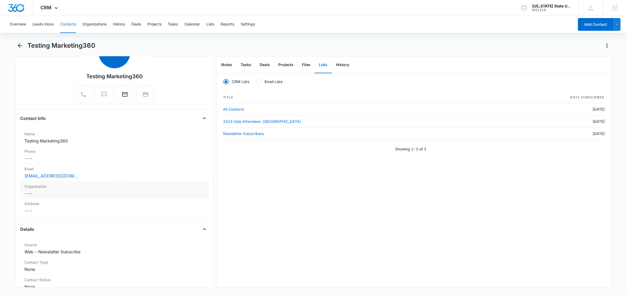
scroll to position [33, 0]
click at [50, 10] on span "CRM" at bounding box center [46, 8] width 11 height 6
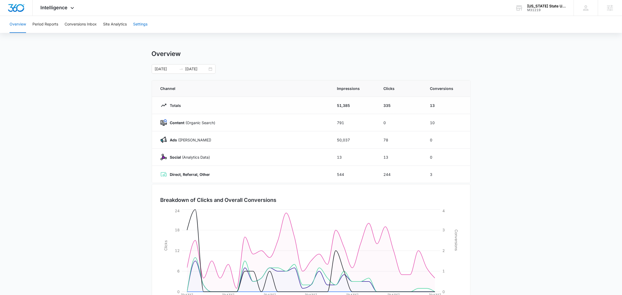
click at [142, 23] on button "Settings" at bounding box center [140, 24] width 14 height 17
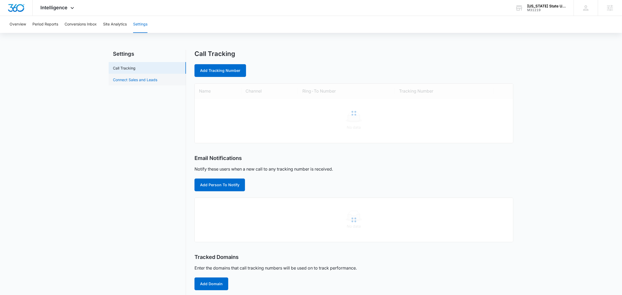
click at [153, 77] on link "Connect Sales and Leads" at bounding box center [135, 80] width 44 height 6
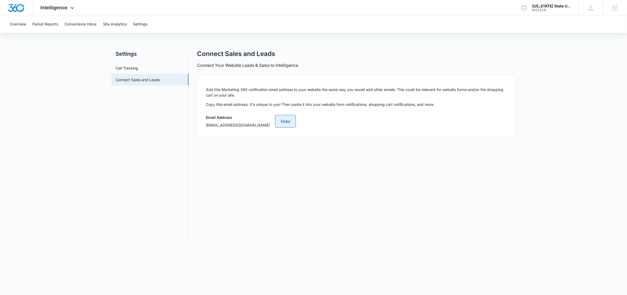
click at [296, 119] on button "Copy" at bounding box center [285, 121] width 21 height 13
